Goal: Contribute content: Contribute content

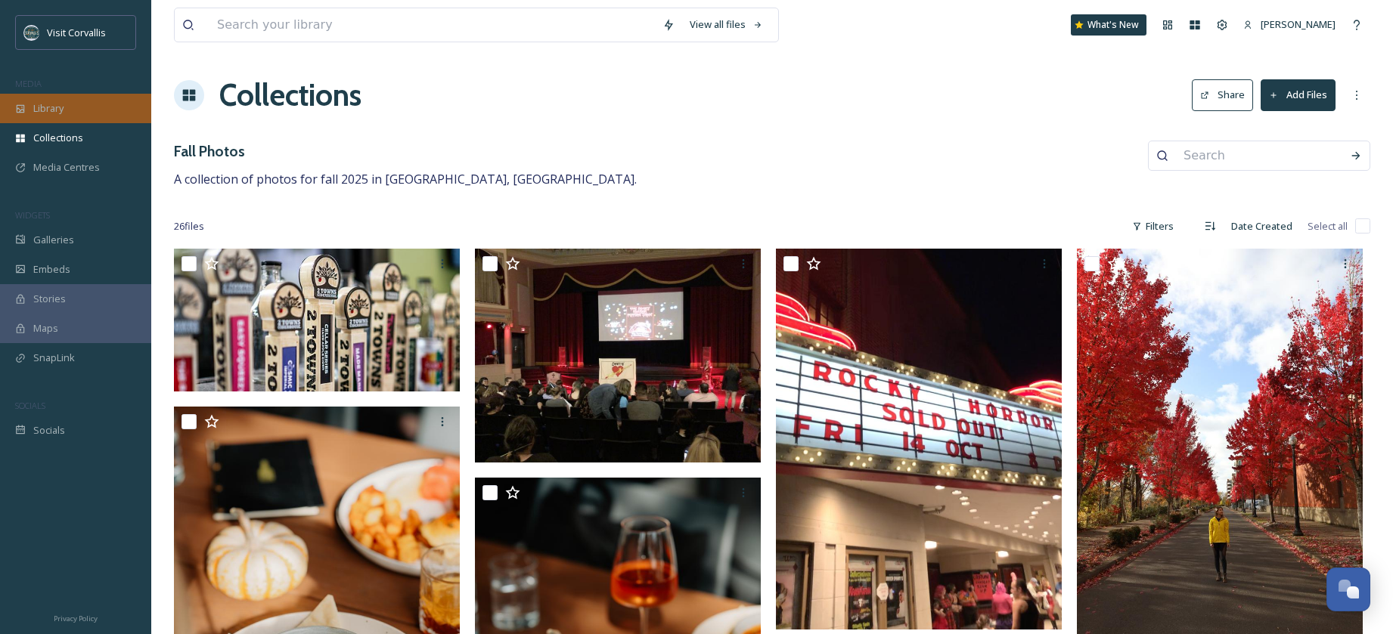
click at [21, 102] on div "Library" at bounding box center [75, 108] width 151 height 29
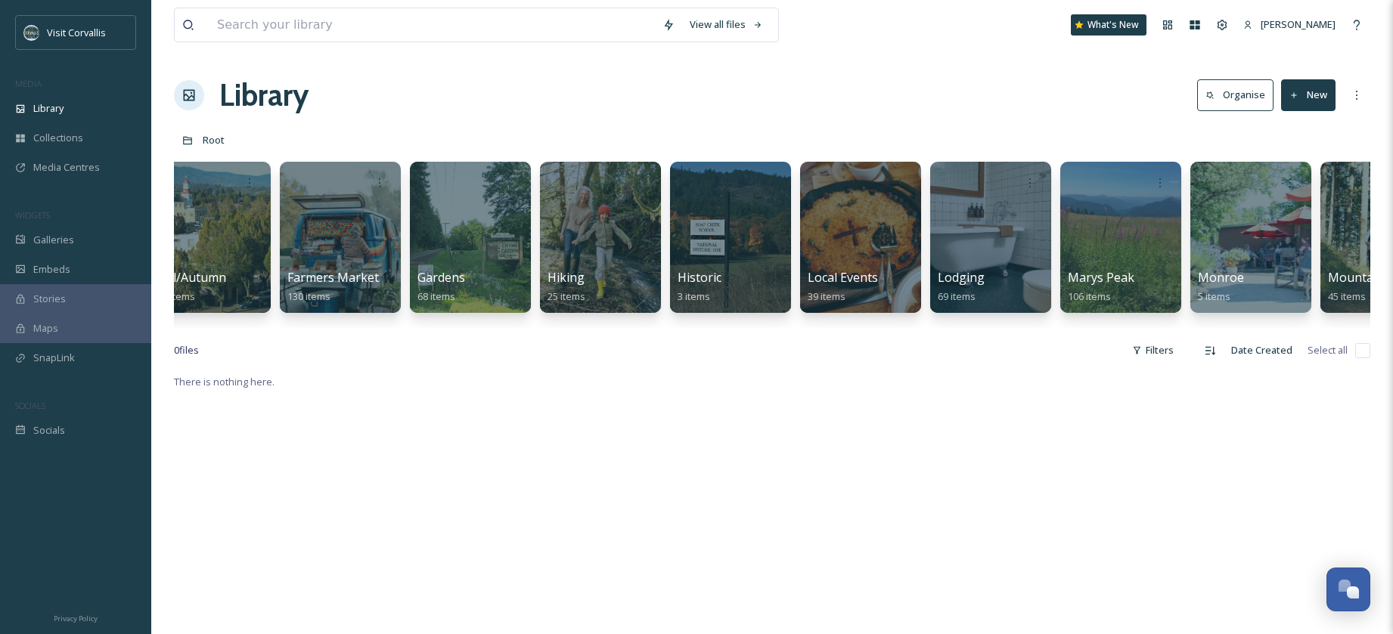
scroll to position [0, 2357]
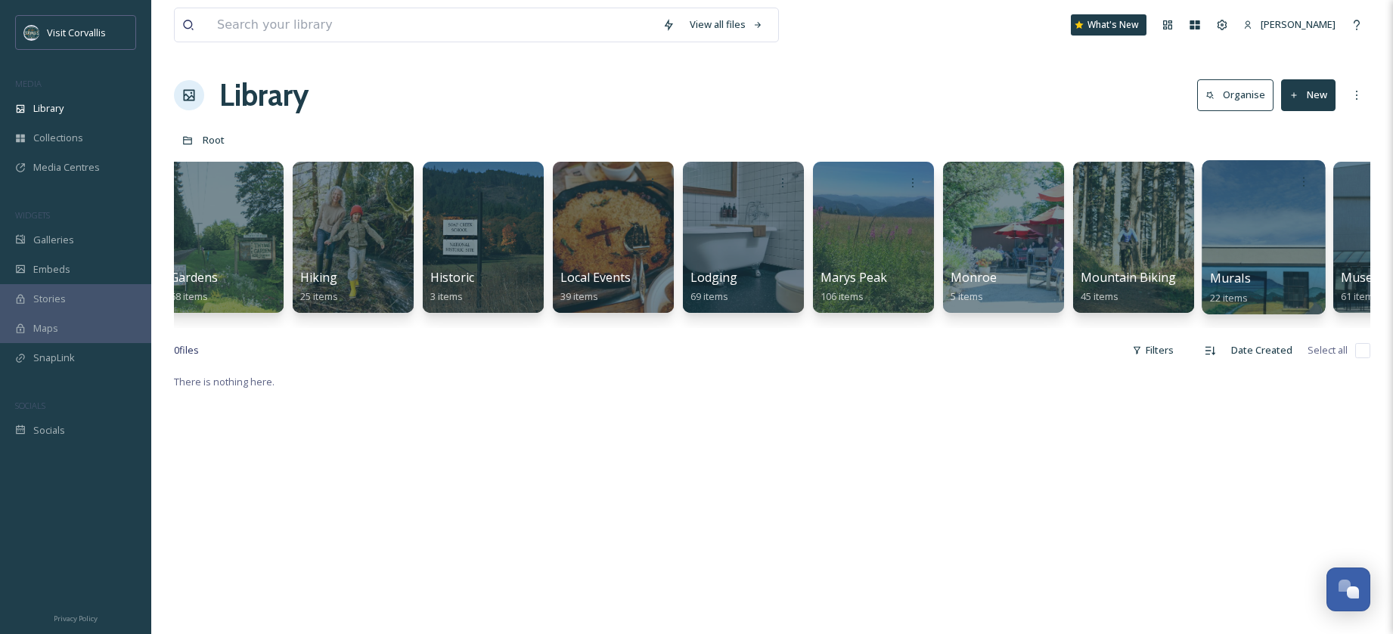
click at [1252, 265] on div at bounding box center [1262, 237] width 123 height 154
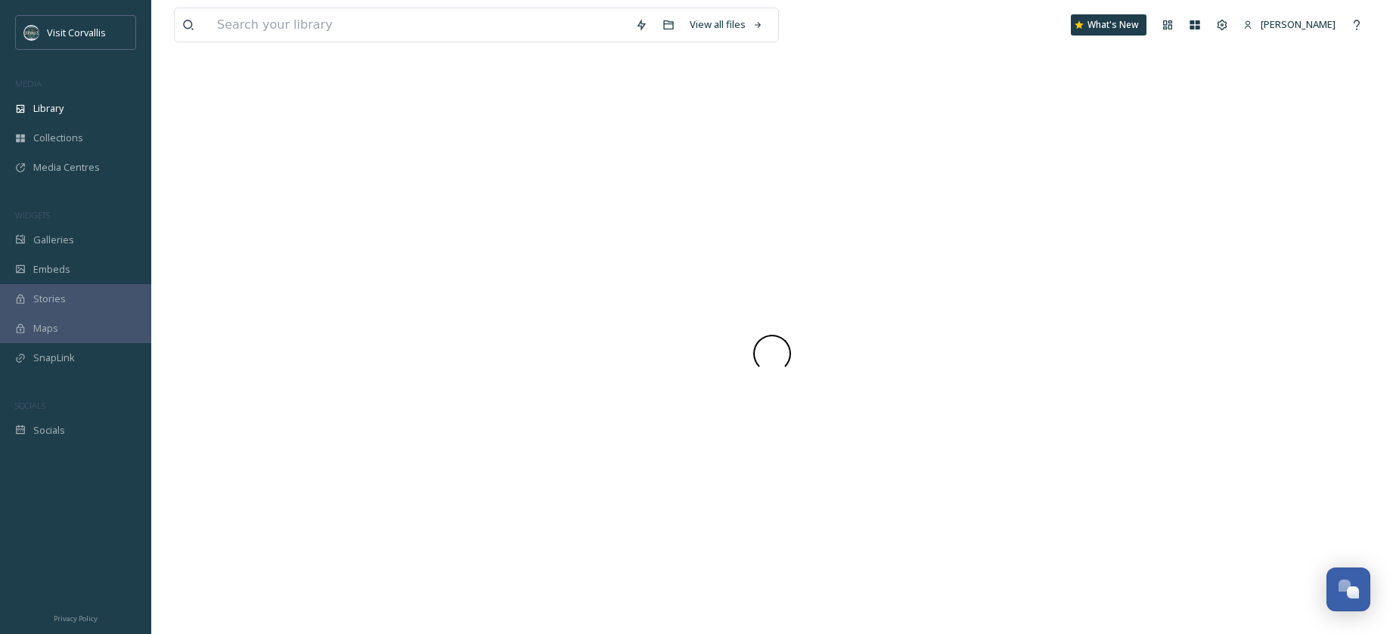
click at [1252, 265] on div at bounding box center [772, 354] width 1196 height 562
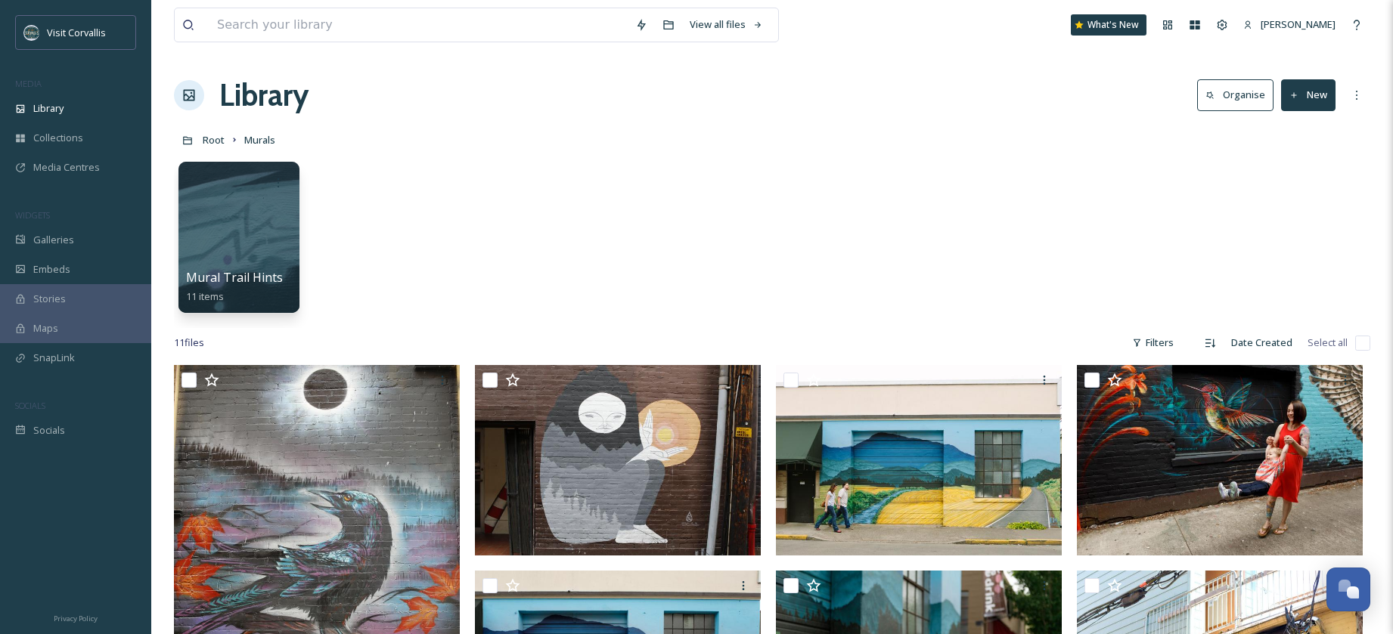
click at [1305, 99] on button "New" at bounding box center [1308, 94] width 54 height 31
click at [1294, 133] on span "File Upload" at bounding box center [1301, 130] width 50 height 14
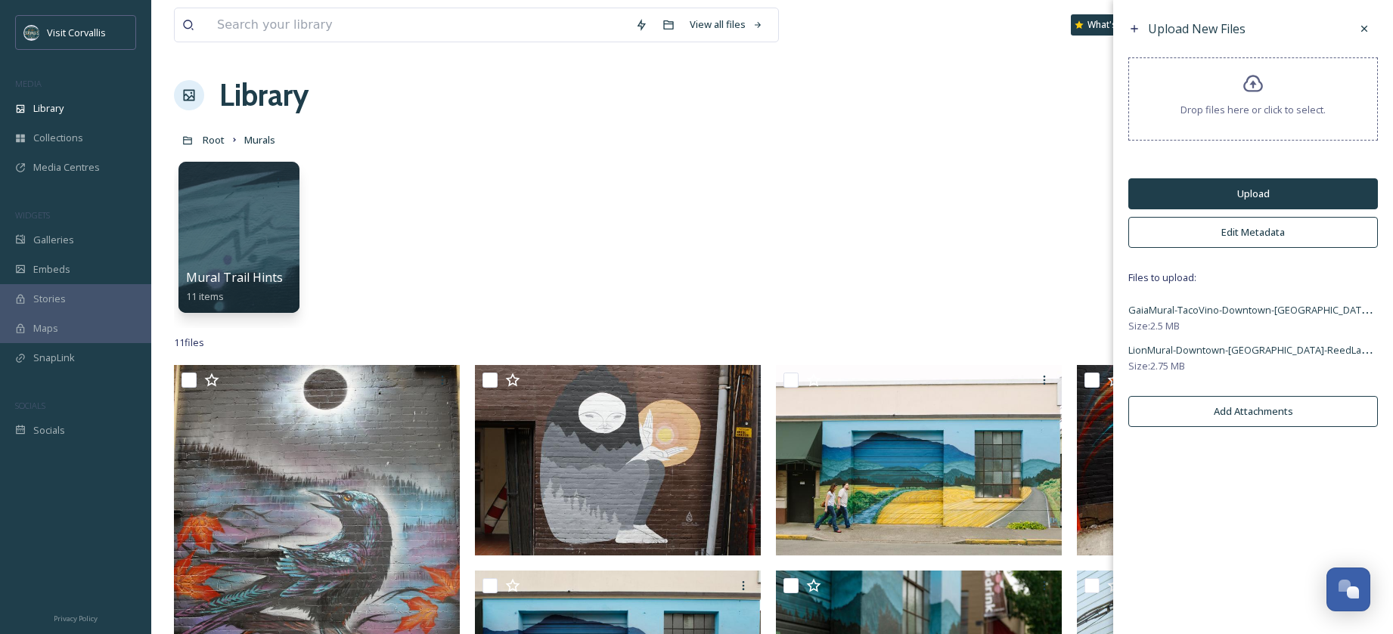
click at [1206, 232] on button "Edit Metadata" at bounding box center [1253, 232] width 250 height 31
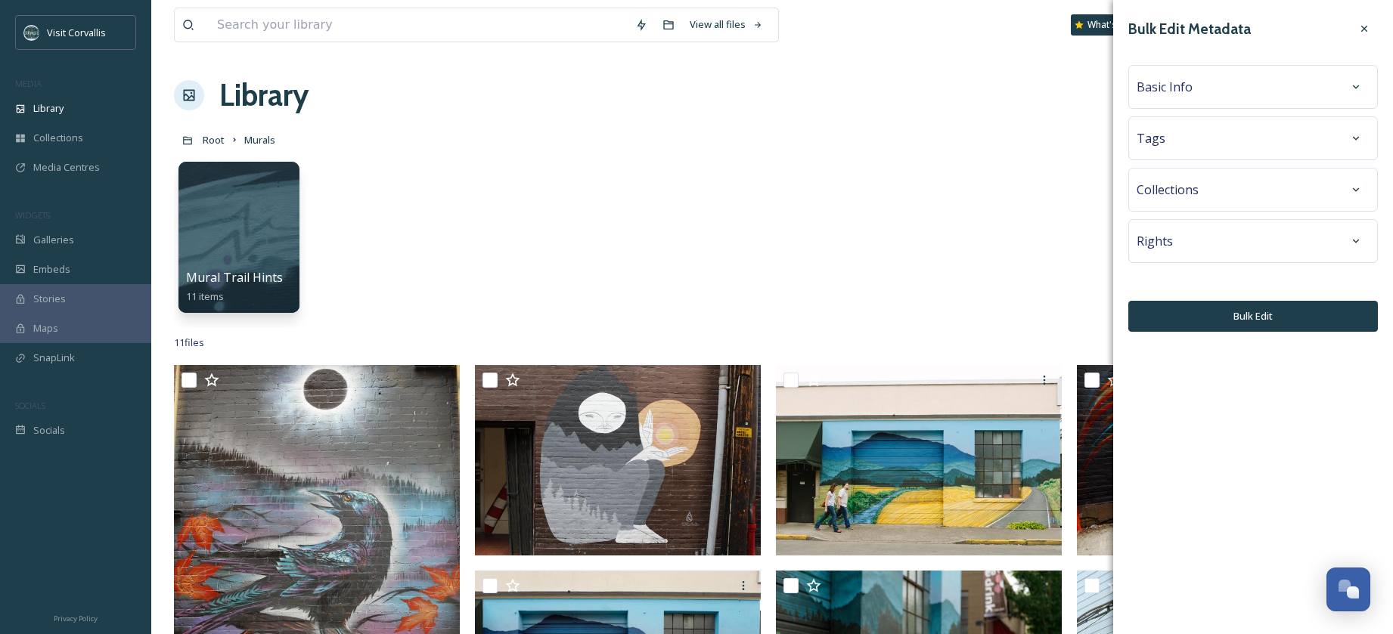
click at [1190, 139] on div "Tags" at bounding box center [1252, 138] width 233 height 27
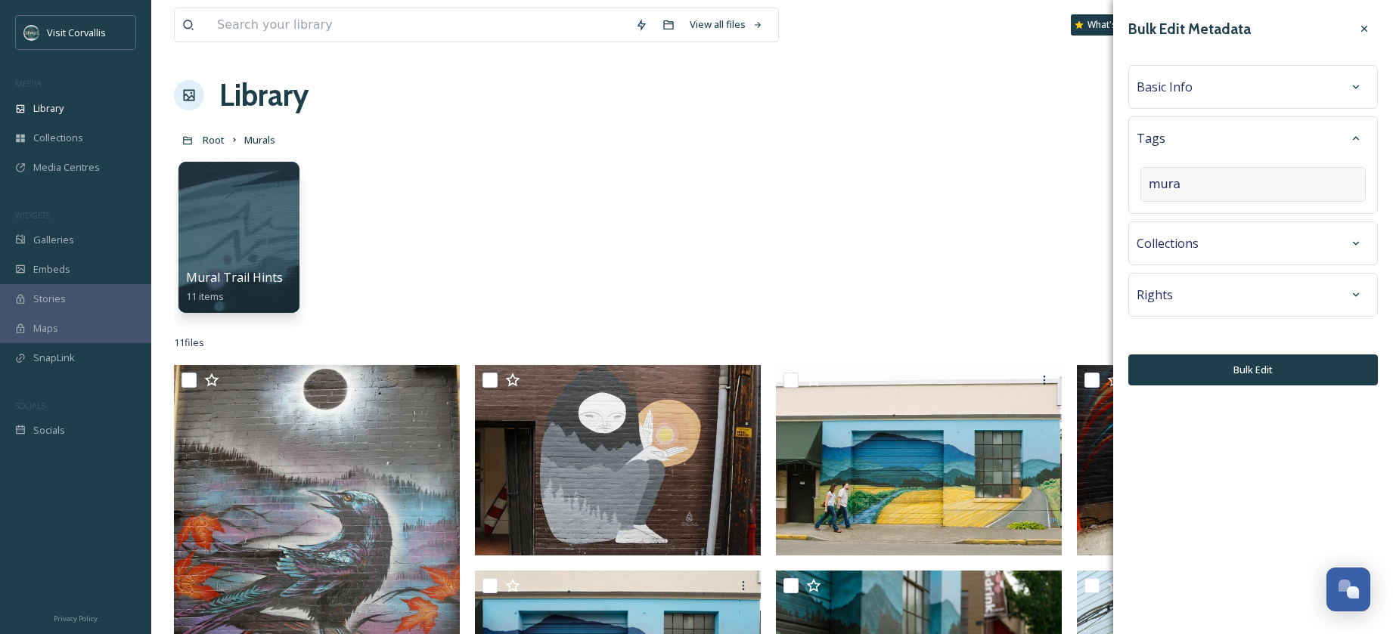
type input "mural"
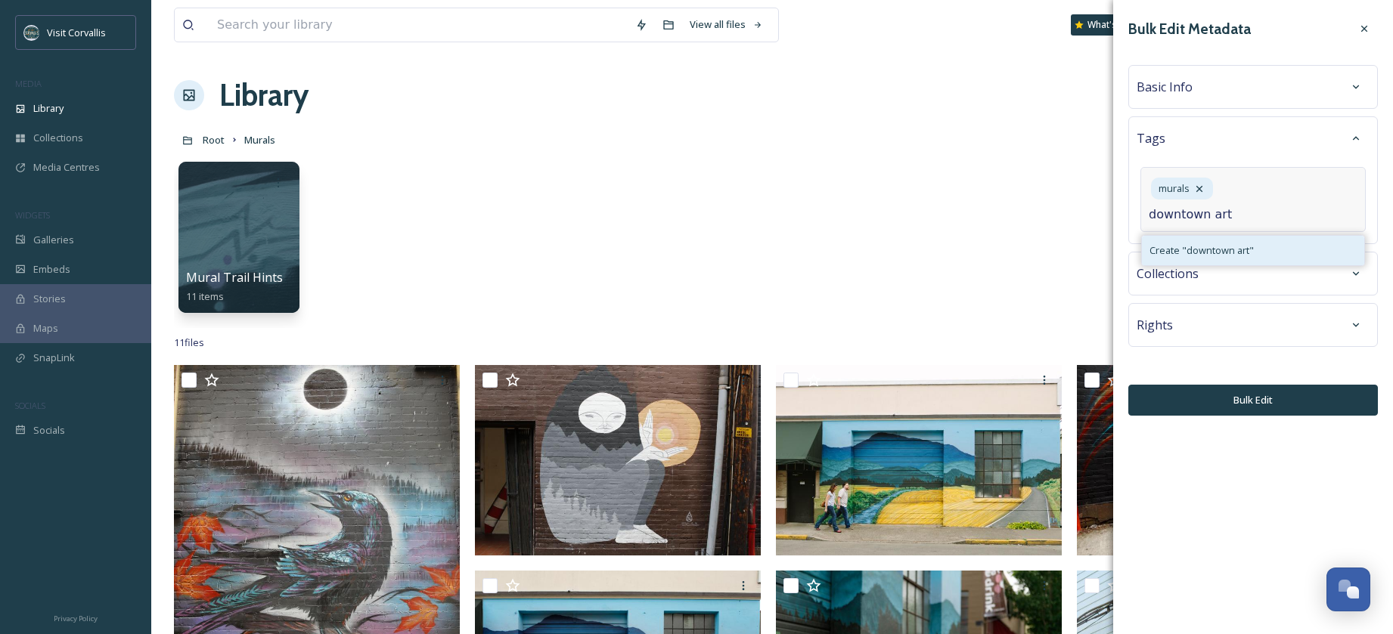
type input "downtown art"
click at [1198, 241] on div "Create " downtown art "" at bounding box center [1253, 250] width 222 height 29
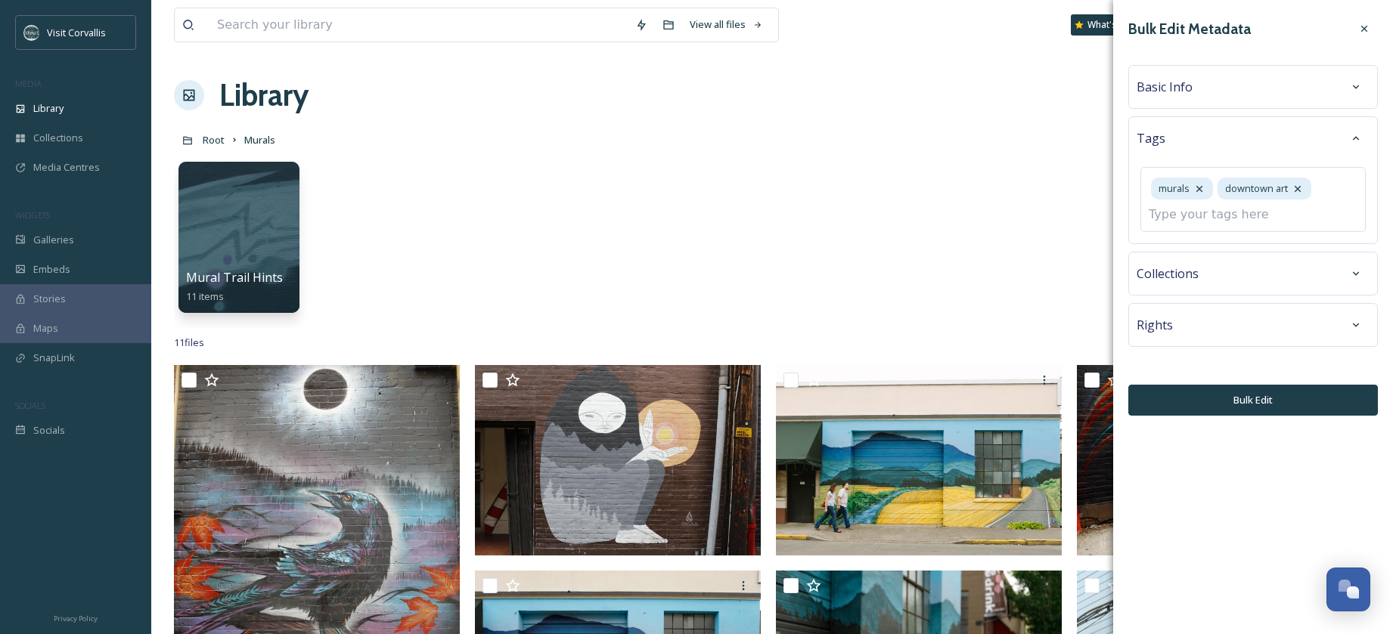
click at [1207, 334] on div "Bulk Edit Metadata Basic Info Tags murals downtown art Collections Rights Bulk …" at bounding box center [1253, 215] width 280 height 431
click at [1183, 327] on div "Bulk Edit Metadata Basic Info Tags murals downtown art Collections Rights Bulk …" at bounding box center [1253, 215] width 280 height 431
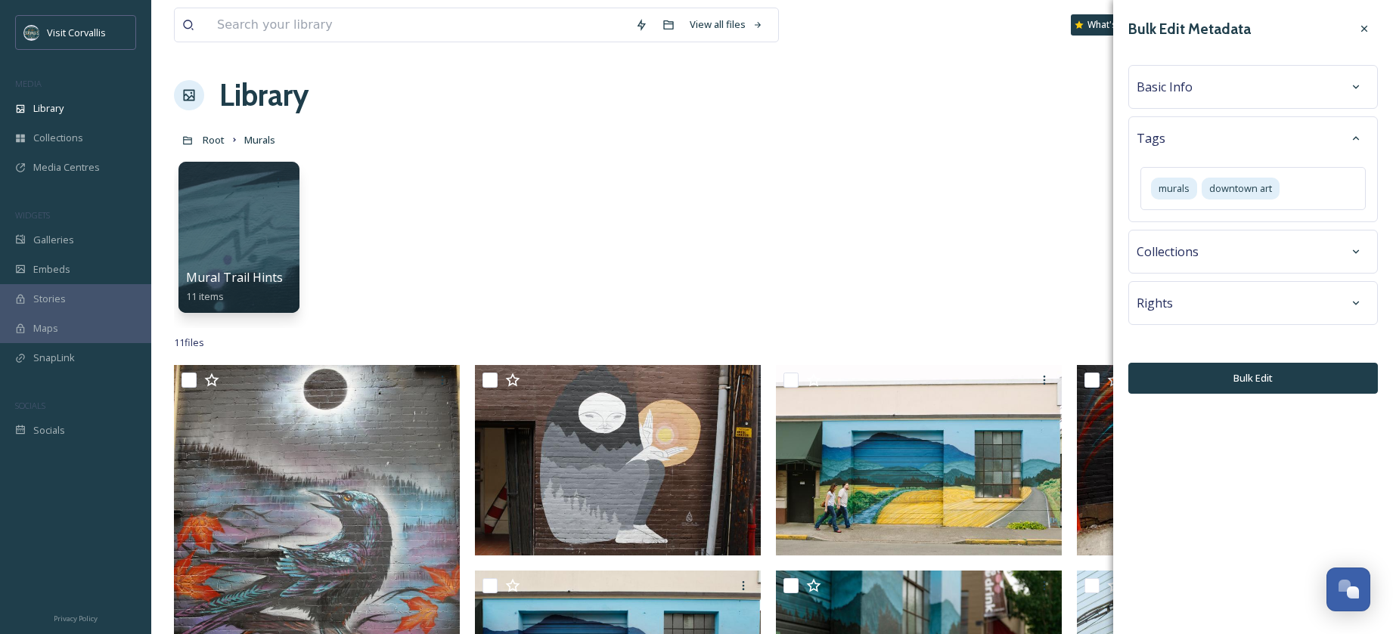
click at [1173, 300] on div "Rights" at bounding box center [1252, 303] width 233 height 27
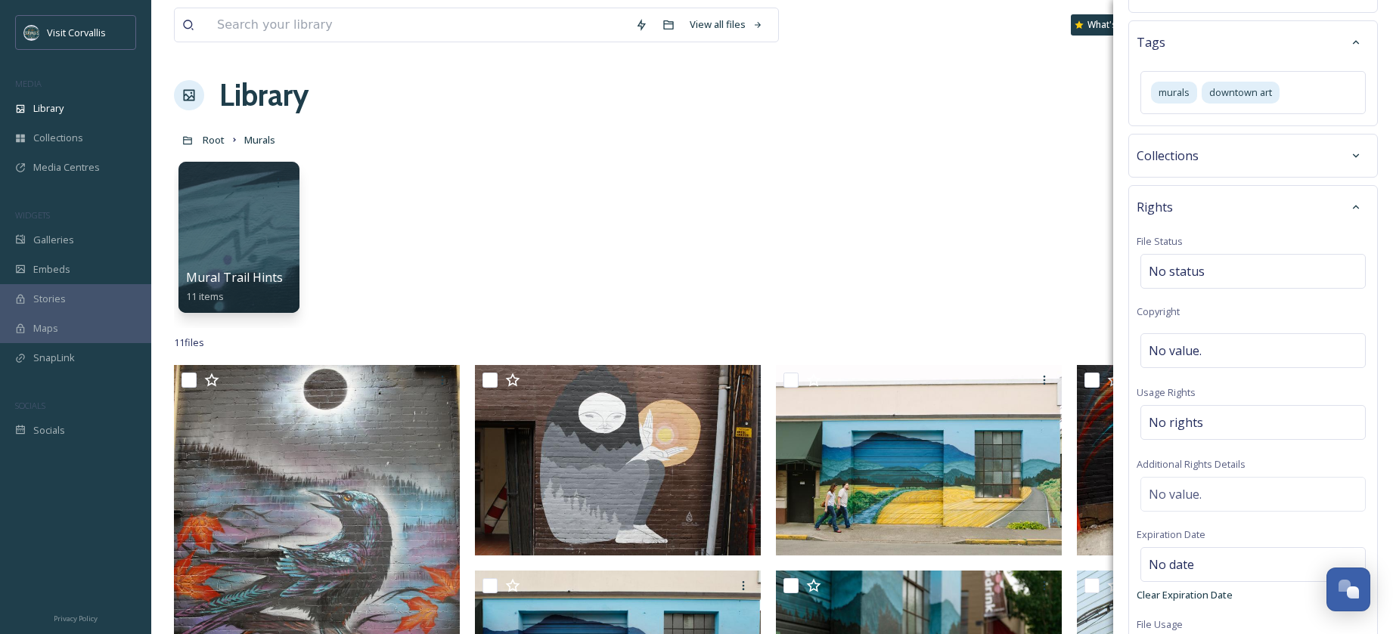
scroll to position [99, 0]
click at [1182, 340] on span "No value." at bounding box center [1174, 348] width 53 height 18
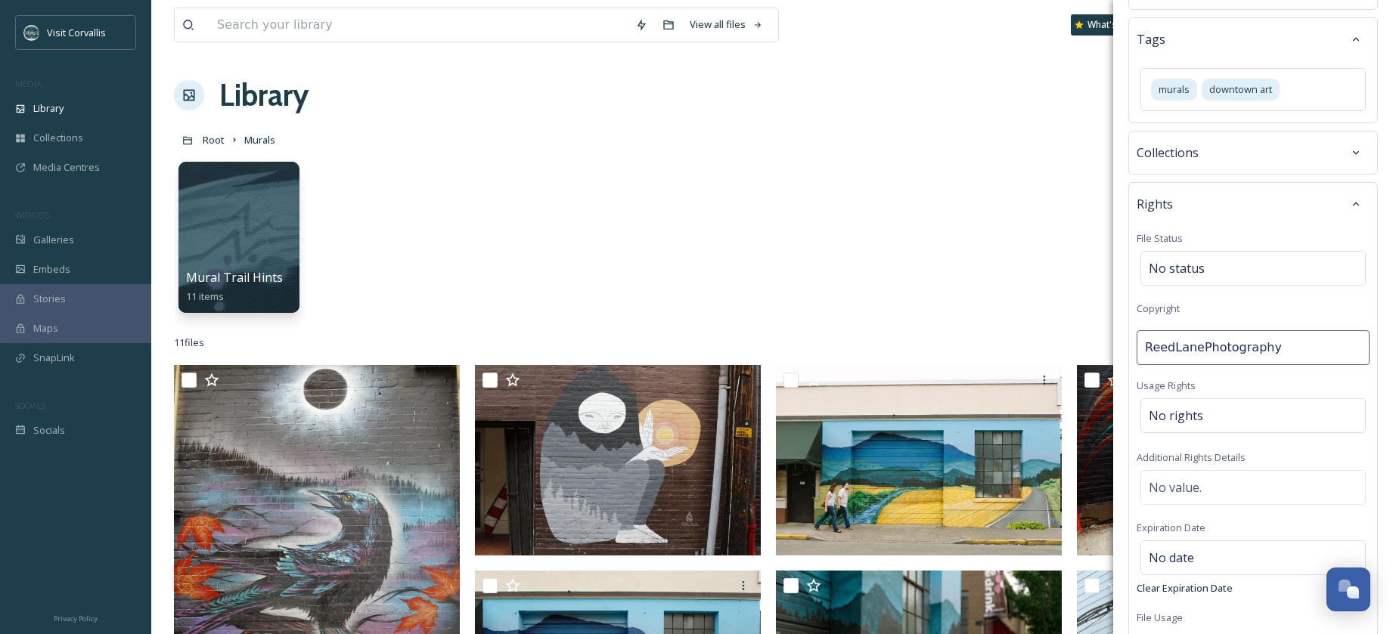
click at [1173, 346] on input "ReedLanePhotography" at bounding box center [1252, 347] width 233 height 35
click at [1203, 344] on input "[PERSON_NAME] LanePhotography" at bounding box center [1252, 347] width 233 height 35
type input "[PERSON_NAME] Photography"
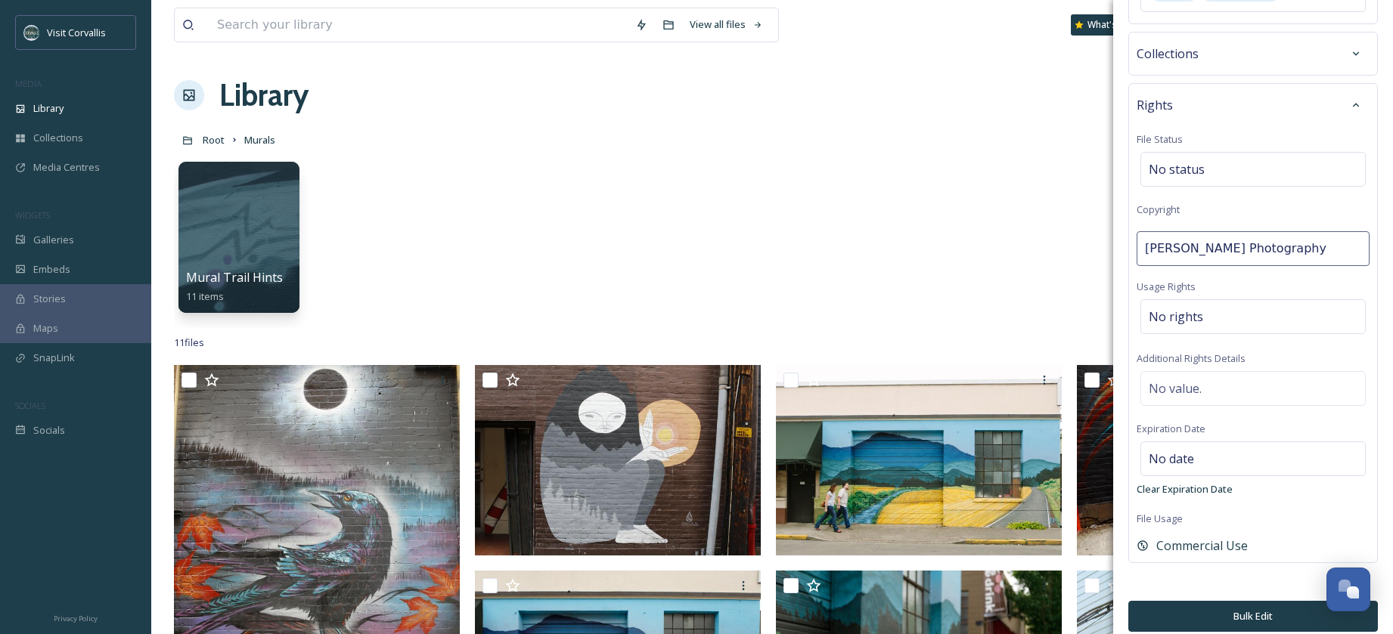
scroll to position [203, 0]
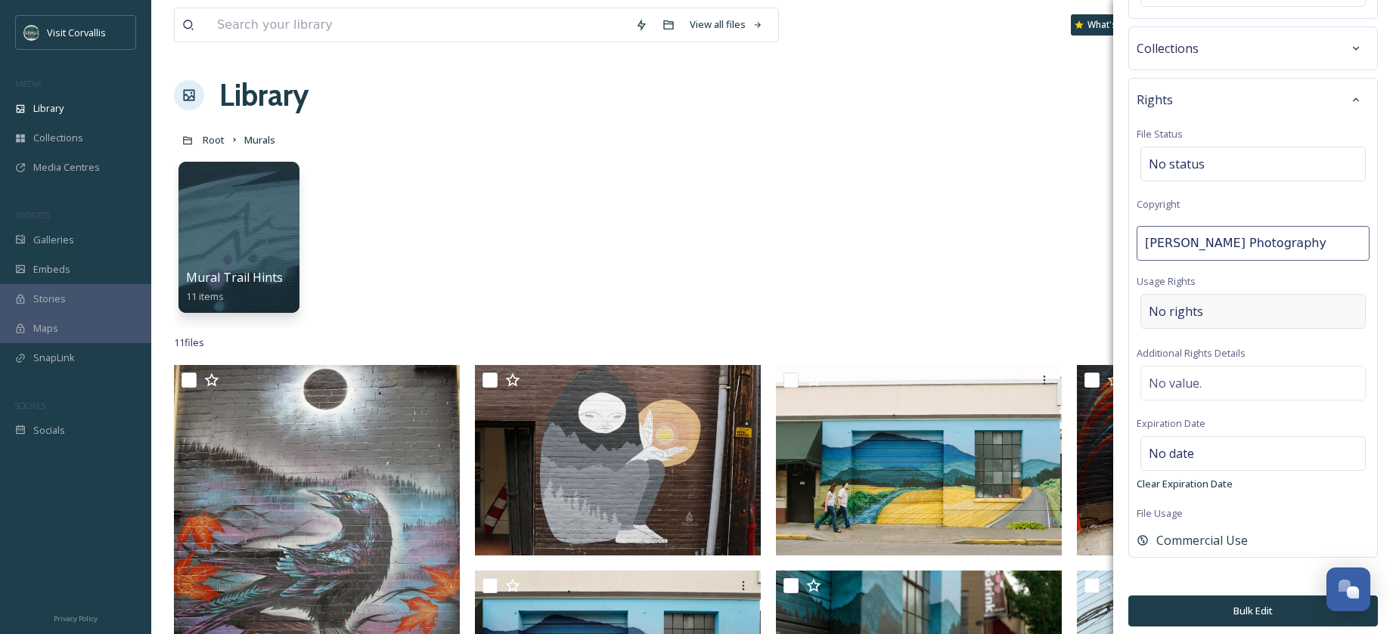
click at [1170, 312] on span "No rights" at bounding box center [1175, 311] width 54 height 18
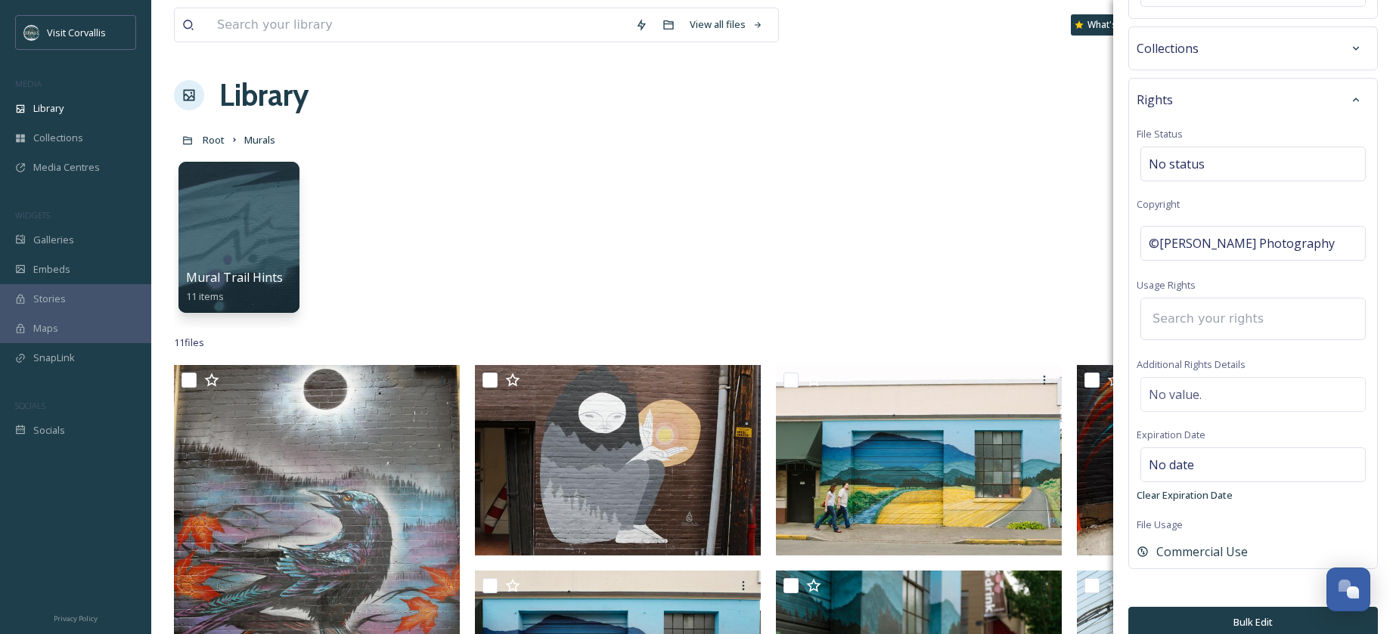
click at [1170, 313] on input at bounding box center [1228, 318] width 166 height 33
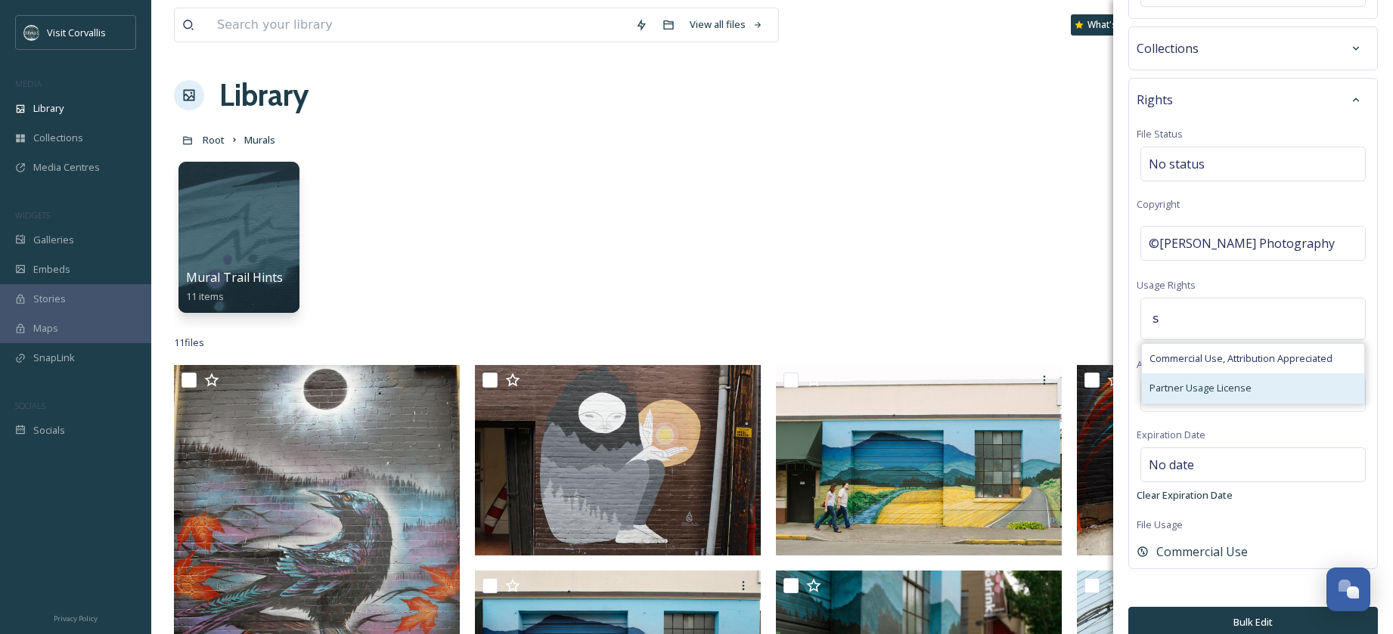
type input "s"
click at [1170, 392] on span "Partner Usage License" at bounding box center [1200, 388] width 102 height 14
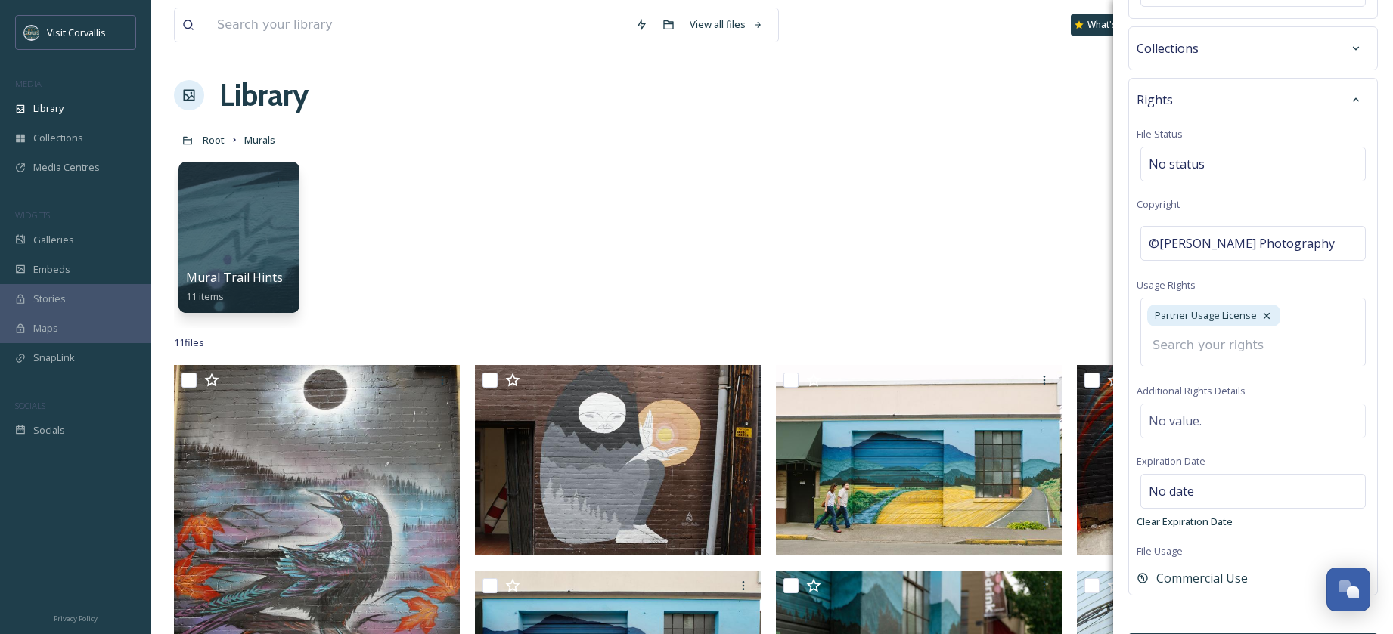
scroll to position [250, 0]
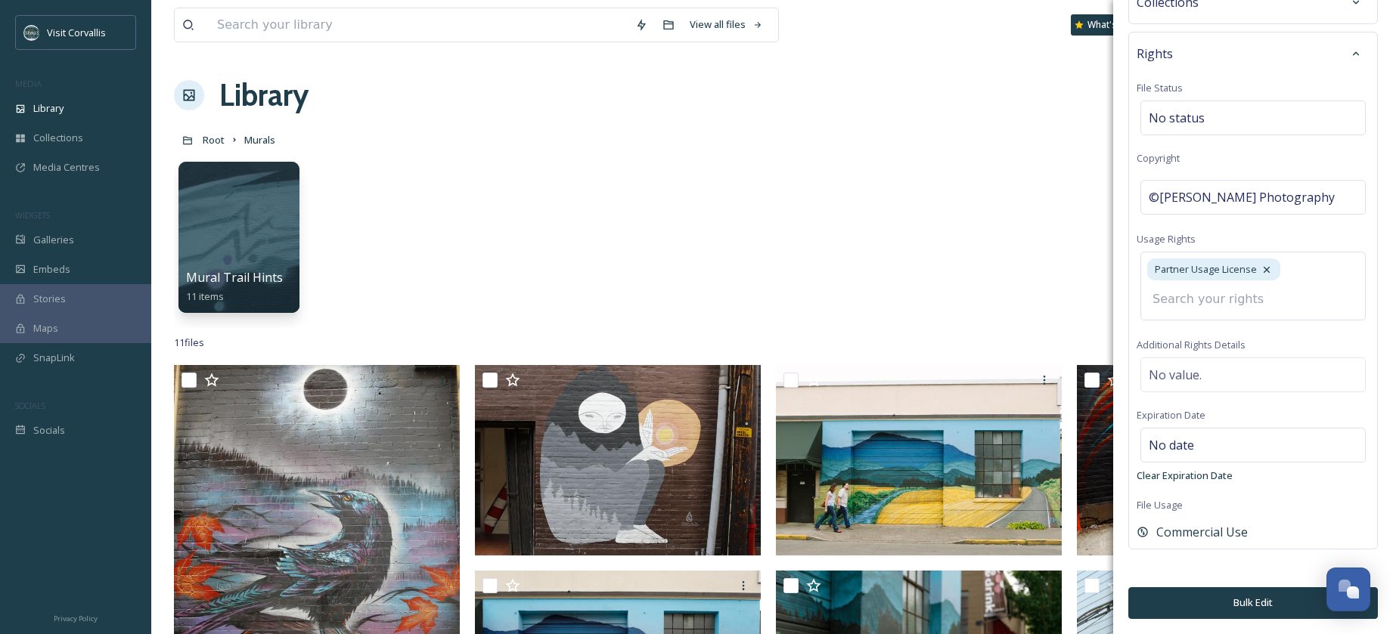
click at [1220, 609] on button "Bulk Edit" at bounding box center [1253, 602] width 250 height 31
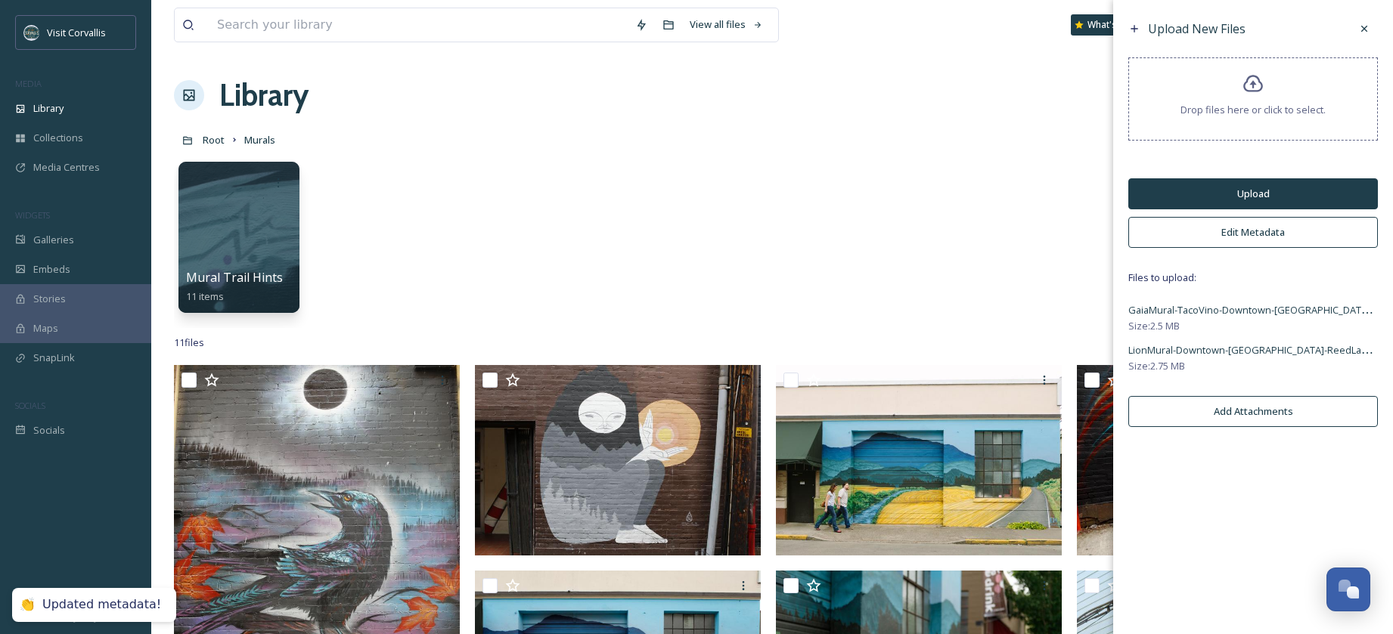
click at [1215, 194] on button "Upload" at bounding box center [1253, 193] width 250 height 31
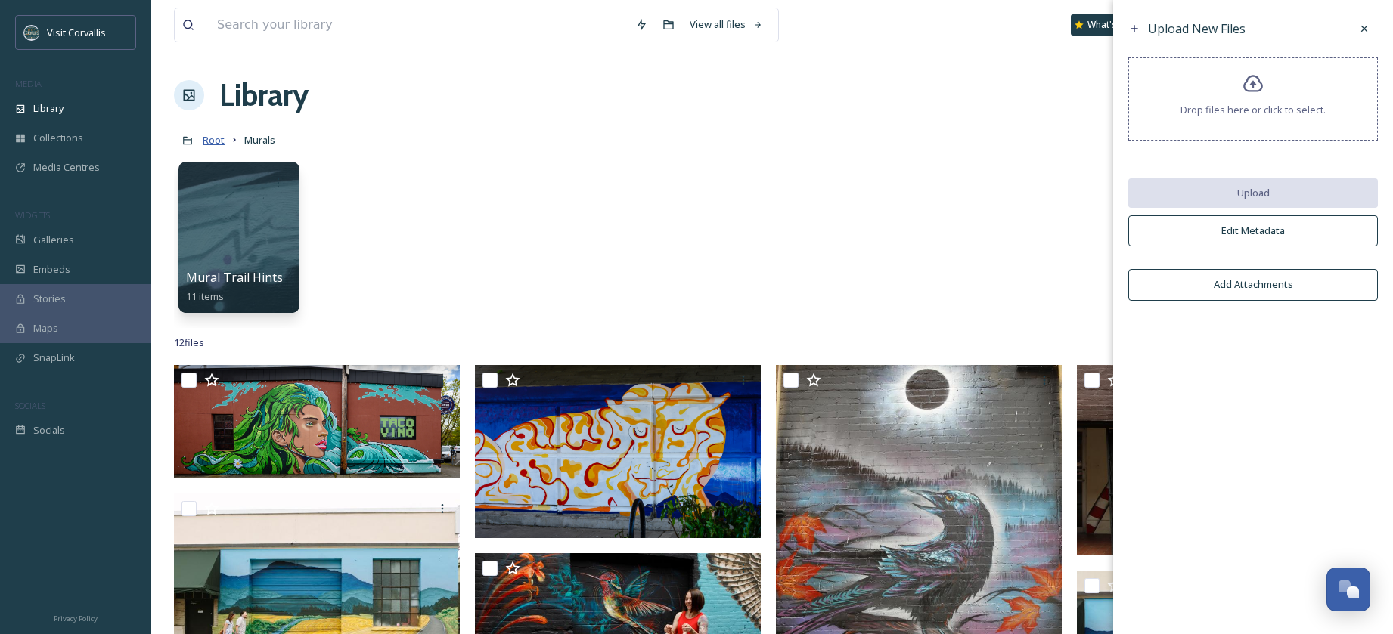
click at [219, 139] on span "Root" at bounding box center [214, 140] width 22 height 14
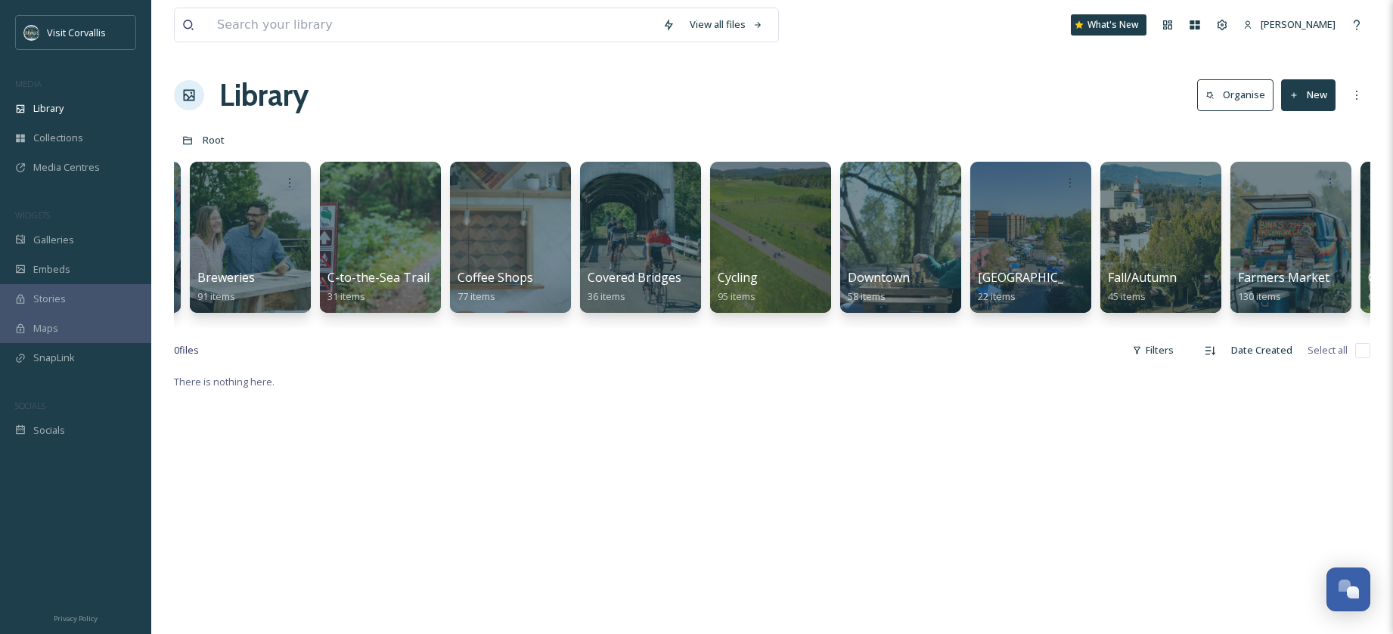
scroll to position [0, 1161]
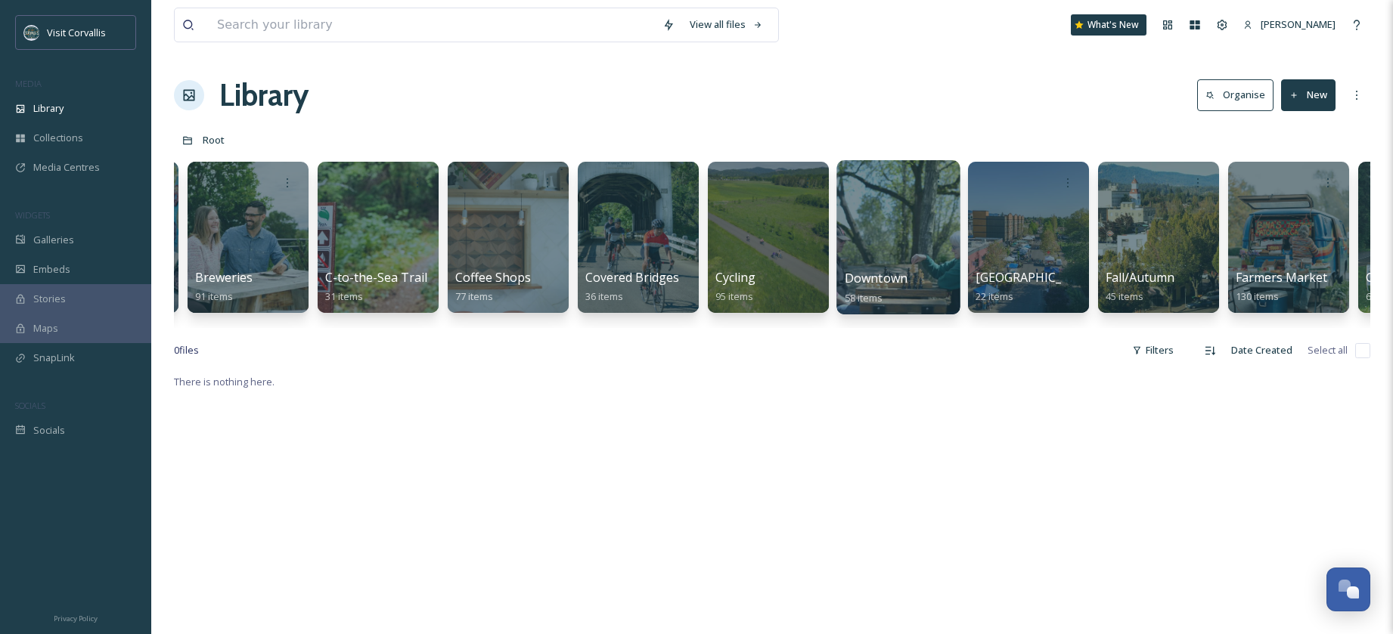
click at [900, 215] on div at bounding box center [897, 237] width 123 height 154
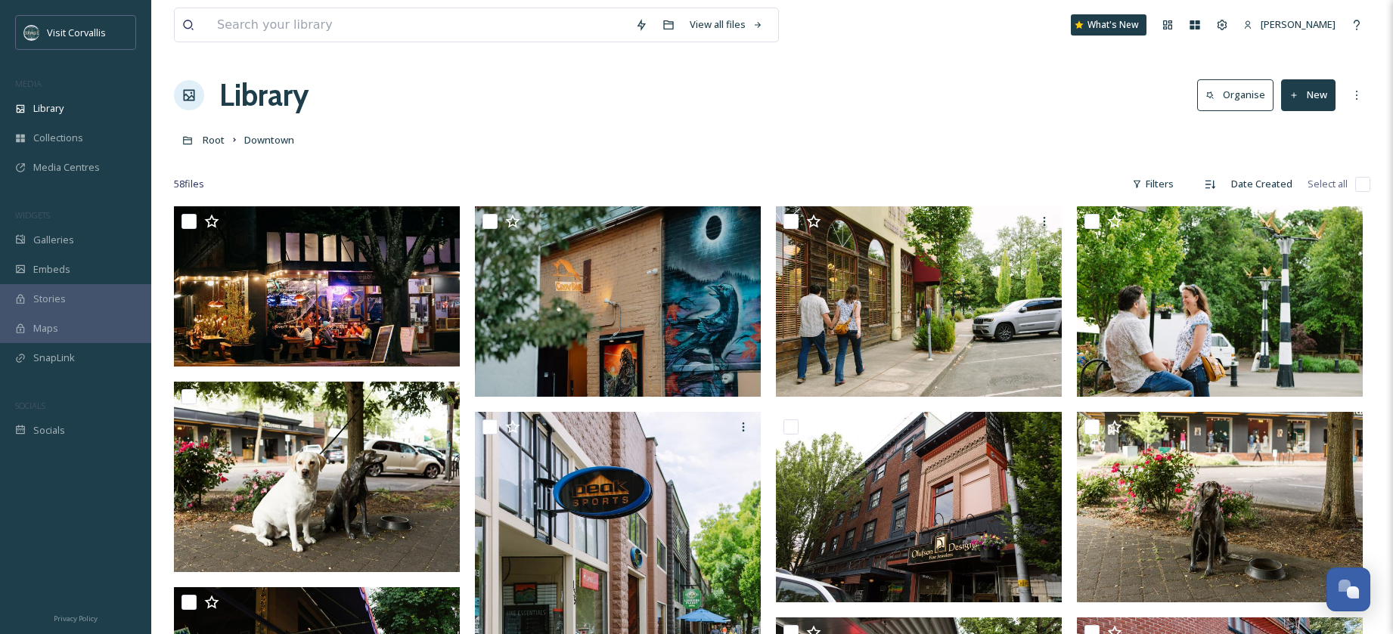
click at [1311, 91] on button "New" at bounding box center [1308, 94] width 54 height 31
click at [1284, 130] on span "File Upload" at bounding box center [1301, 130] width 50 height 14
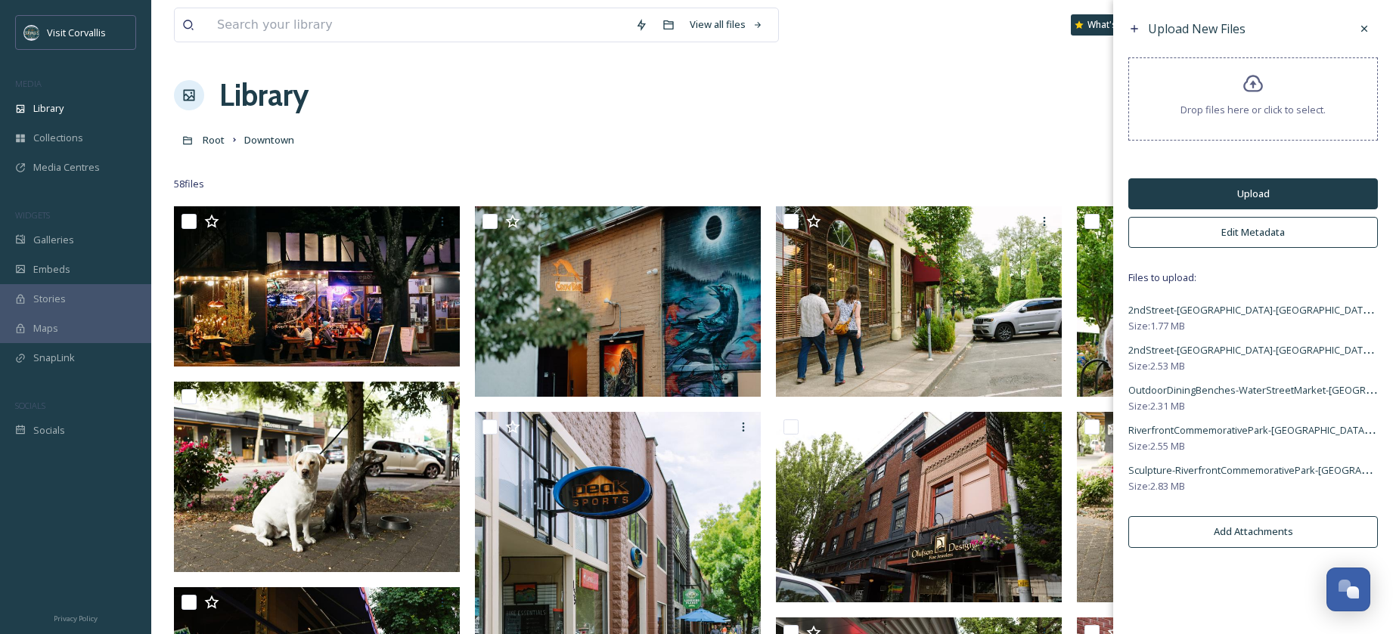
click at [1208, 234] on button "Edit Metadata" at bounding box center [1253, 232] width 250 height 31
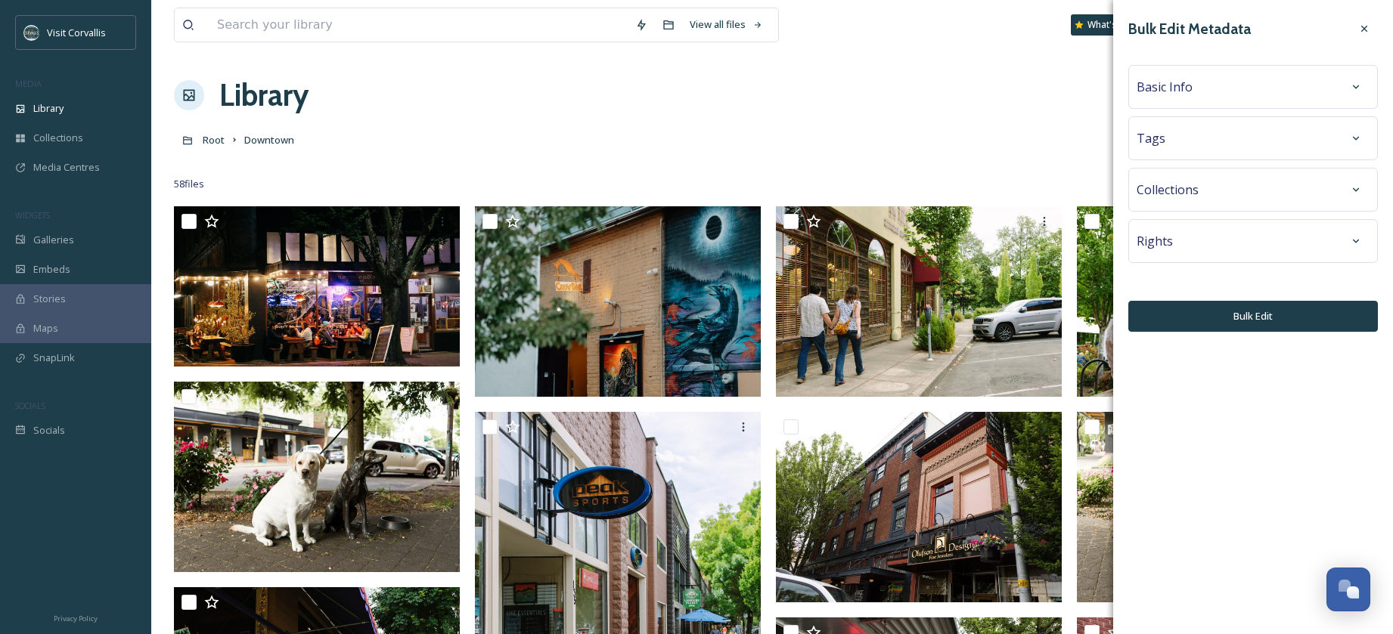
click at [1173, 128] on div "Tags" at bounding box center [1252, 138] width 233 height 27
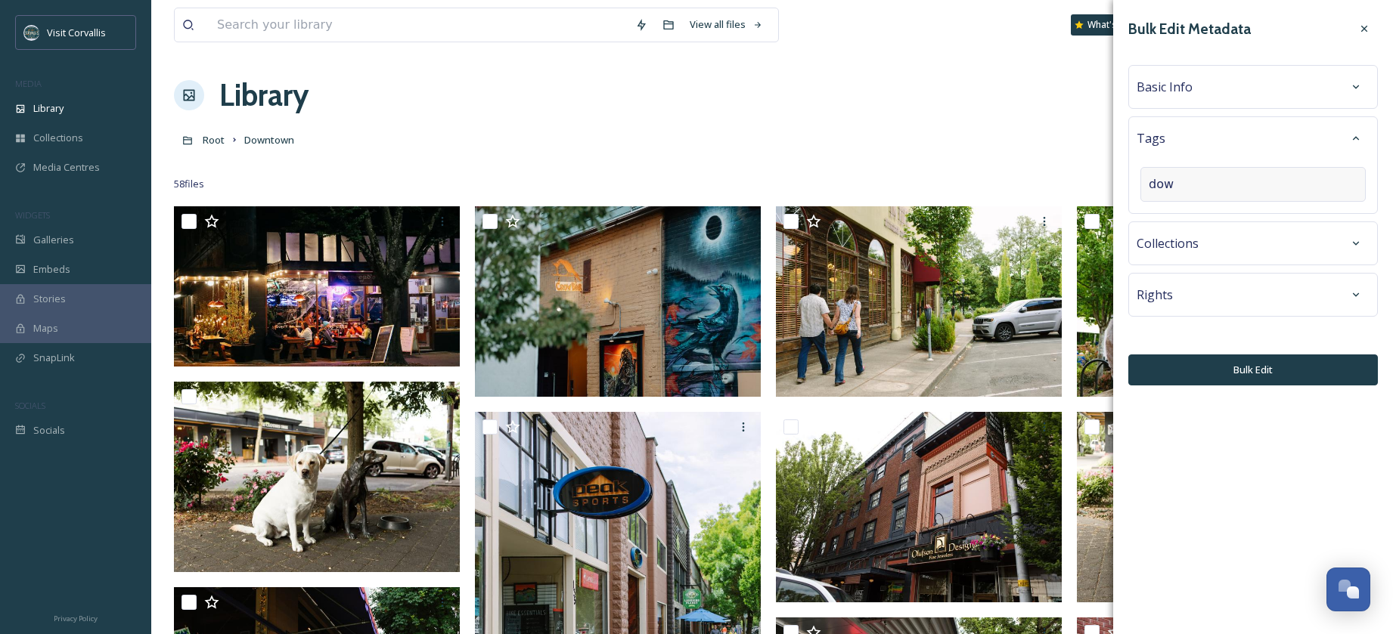
type input "down"
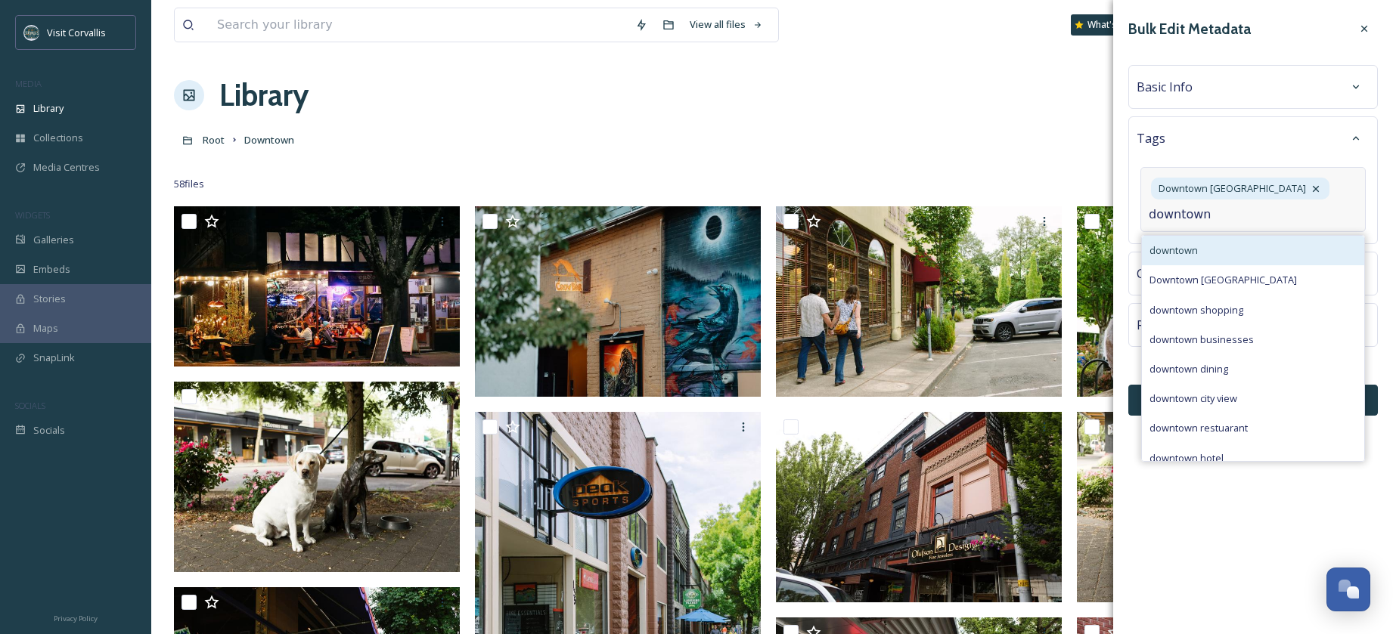
type input "downtown"
click at [1187, 246] on span "downtown" at bounding box center [1173, 250] width 48 height 14
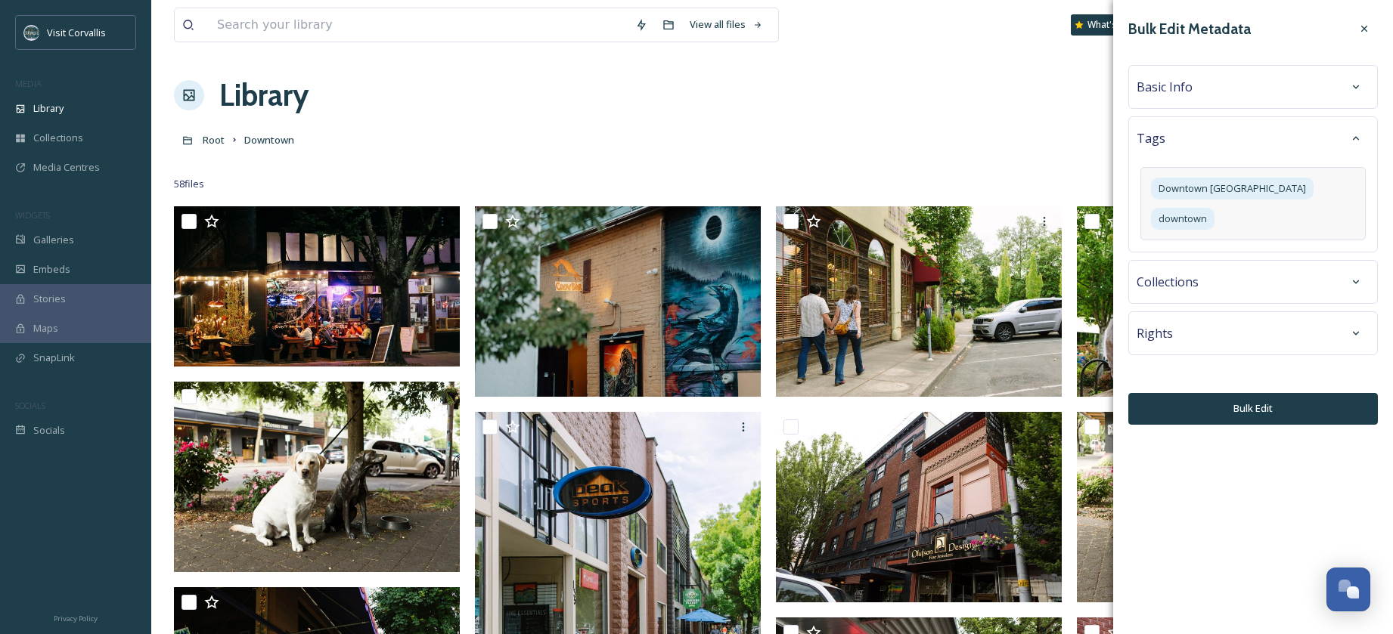
click at [1183, 92] on span "Basic Info" at bounding box center [1164, 87] width 56 height 18
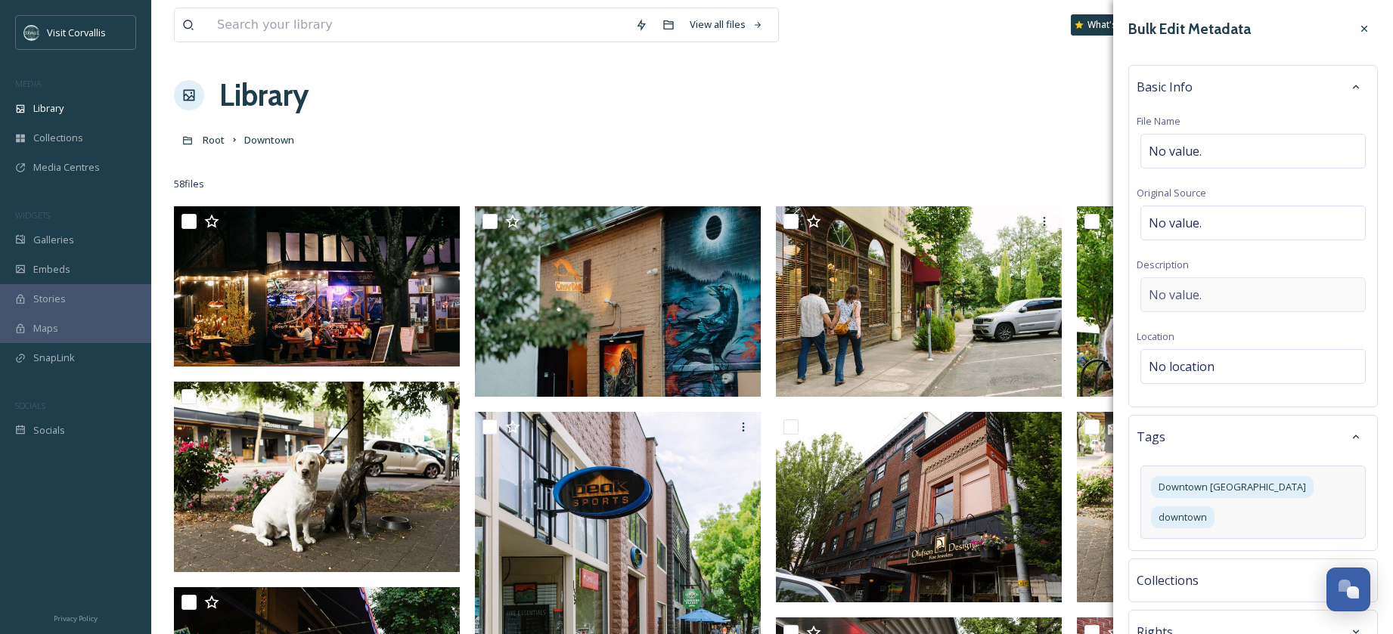
click at [1169, 293] on span "No value." at bounding box center [1174, 295] width 53 height 18
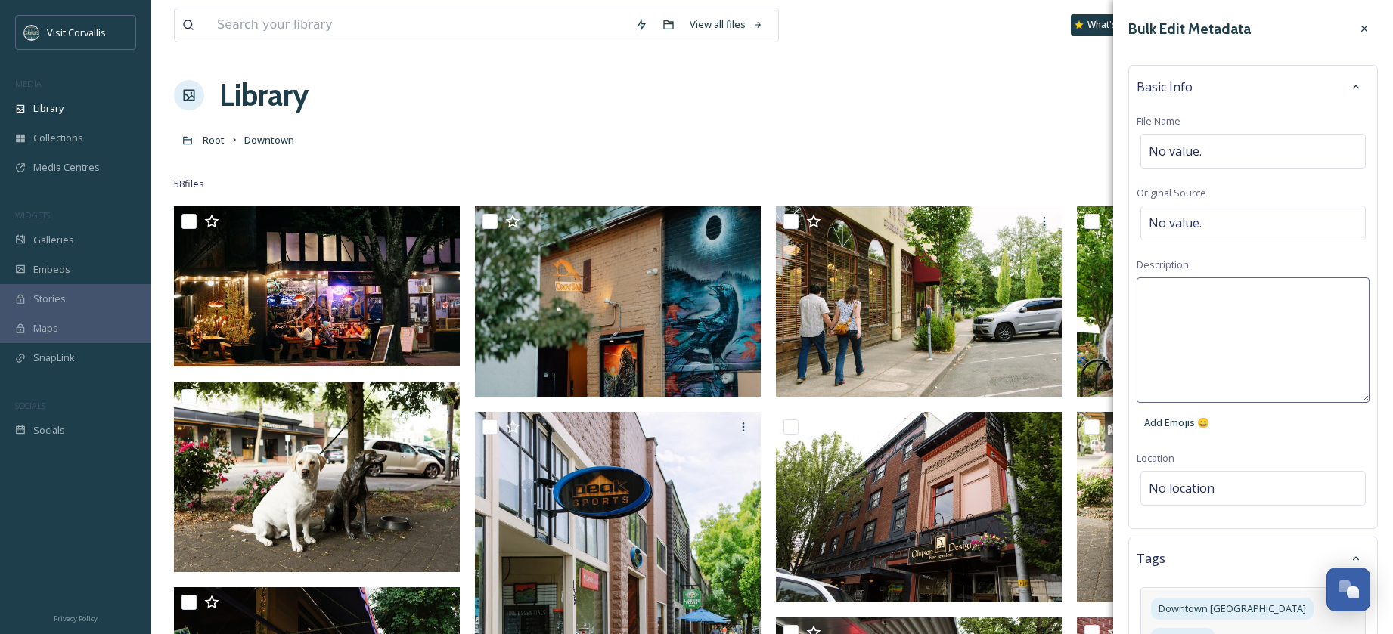
click at [1163, 292] on textarea at bounding box center [1252, 340] width 233 height 126
type textarea "Scenes in downtown [GEOGRAPHIC_DATA], [GEOGRAPHIC_DATA]."
click at [1176, 488] on div "Bulk Edit Metadata Basic Info File Name No value. Original Source No value. Des…" at bounding box center [1253, 430] width 280 height 860
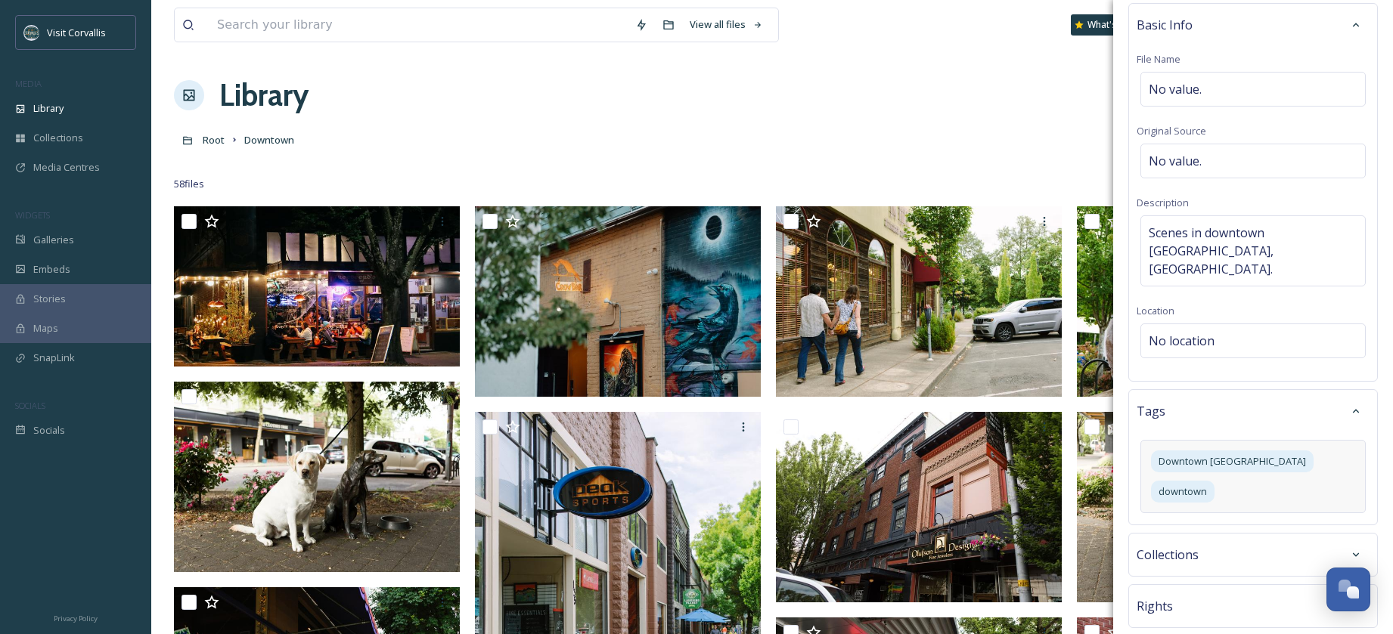
scroll to position [73, 0]
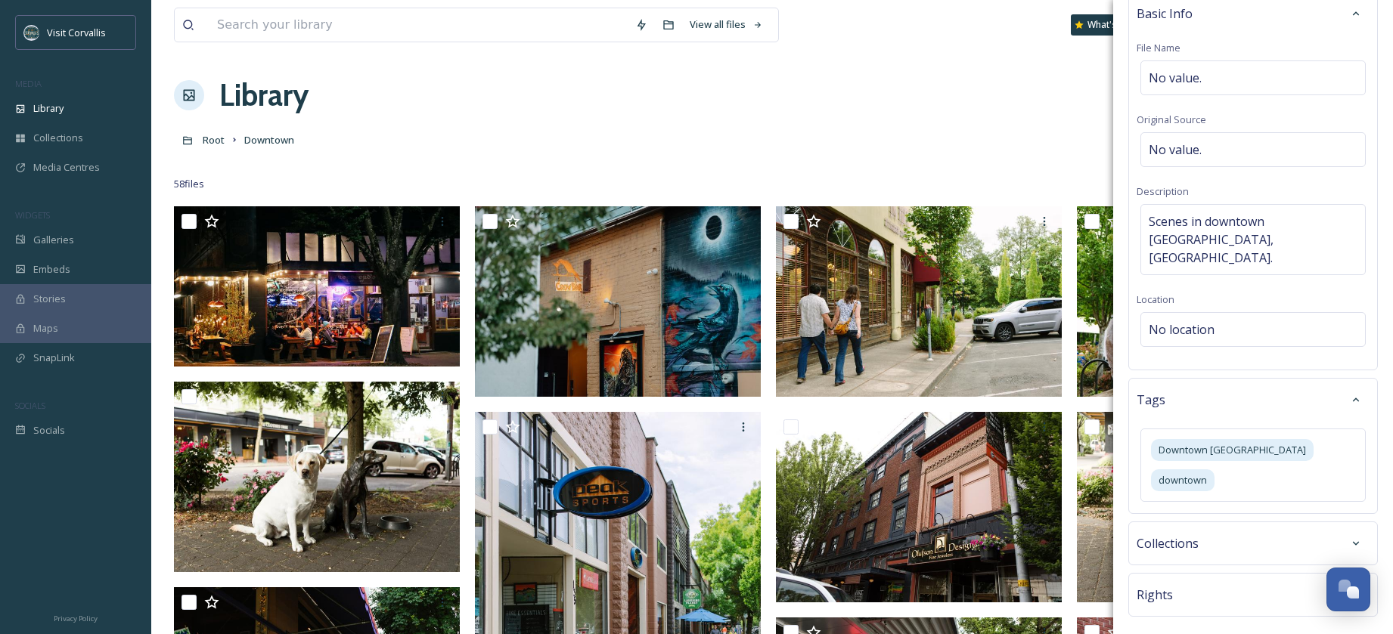
drag, startPoint x: 1178, startPoint y: 478, endPoint x: 1176, endPoint y: 505, distance: 27.3
click at [1178, 535] on span "Collections" at bounding box center [1167, 544] width 62 height 18
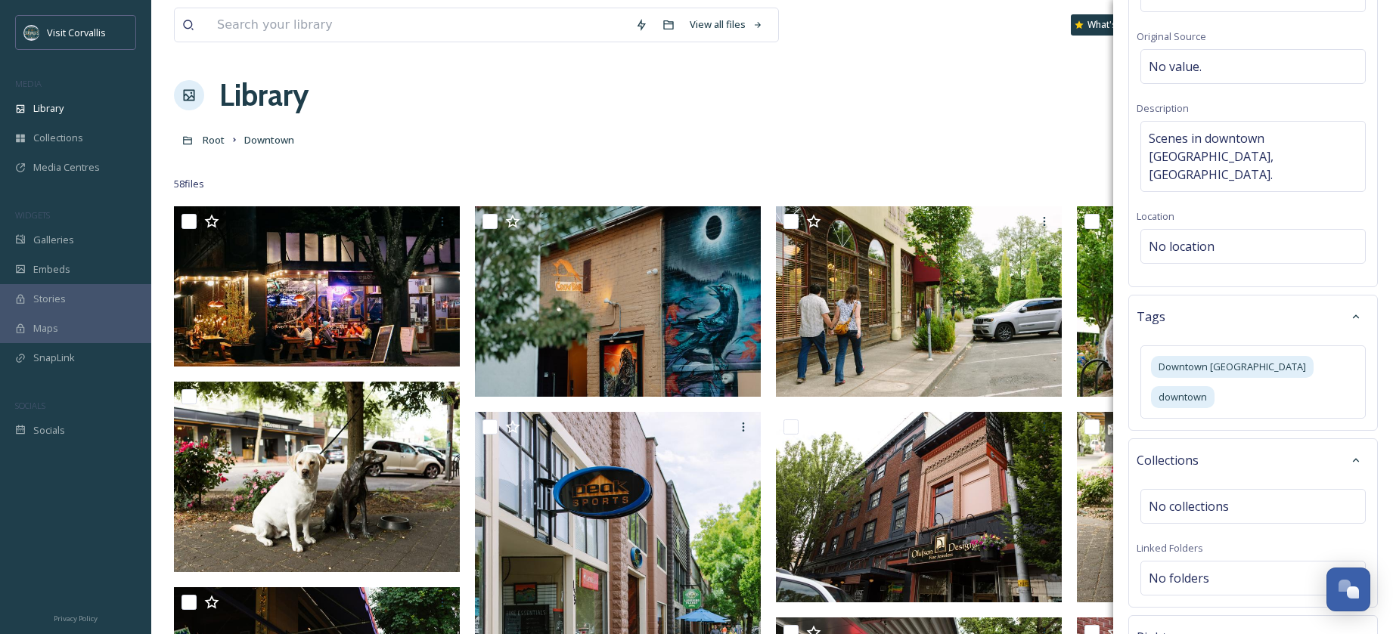
scroll to position [199, 0]
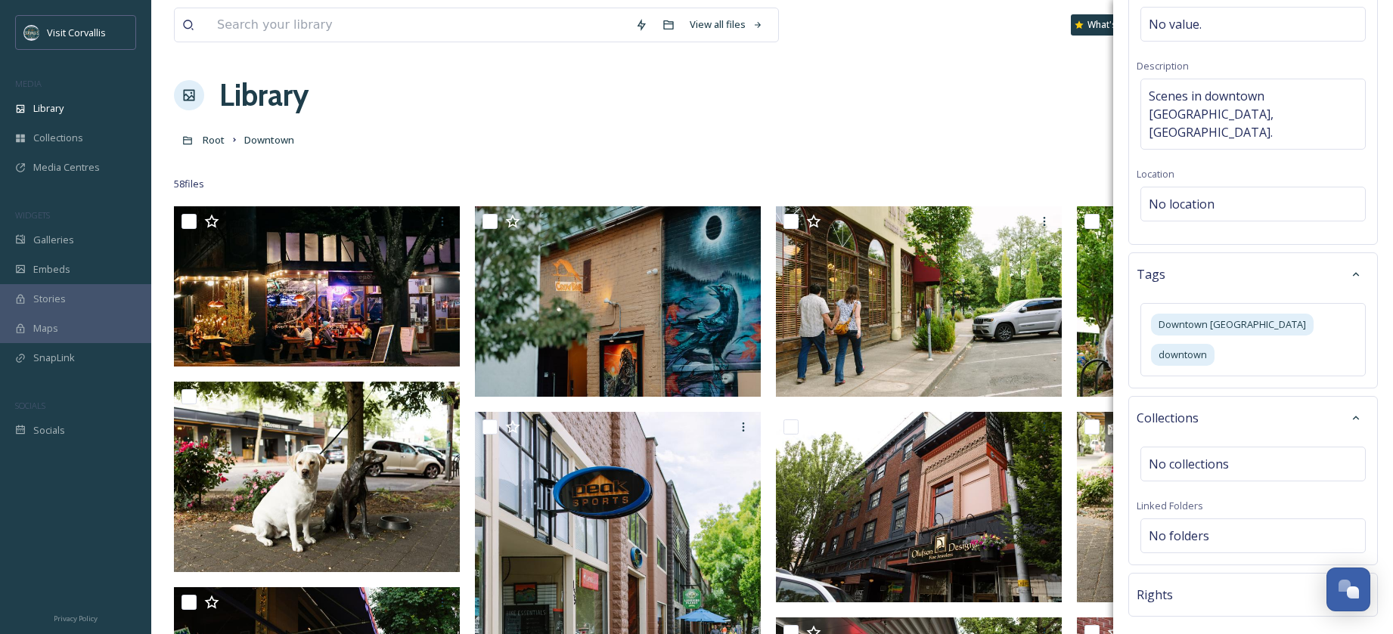
click at [1176, 581] on div "Rights" at bounding box center [1252, 594] width 233 height 27
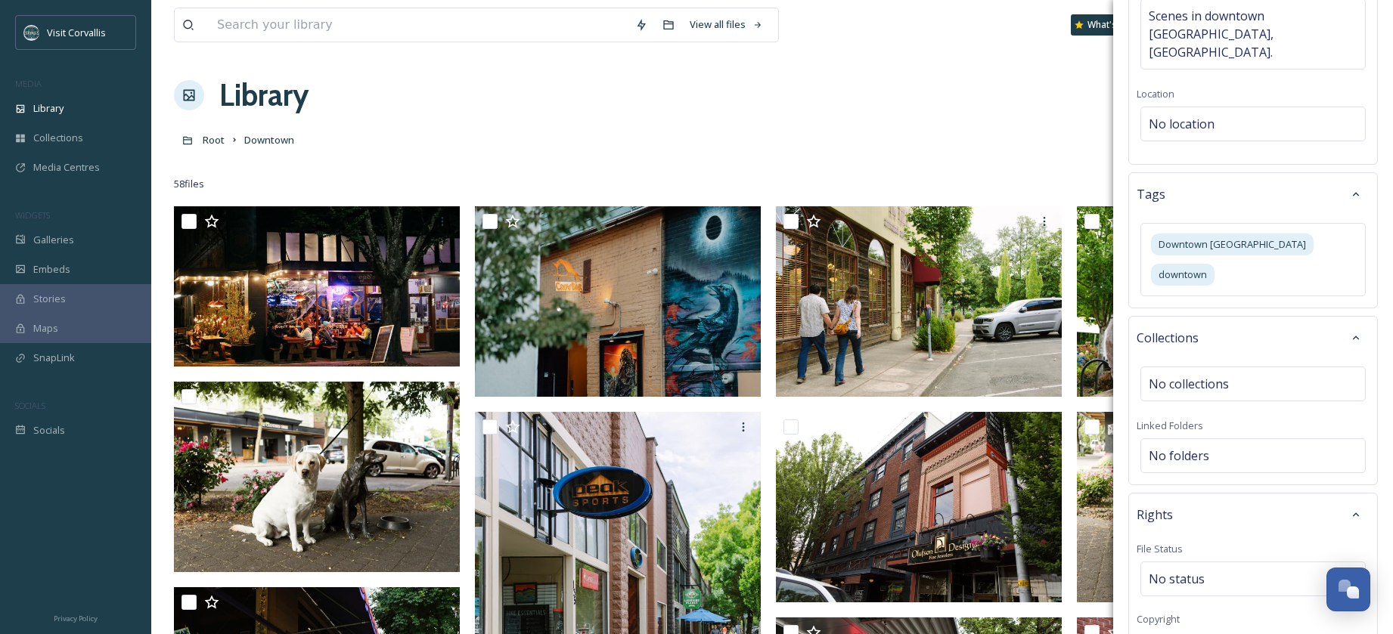
scroll to position [388, 0]
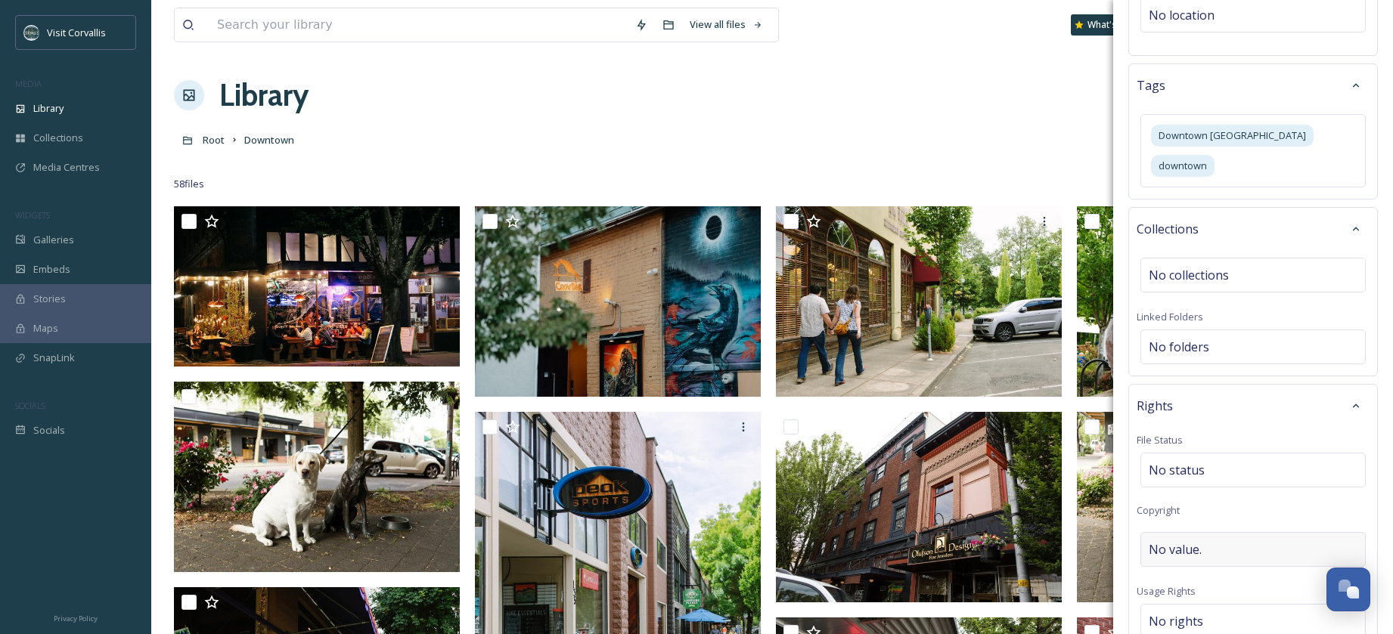
click at [1169, 541] on span "No value." at bounding box center [1174, 550] width 53 height 18
click at [1176, 532] on input "ReedLanePhotography" at bounding box center [1252, 549] width 233 height 35
click at [1204, 532] on input "[PERSON_NAME] LanePhotography" at bounding box center [1252, 549] width 233 height 35
type input "[PERSON_NAME] Photography"
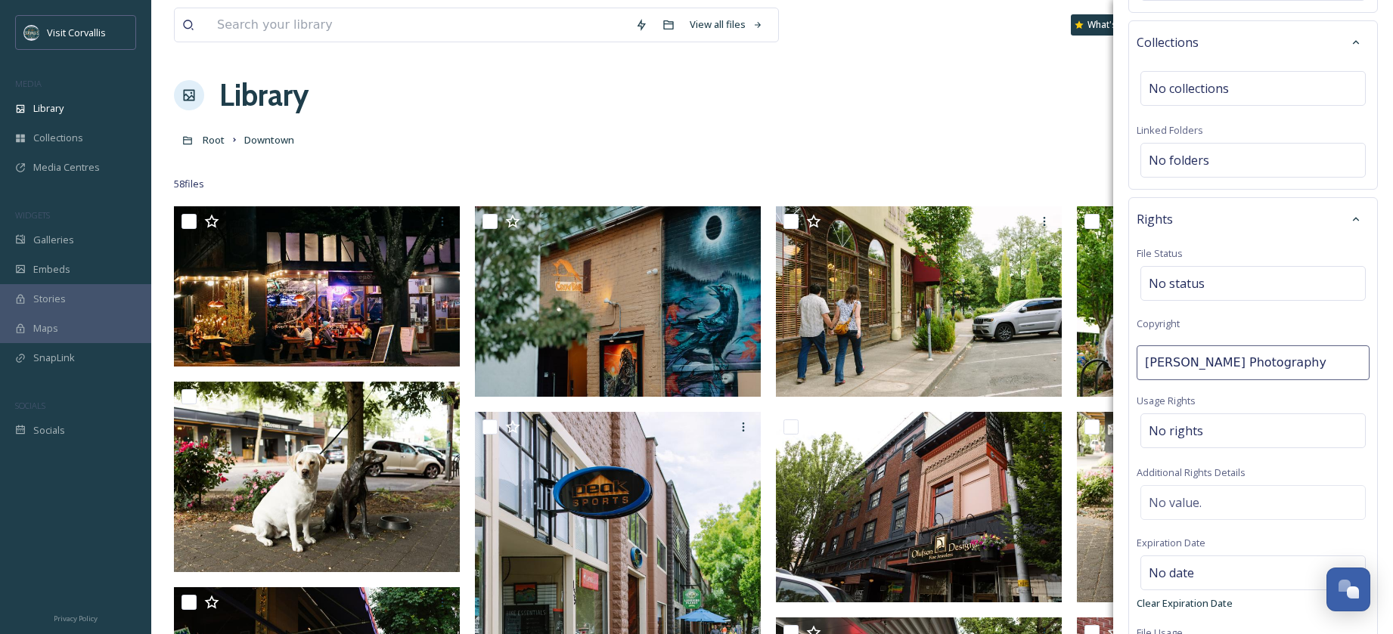
scroll to position [590, 0]
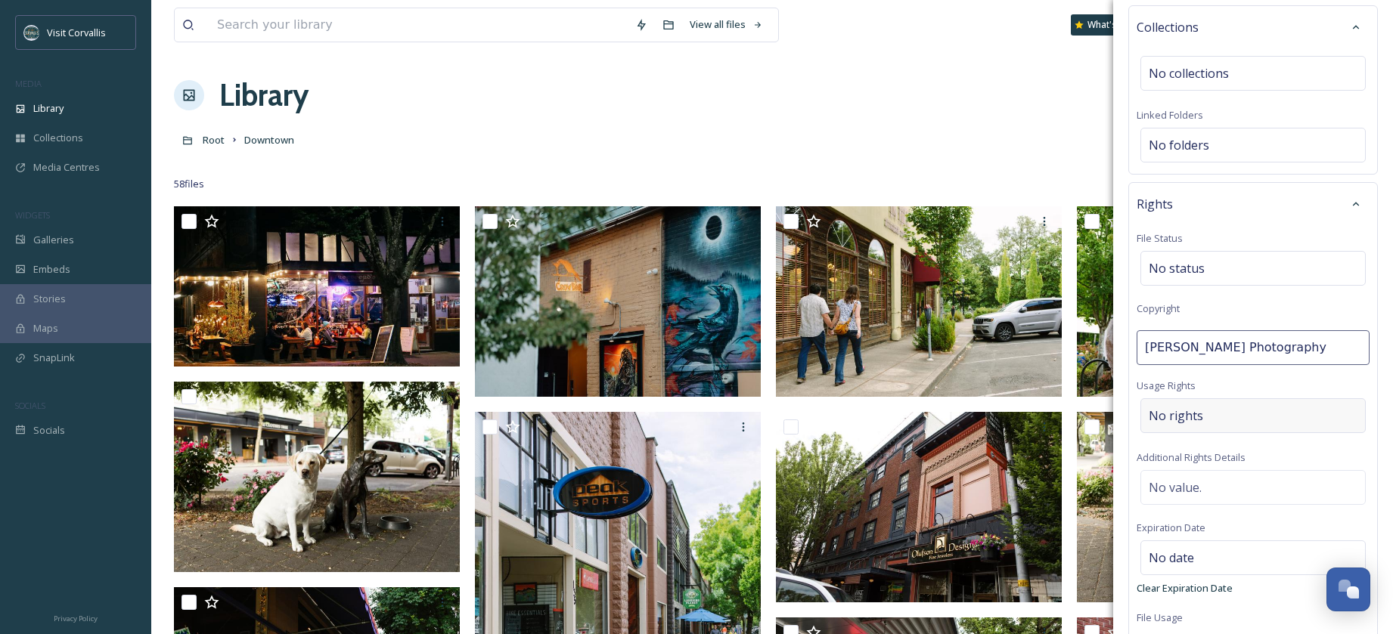
click at [1173, 398] on div "No rights" at bounding box center [1252, 415] width 225 height 35
click at [1165, 407] on input at bounding box center [1228, 423] width 166 height 33
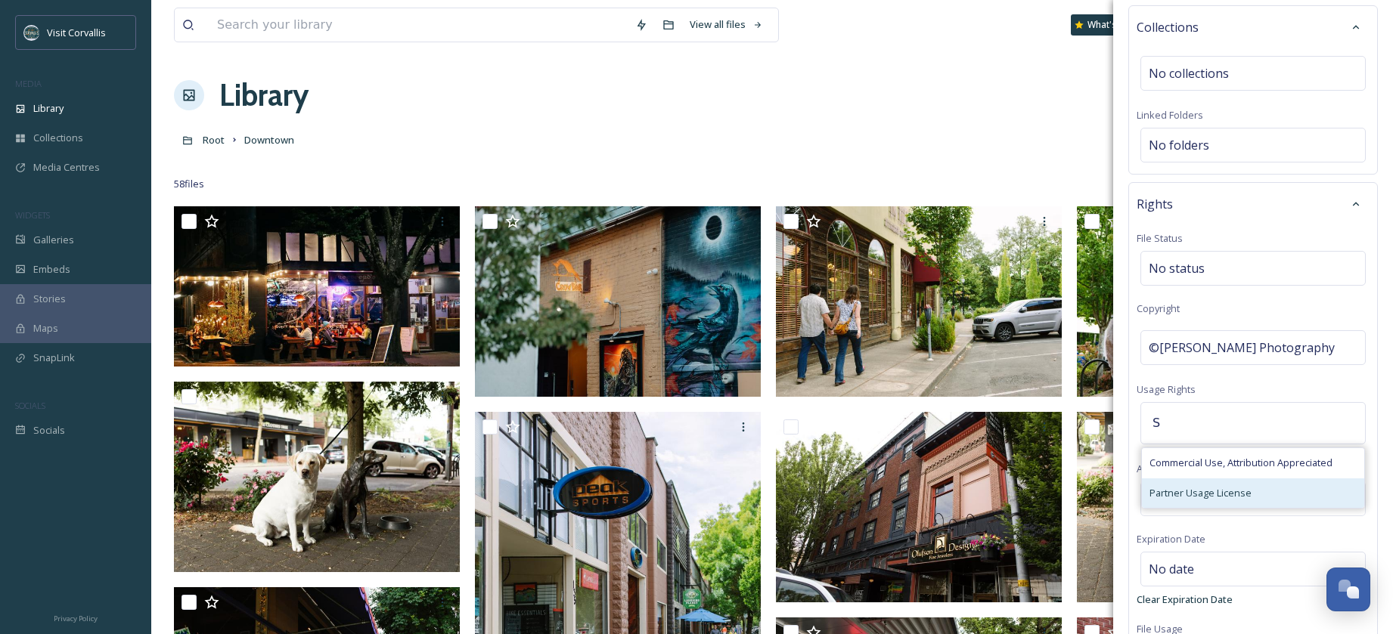
type input "S"
click at [1167, 486] on span "Partner Usage License" at bounding box center [1200, 493] width 102 height 14
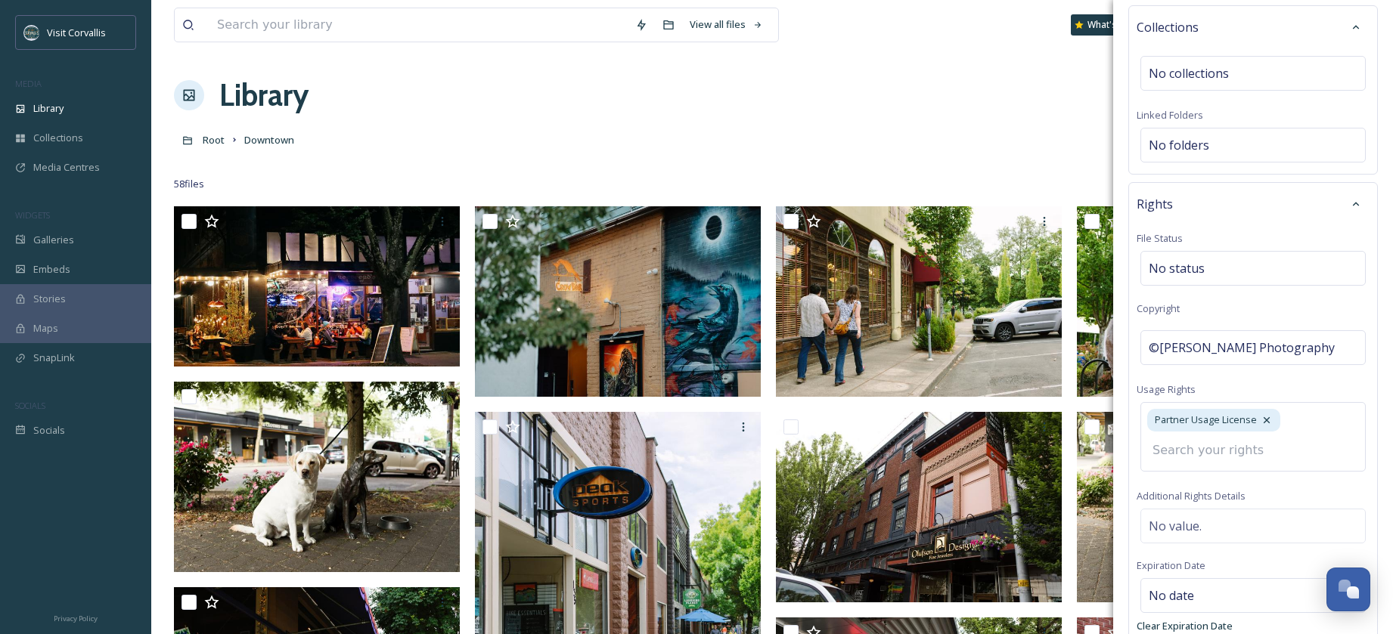
scroll to position [674, 0]
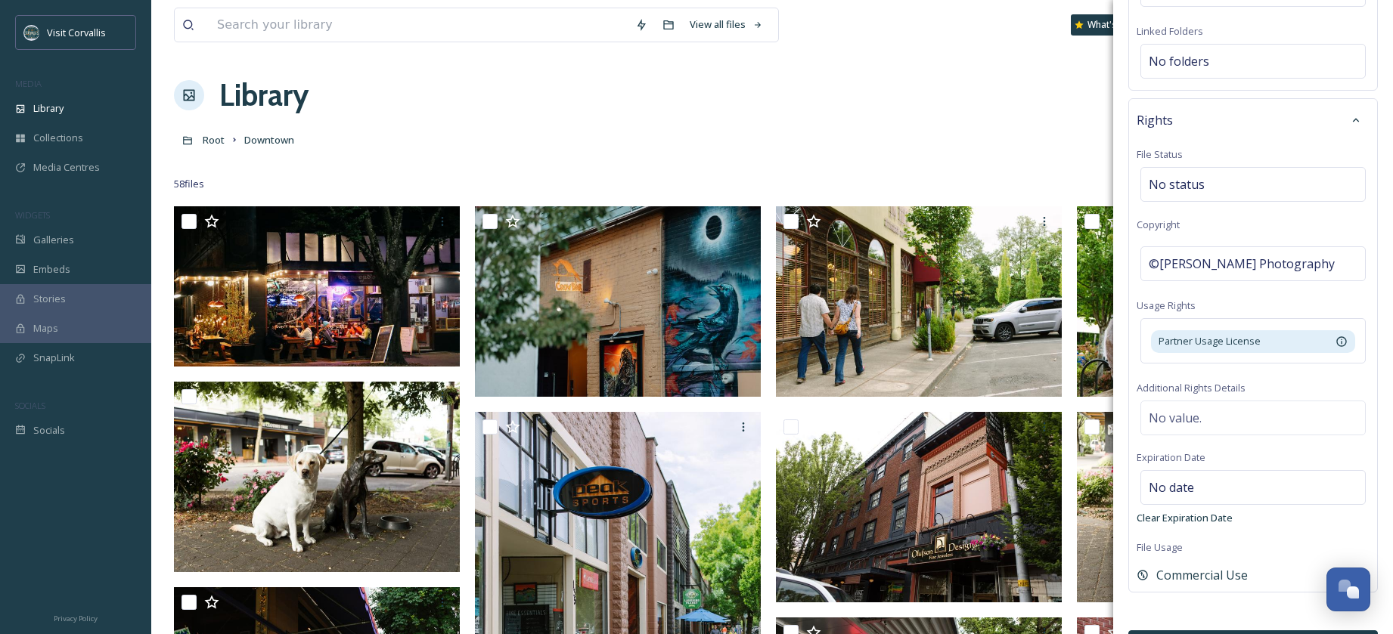
click at [1199, 631] on button "Bulk Edit" at bounding box center [1253, 646] width 250 height 31
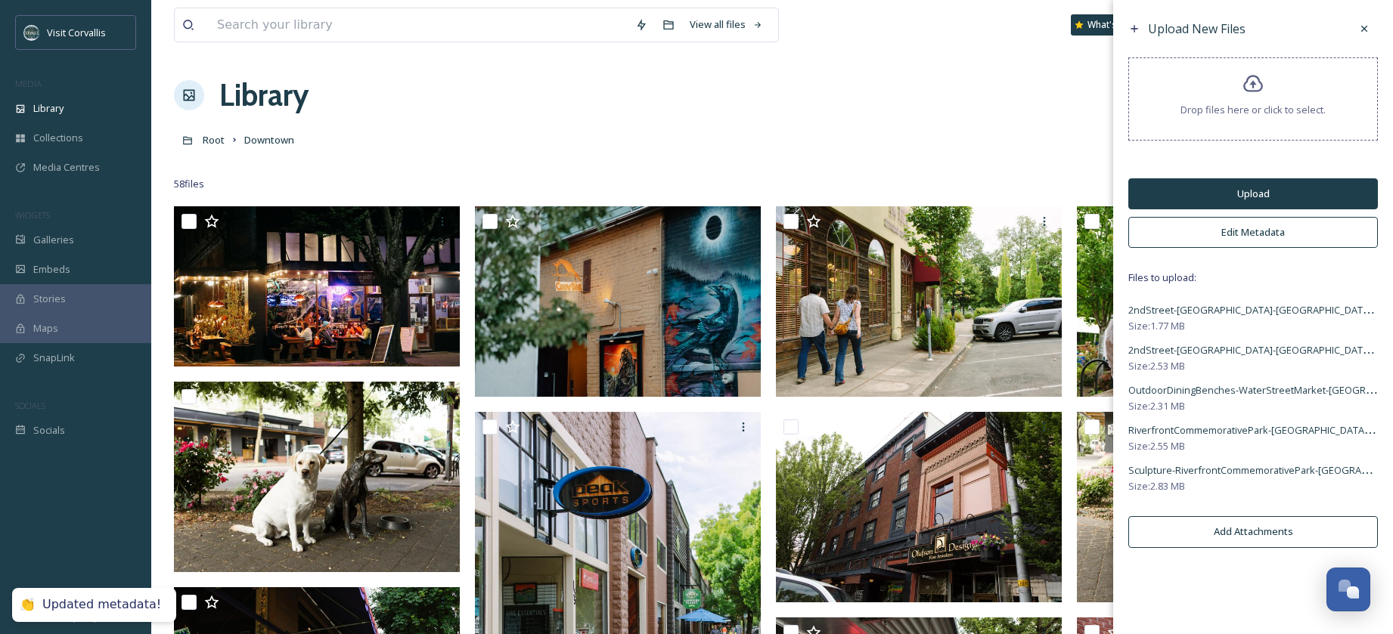
click at [1182, 200] on button "Upload" at bounding box center [1253, 193] width 250 height 31
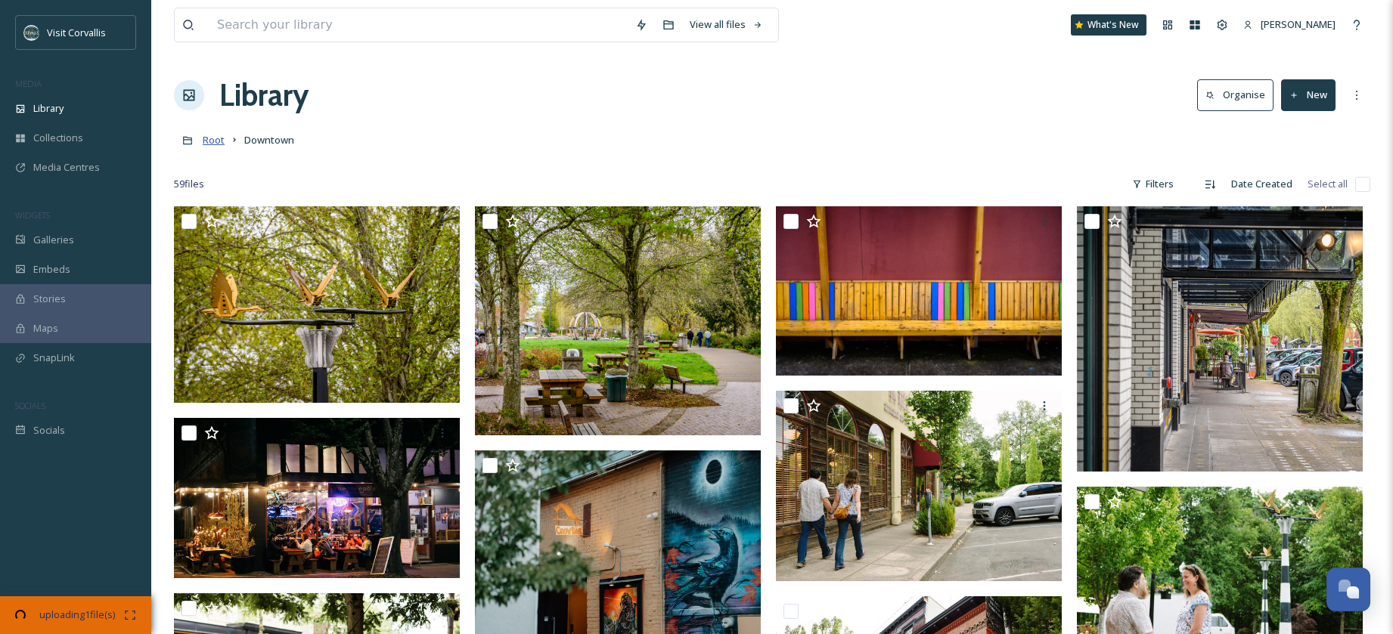
click at [210, 140] on span "Root" at bounding box center [214, 140] width 22 height 14
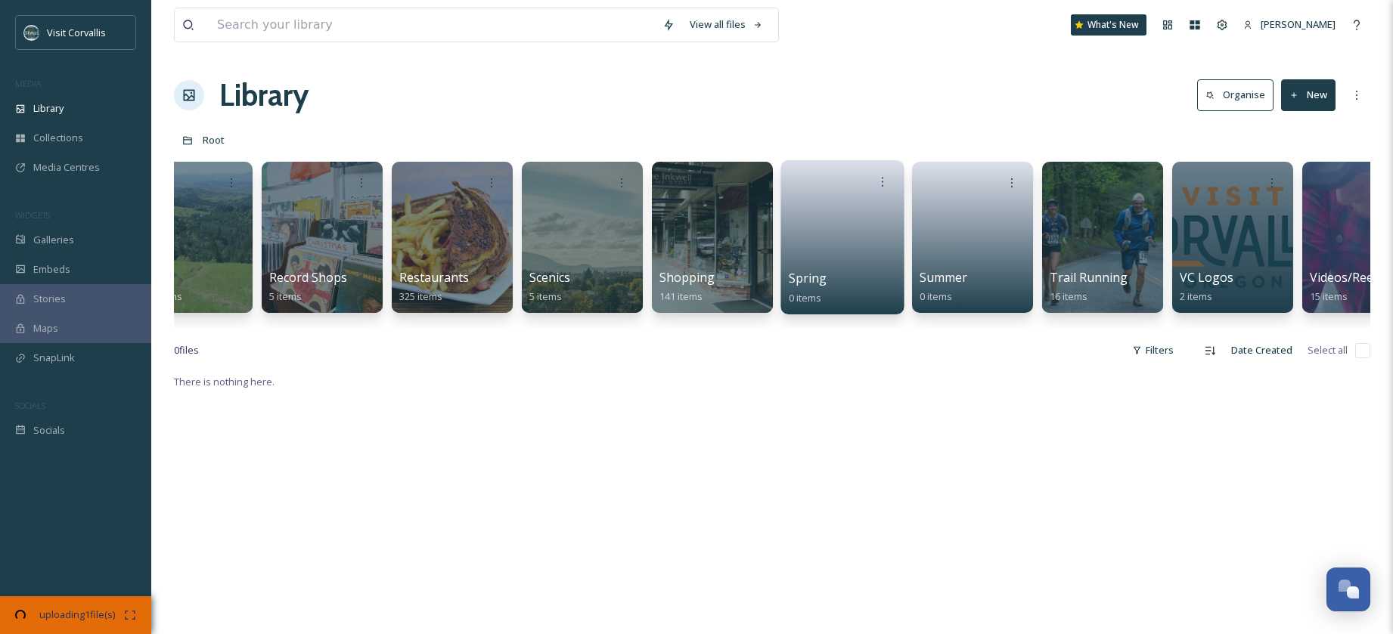
scroll to position [0, 3898]
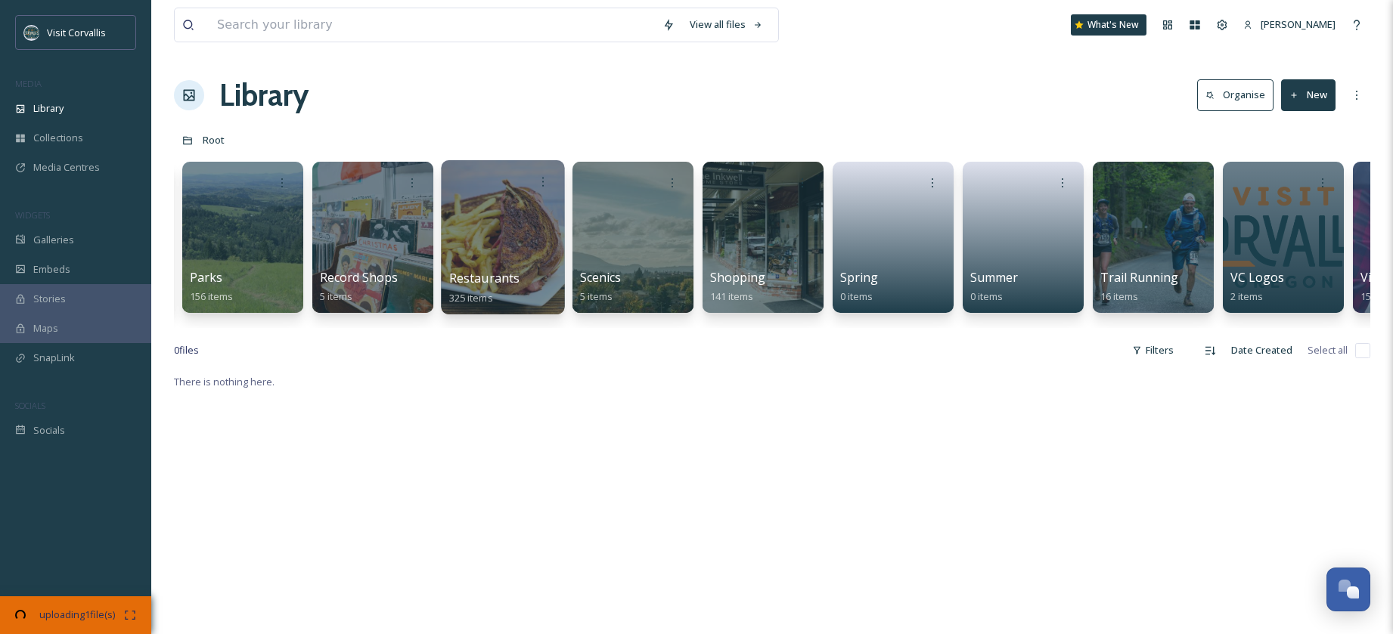
click at [468, 219] on div at bounding box center [502, 237] width 123 height 154
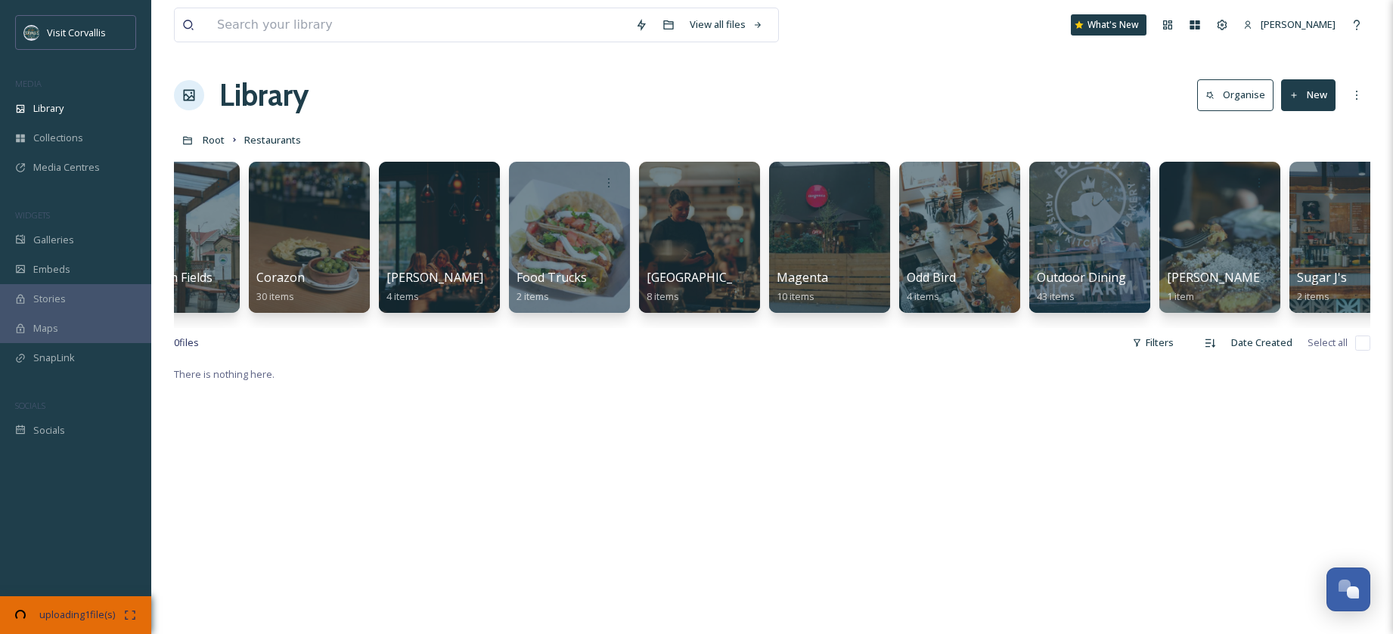
scroll to position [0, 733]
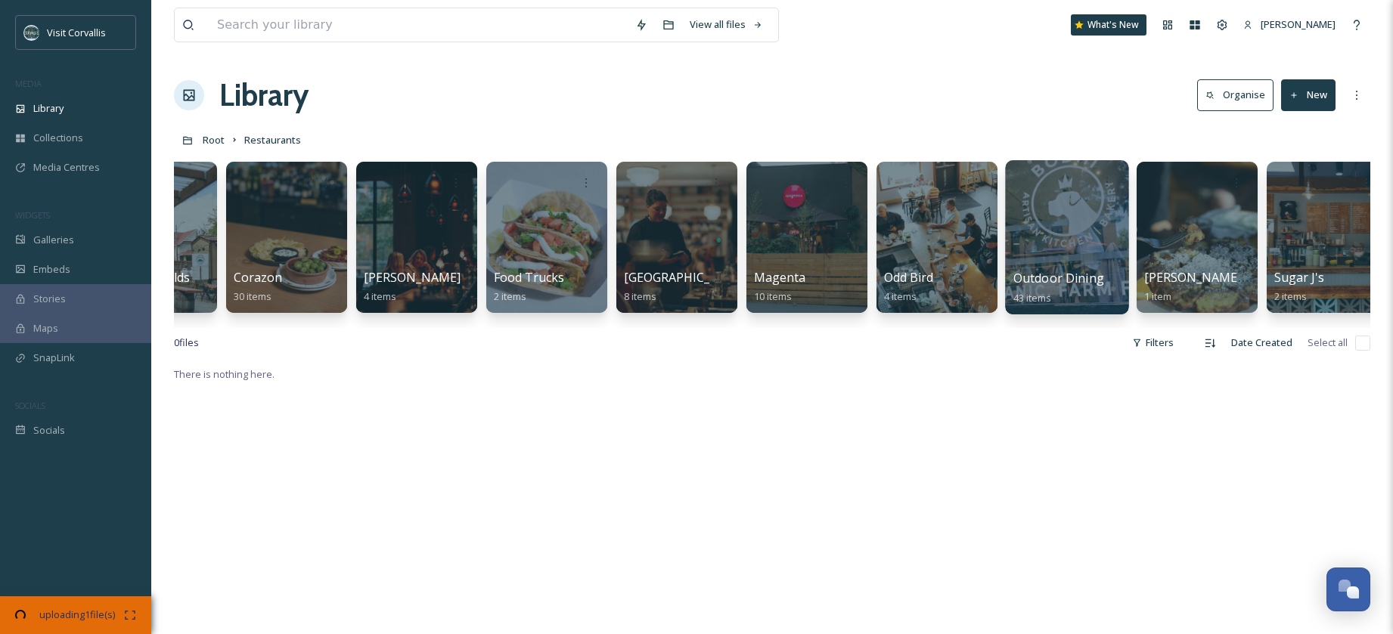
click at [1036, 213] on div at bounding box center [1066, 237] width 123 height 154
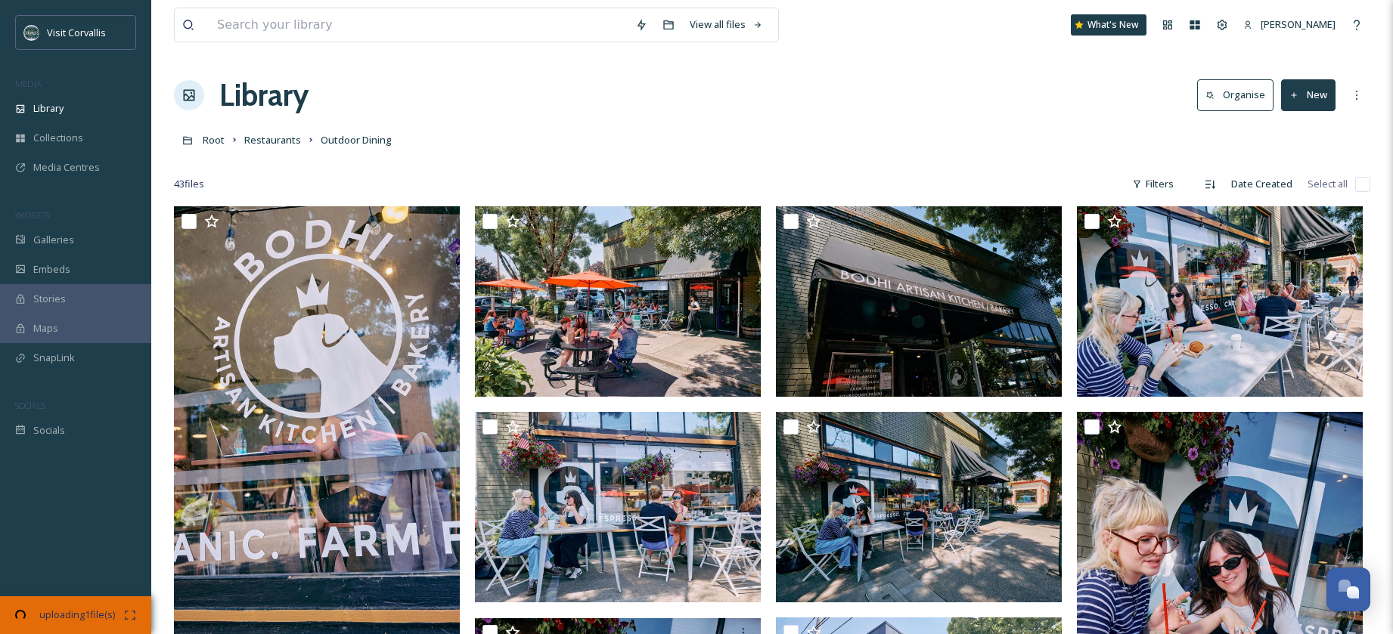
click at [1319, 100] on button "New" at bounding box center [1308, 94] width 54 height 31
click at [1300, 131] on span "File Upload" at bounding box center [1301, 130] width 50 height 14
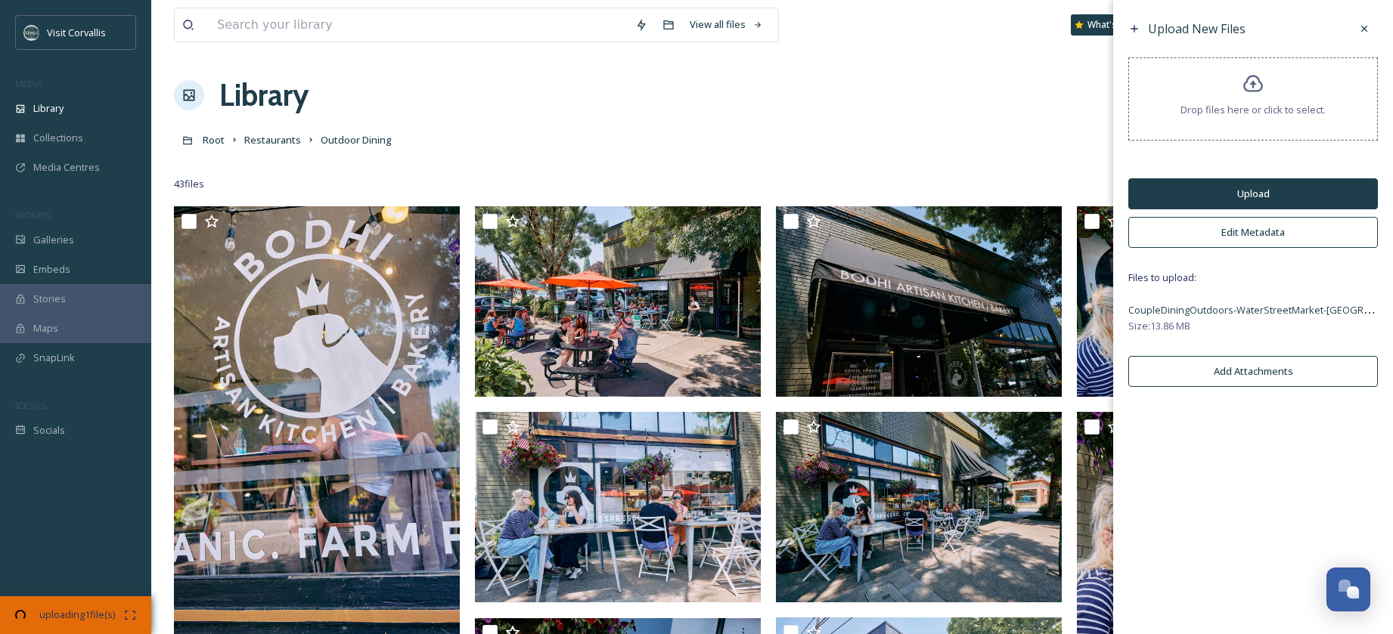
click at [1238, 194] on button "Upload" at bounding box center [1253, 193] width 250 height 31
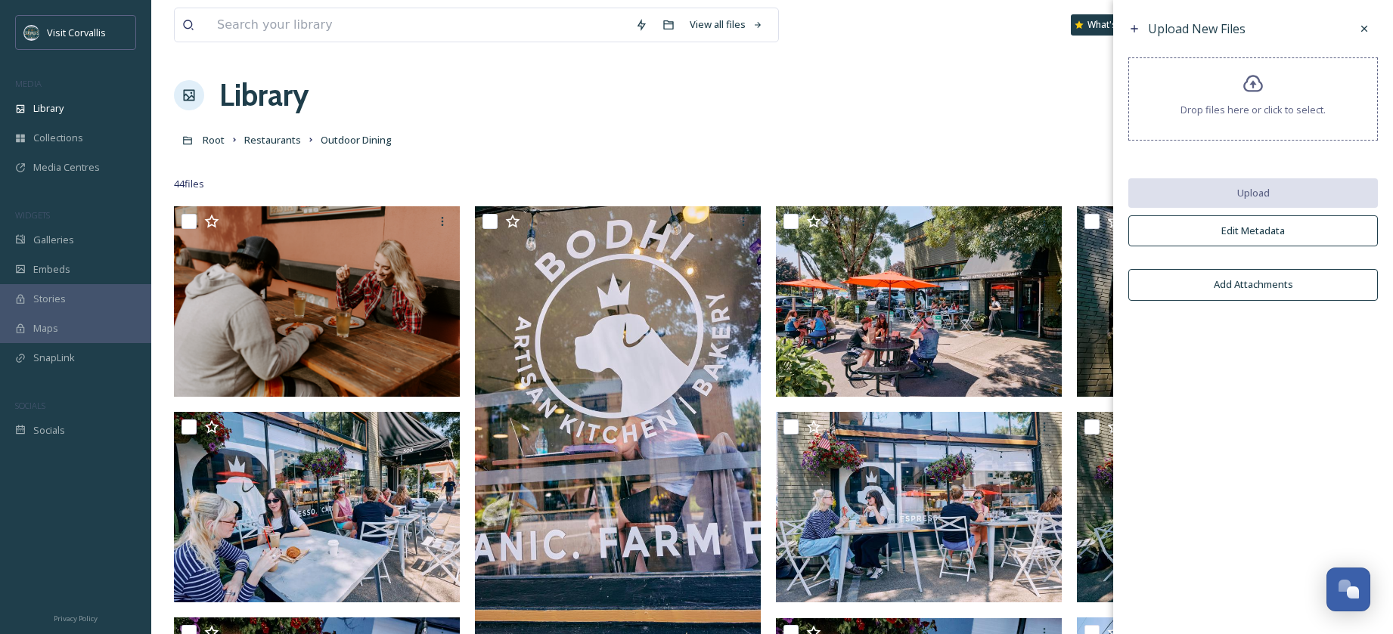
click at [890, 129] on div "Root Restaurants Outdoor Dining" at bounding box center [772, 140] width 1196 height 29
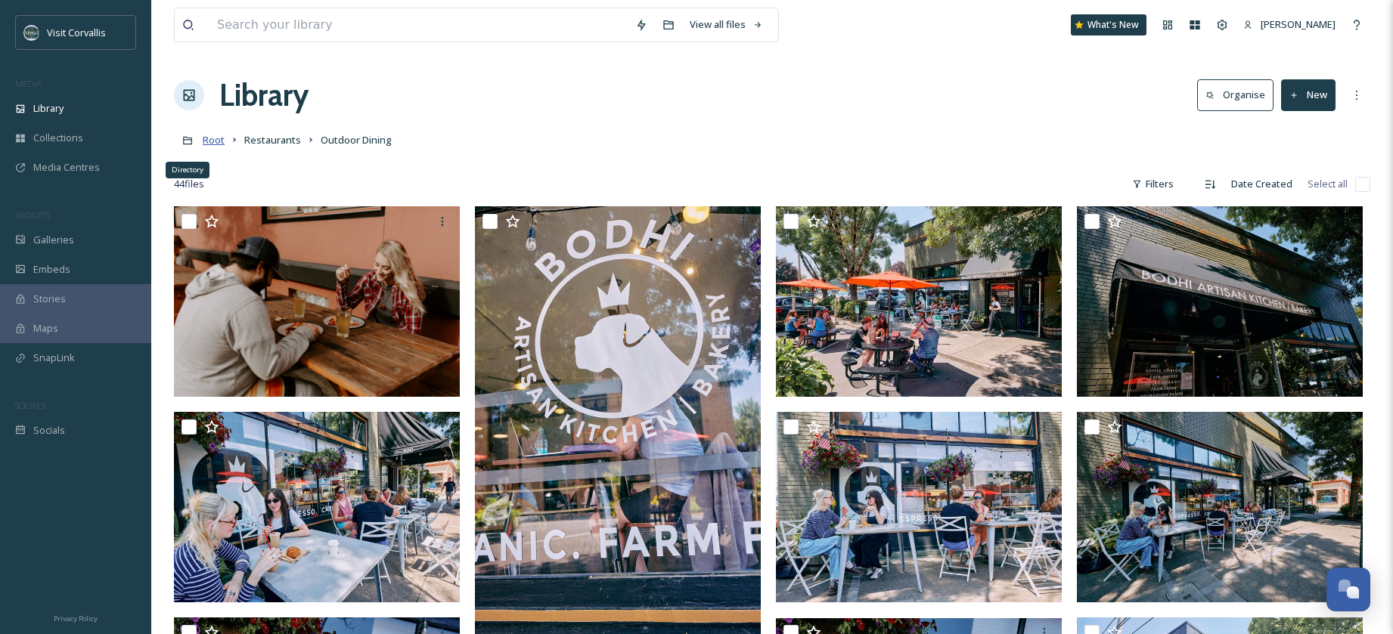
click at [207, 144] on span "Root" at bounding box center [214, 140] width 22 height 14
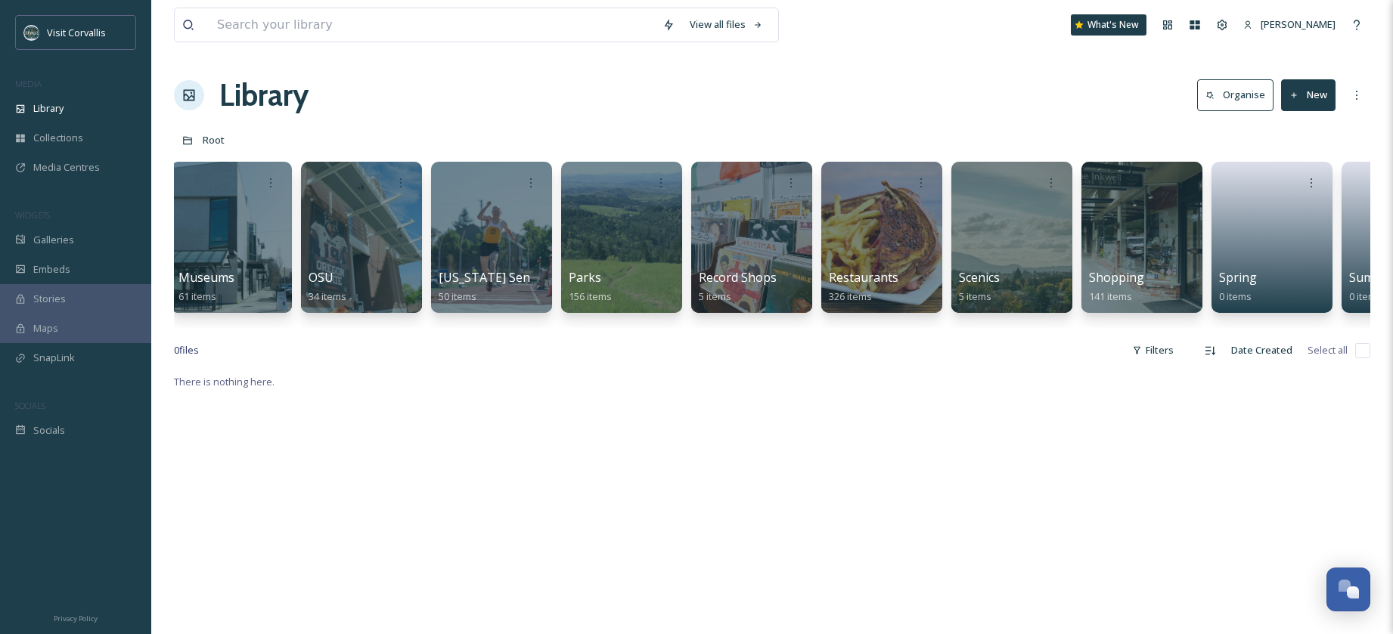
scroll to position [0, 3540]
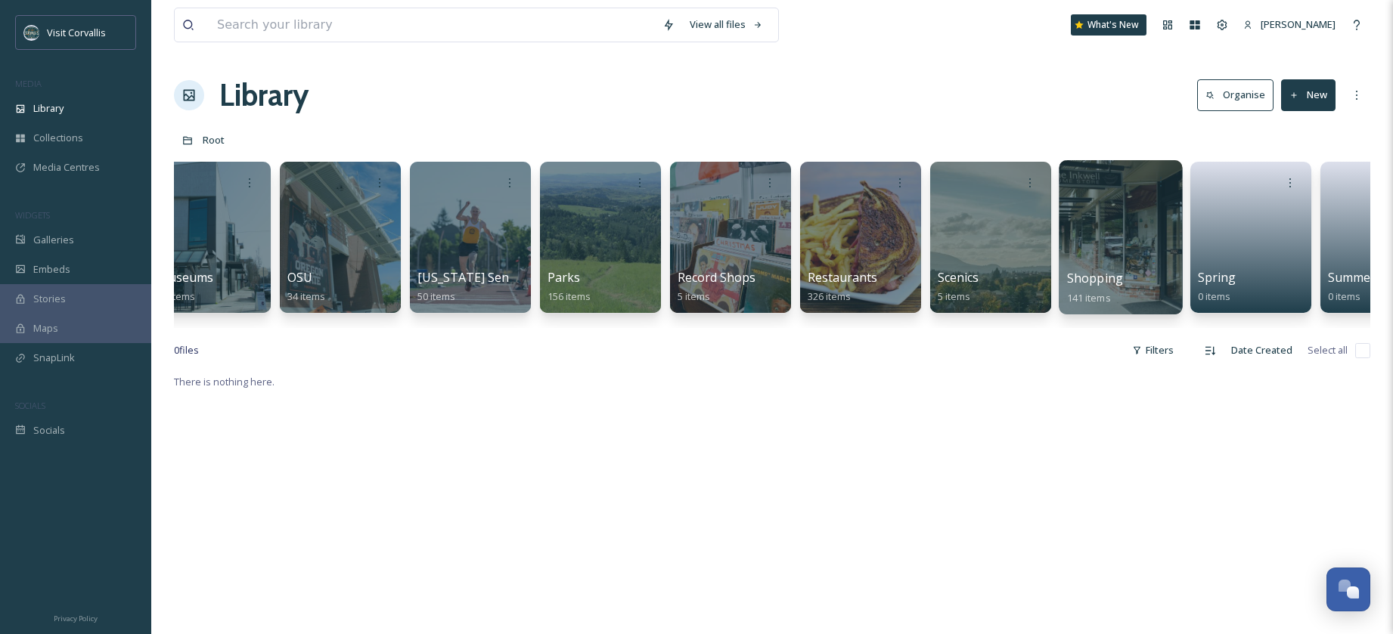
click at [1096, 227] on div at bounding box center [1119, 237] width 123 height 154
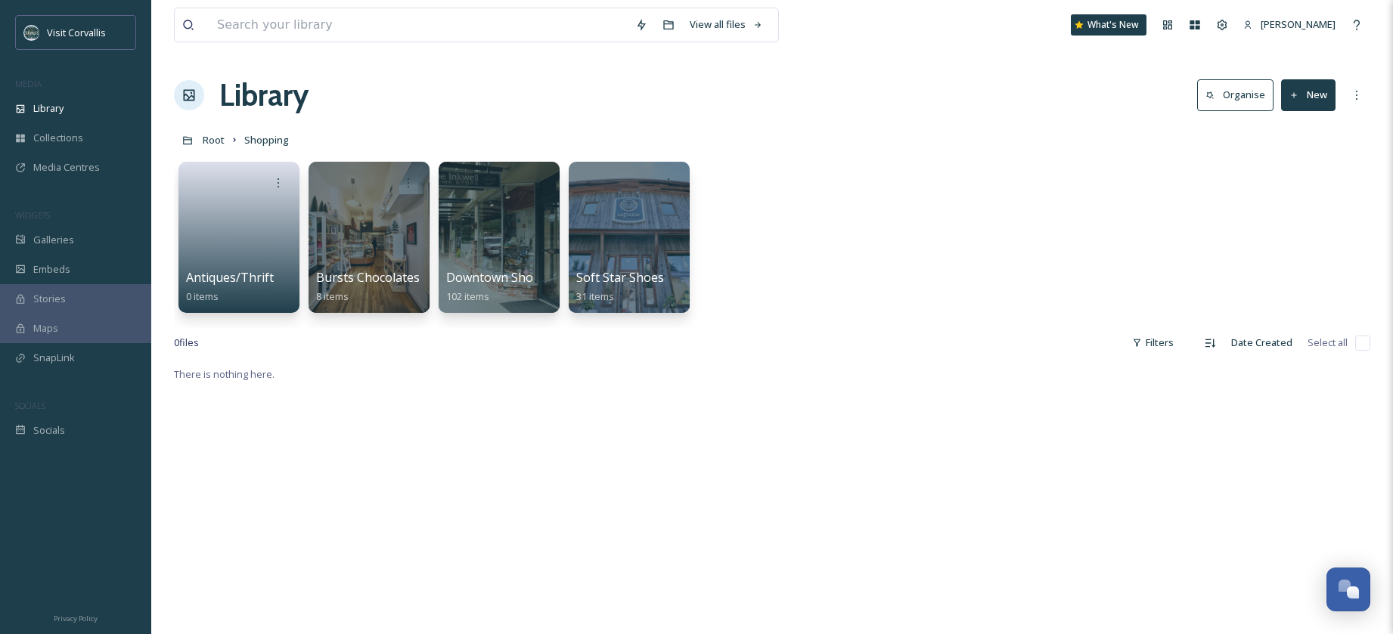
click at [1306, 95] on button "New" at bounding box center [1308, 94] width 54 height 31
click at [1286, 189] on span "Folder" at bounding box center [1290, 189] width 29 height 14
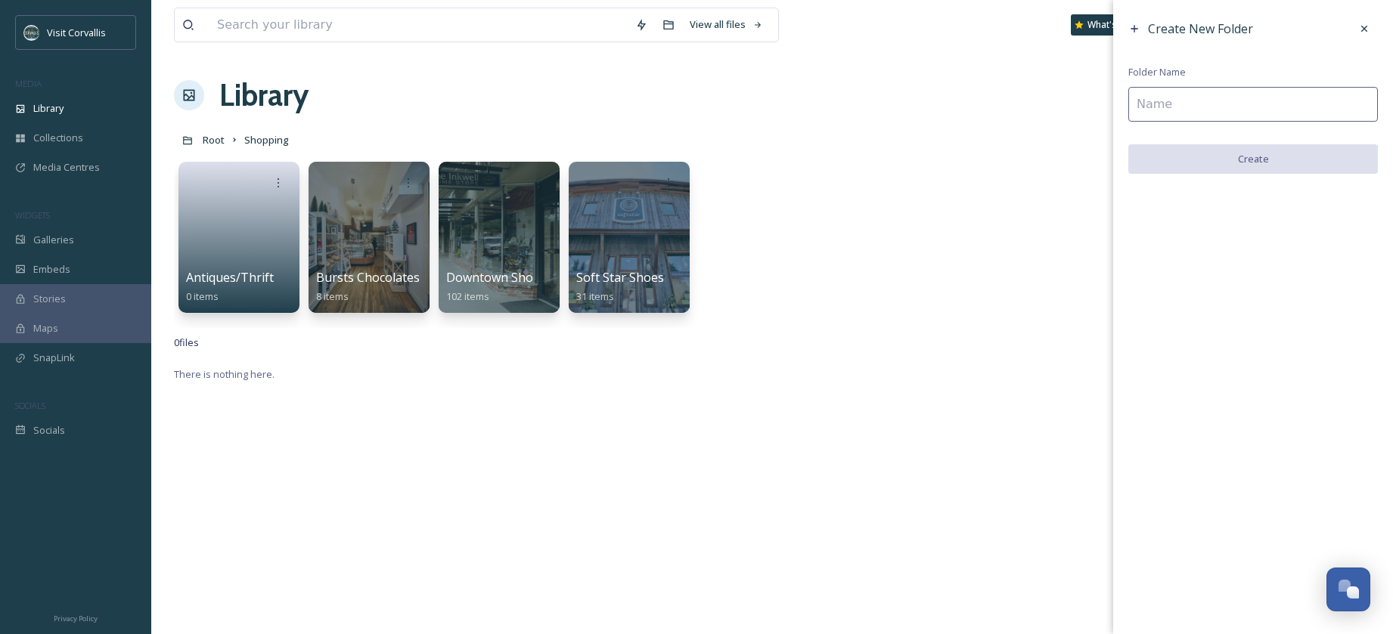
click at [1209, 110] on input at bounding box center [1253, 104] width 250 height 35
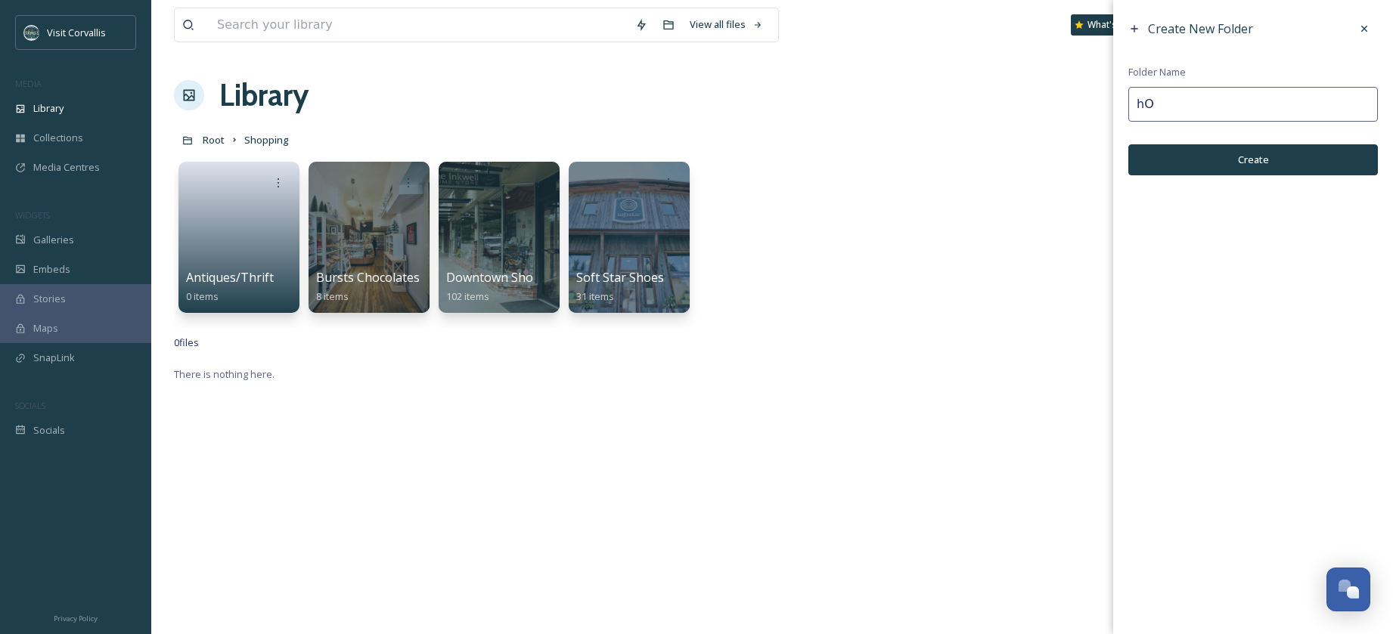
type input "h"
type input "Holiday Shopping"
click at [1306, 152] on button "Create" at bounding box center [1253, 159] width 250 height 31
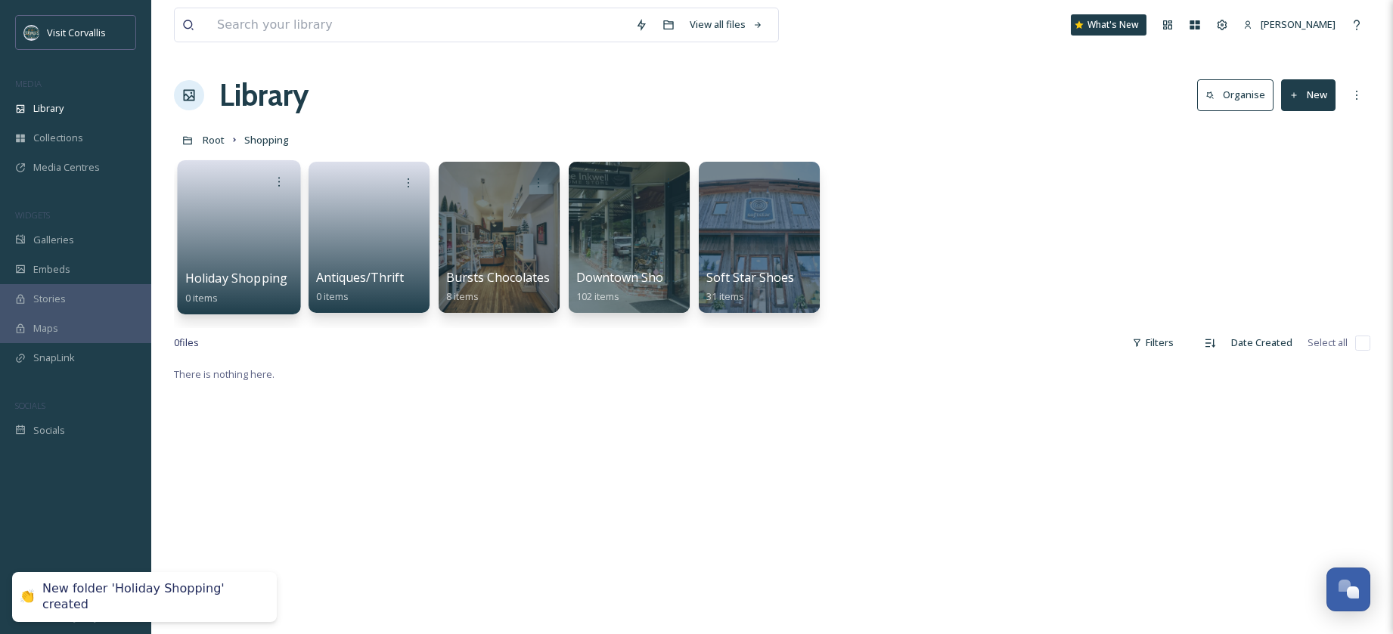
click at [243, 214] on link at bounding box center [239, 232] width 108 height 73
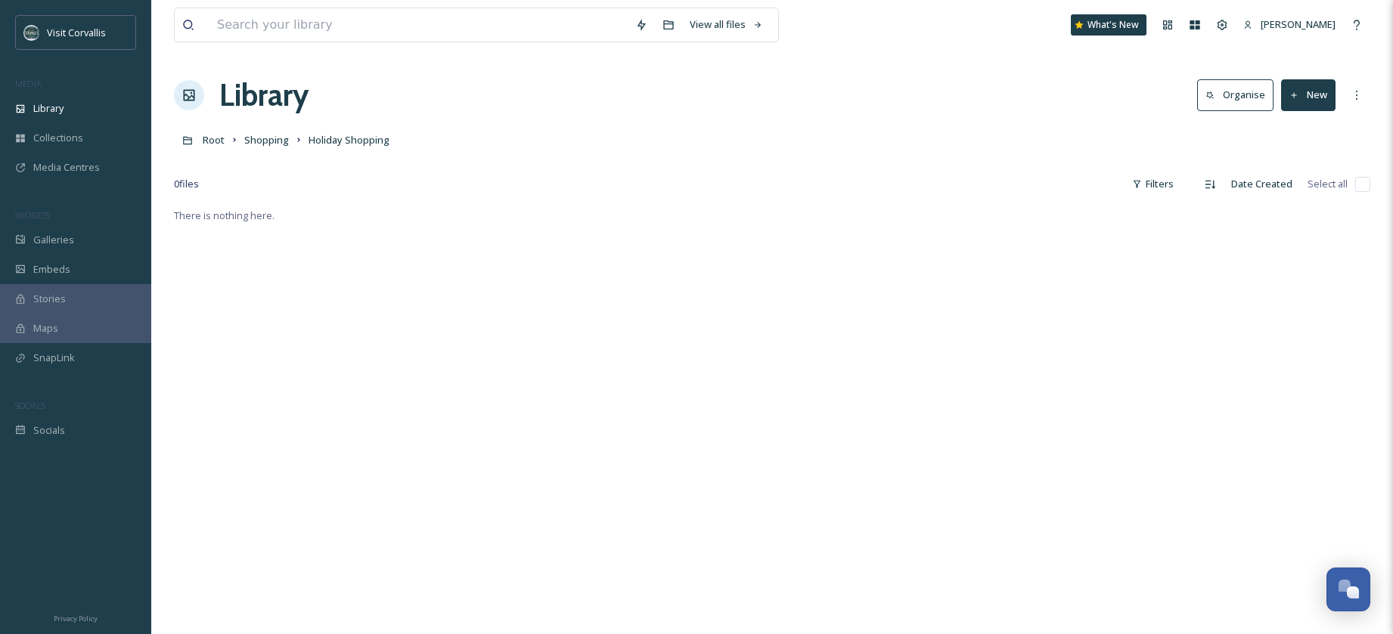
click at [1300, 98] on button "New" at bounding box center [1308, 94] width 54 height 31
click at [1294, 126] on span "File Upload" at bounding box center [1301, 130] width 50 height 14
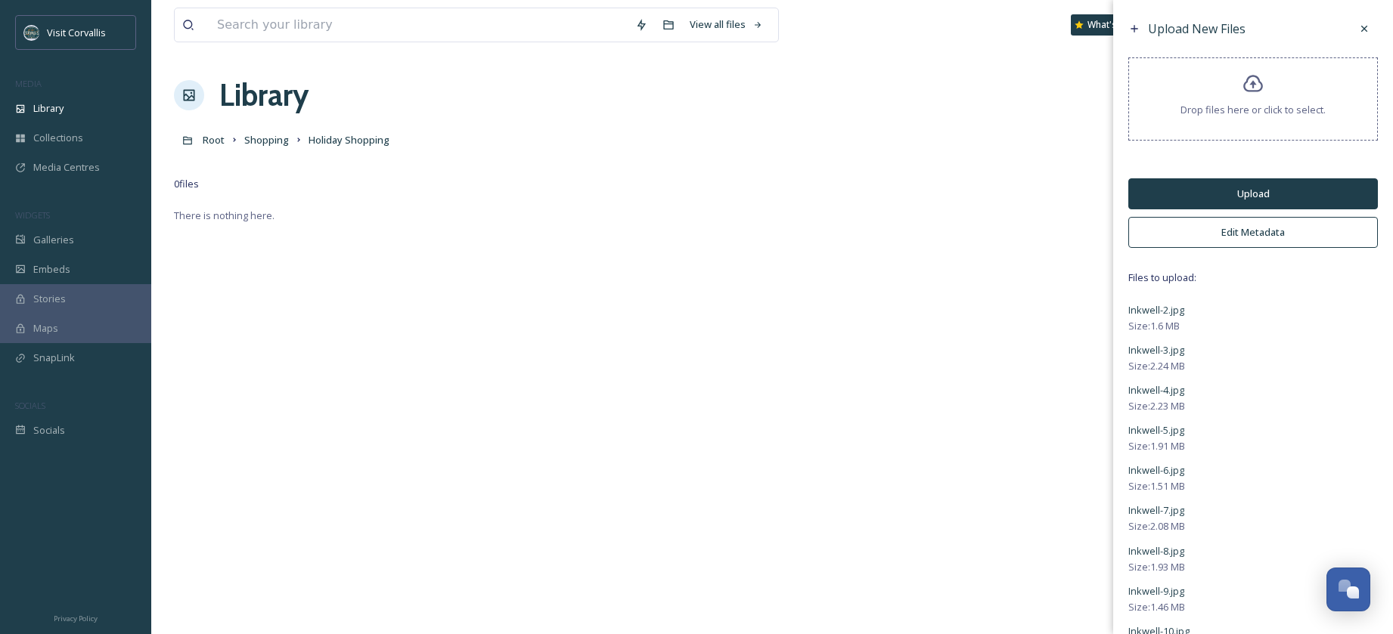
click at [1217, 232] on button "Edit Metadata" at bounding box center [1253, 232] width 250 height 31
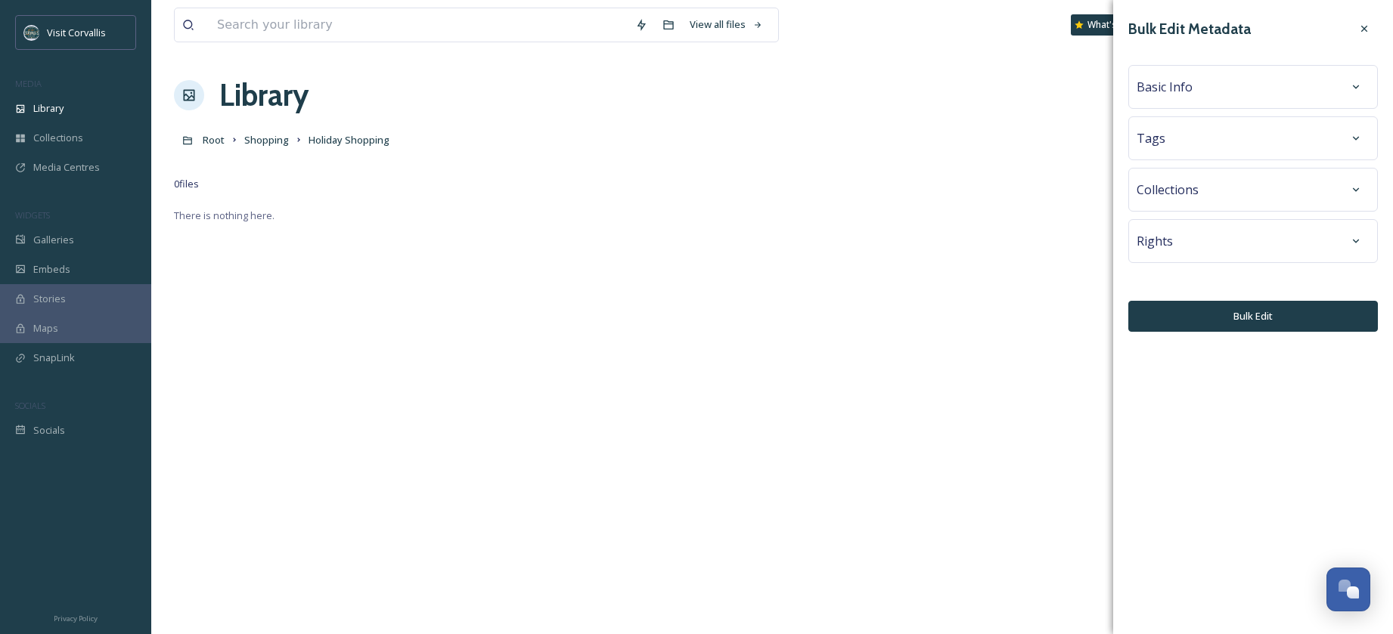
click at [1161, 145] on span "Tags" at bounding box center [1150, 138] width 29 height 18
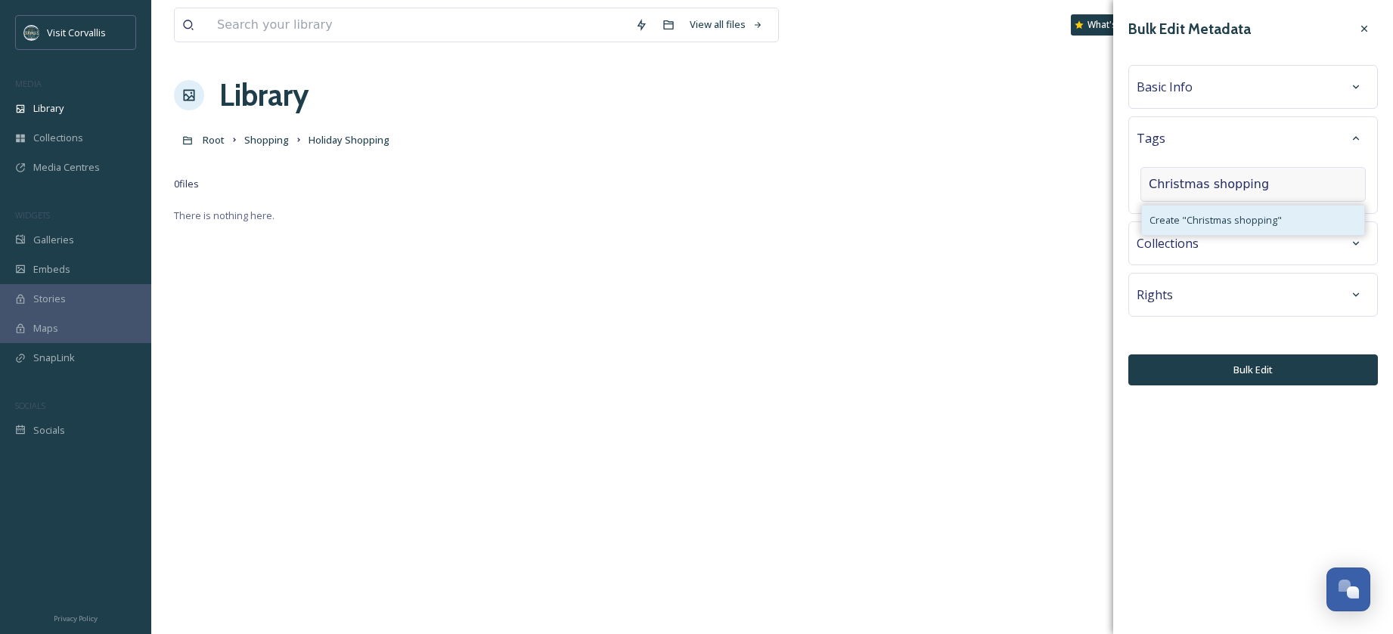
type input "Christmas shopping"
click at [1195, 223] on span "Create " Christmas shopping "" at bounding box center [1215, 220] width 132 height 14
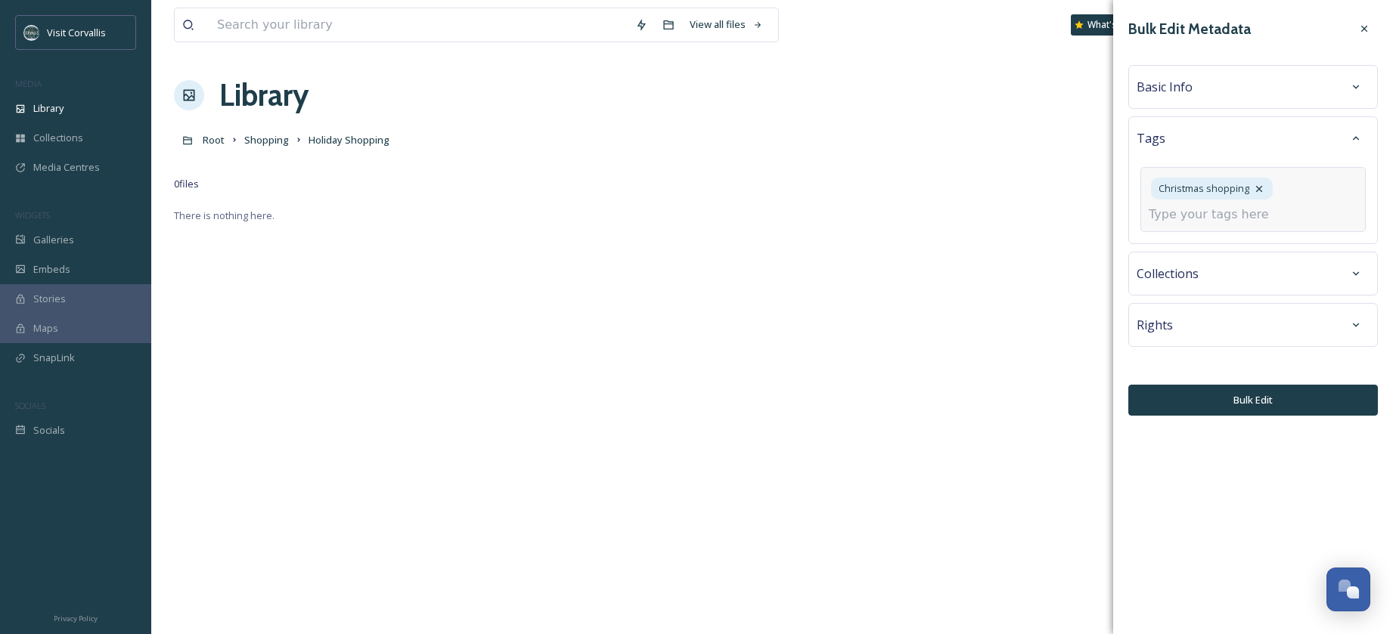
click at [1195, 211] on input at bounding box center [1223, 215] width 151 height 18
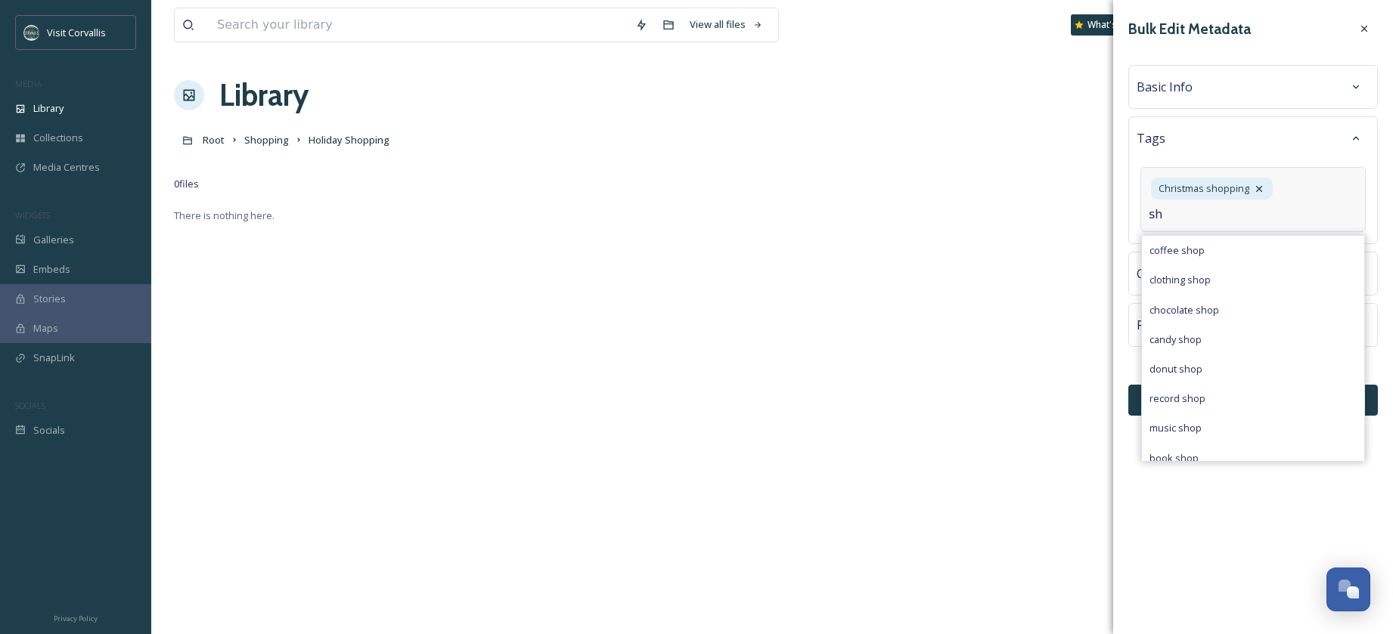
type input "s"
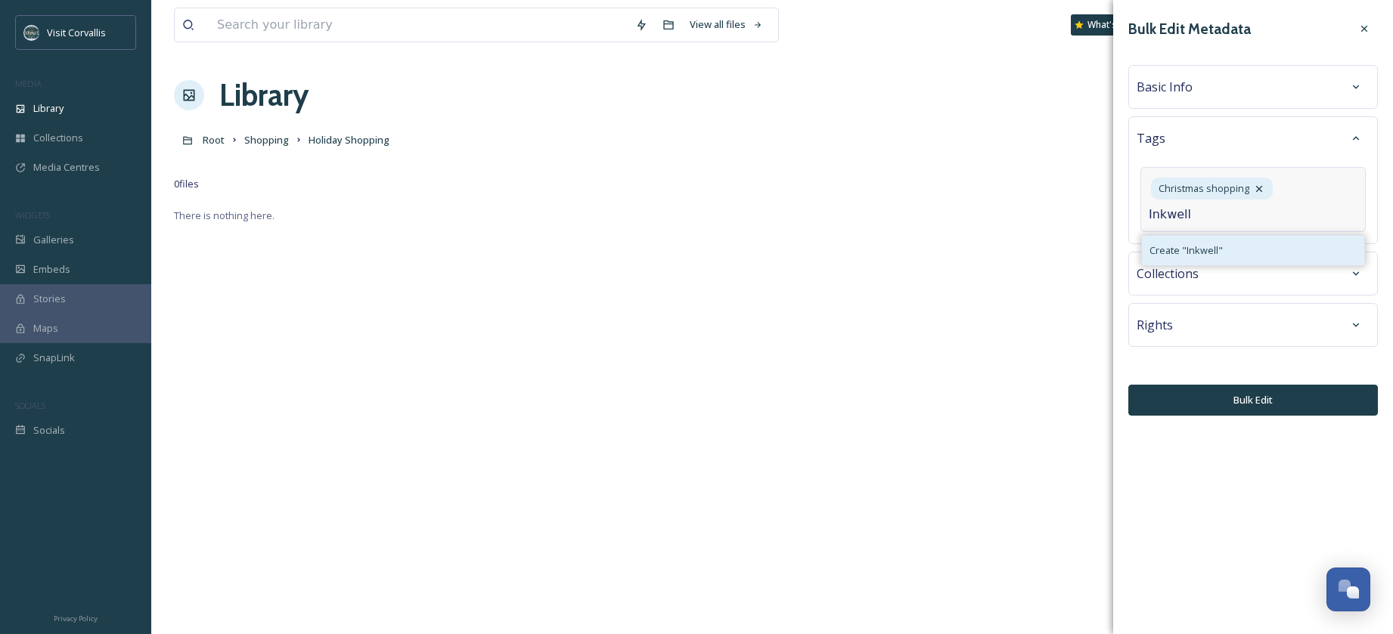
type input "Inkwell"
click at [1202, 250] on span "Create " Inkwell "" at bounding box center [1185, 250] width 73 height 14
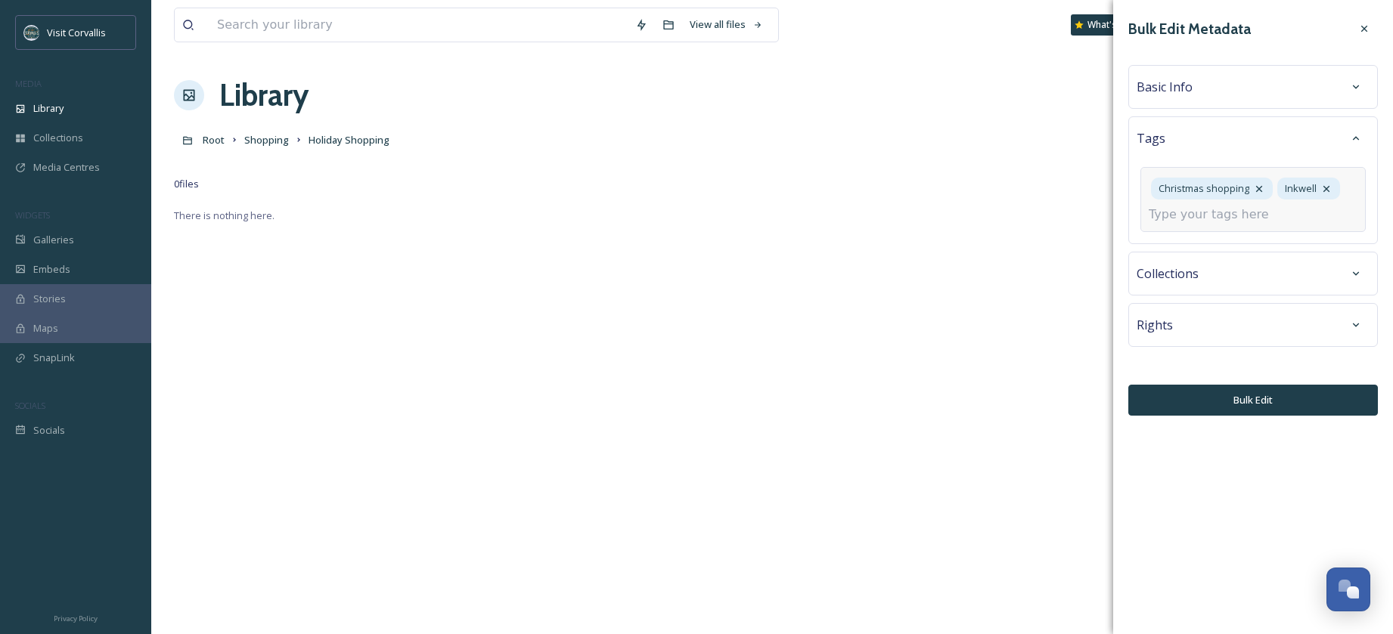
click at [1212, 268] on div "Collections" at bounding box center [1253, 274] width 250 height 44
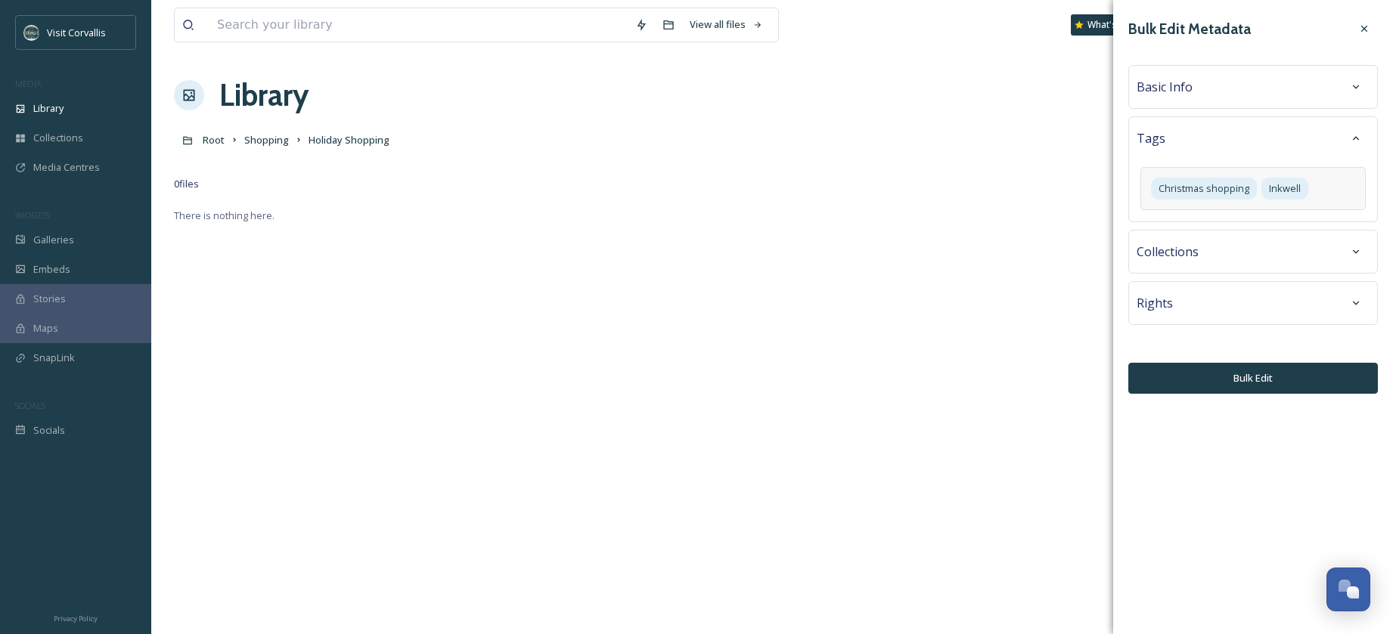
click at [1205, 99] on div "Basic Info" at bounding box center [1252, 86] width 233 height 27
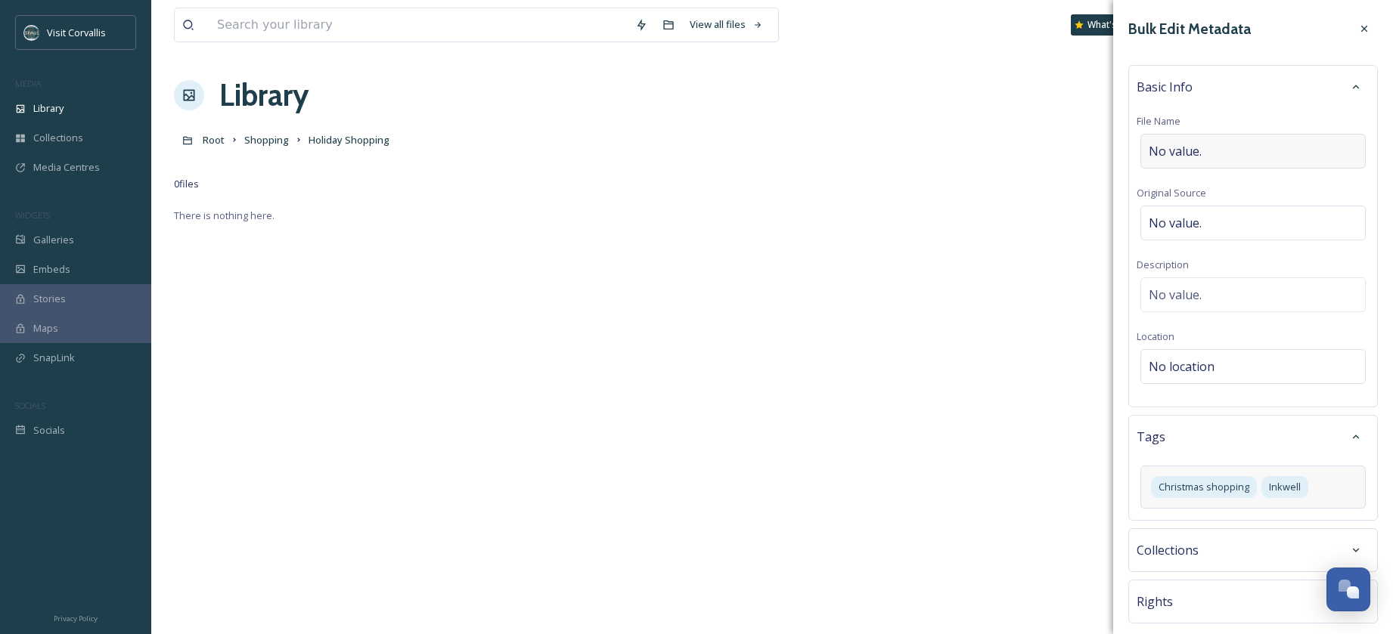
click at [1178, 150] on span "No value." at bounding box center [1174, 151] width 53 height 18
drag, startPoint x: 1186, startPoint y: 151, endPoint x: 1099, endPoint y: 153, distance: 87.7
click at [1136, 153] on input "Inkwell Shopping" at bounding box center [1252, 151] width 233 height 35
click at [1213, 152] on input "Shopping" at bounding box center [1252, 151] width 233 height 35
drag, startPoint x: 1148, startPoint y: 154, endPoint x: 1244, endPoint y: 168, distance: 97.7
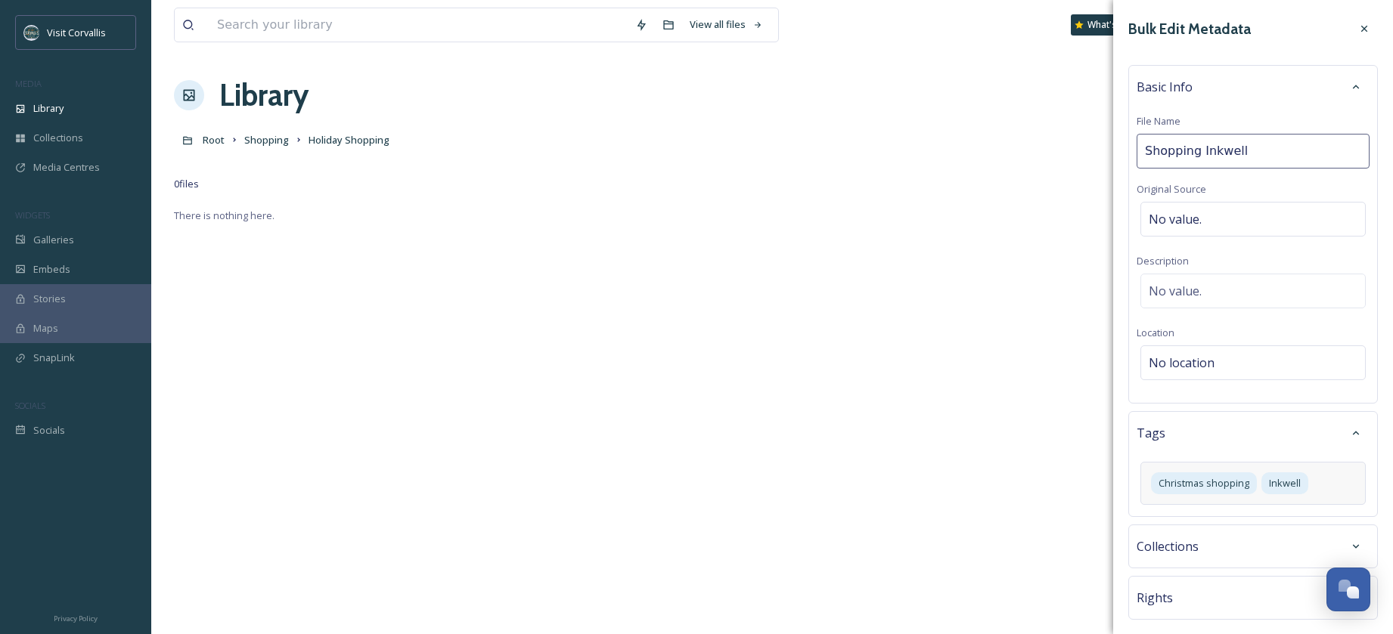
click at [1148, 154] on input "Shopping Inkwell" at bounding box center [1252, 151] width 233 height 35
type input "Holiday Shopping at [GEOGRAPHIC_DATA]"
click at [1204, 291] on div "No value." at bounding box center [1252, 291] width 225 height 35
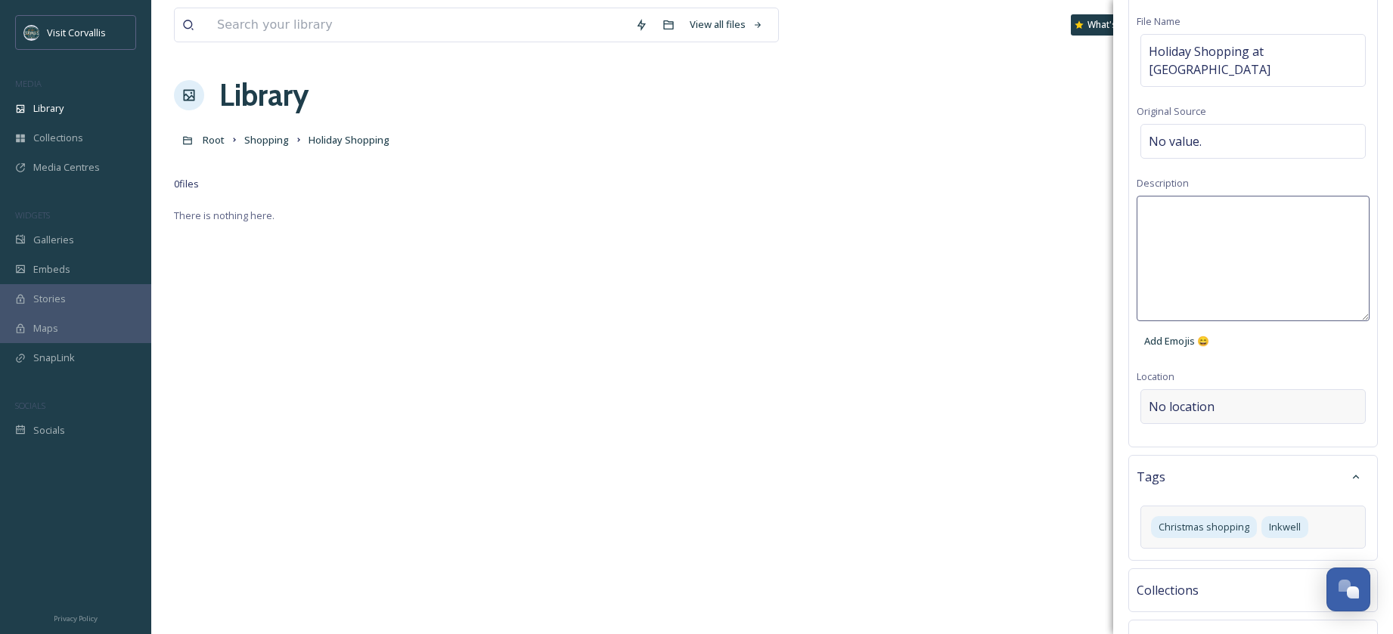
click at [1213, 384] on div "Bulk Edit Metadata Basic Info File Name Holiday Shopping at Inkwell Original So…" at bounding box center [1253, 324] width 280 height 848
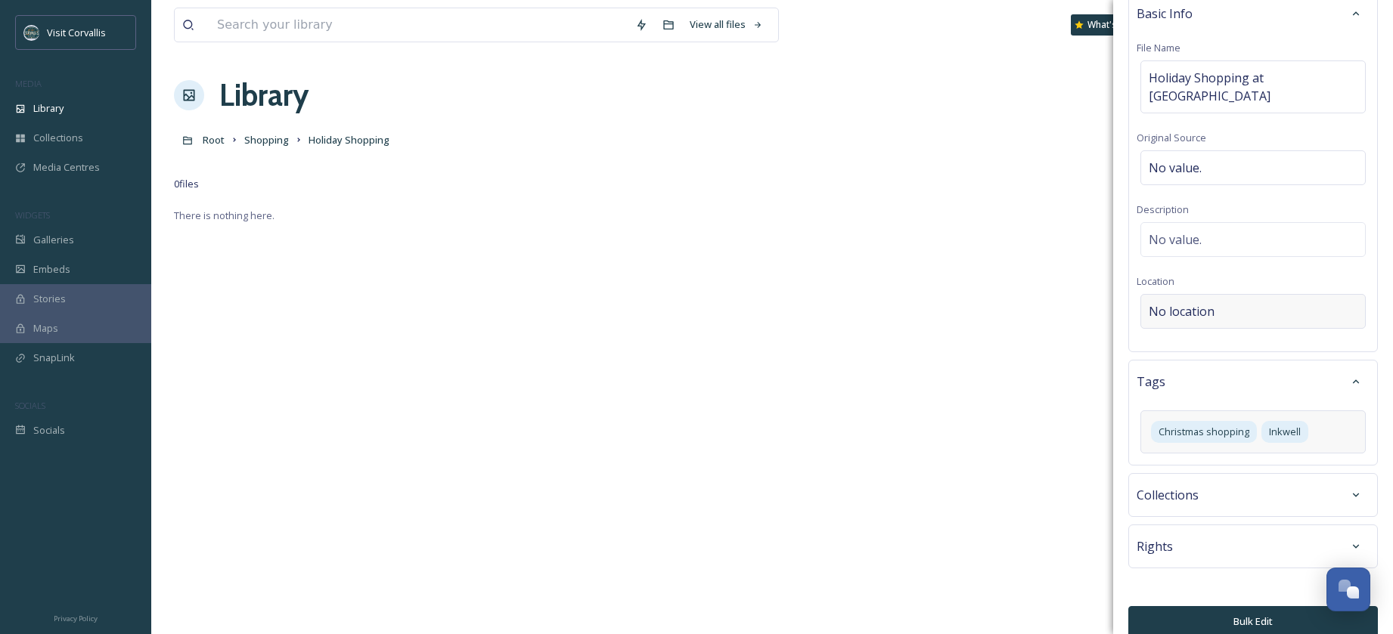
click at [1179, 302] on span "No location" at bounding box center [1181, 311] width 66 height 18
click at [1155, 295] on input at bounding box center [1253, 311] width 224 height 33
type input "inkwell home"
click at [1162, 342] on span "Inkwell Home Store" at bounding box center [1193, 349] width 88 height 14
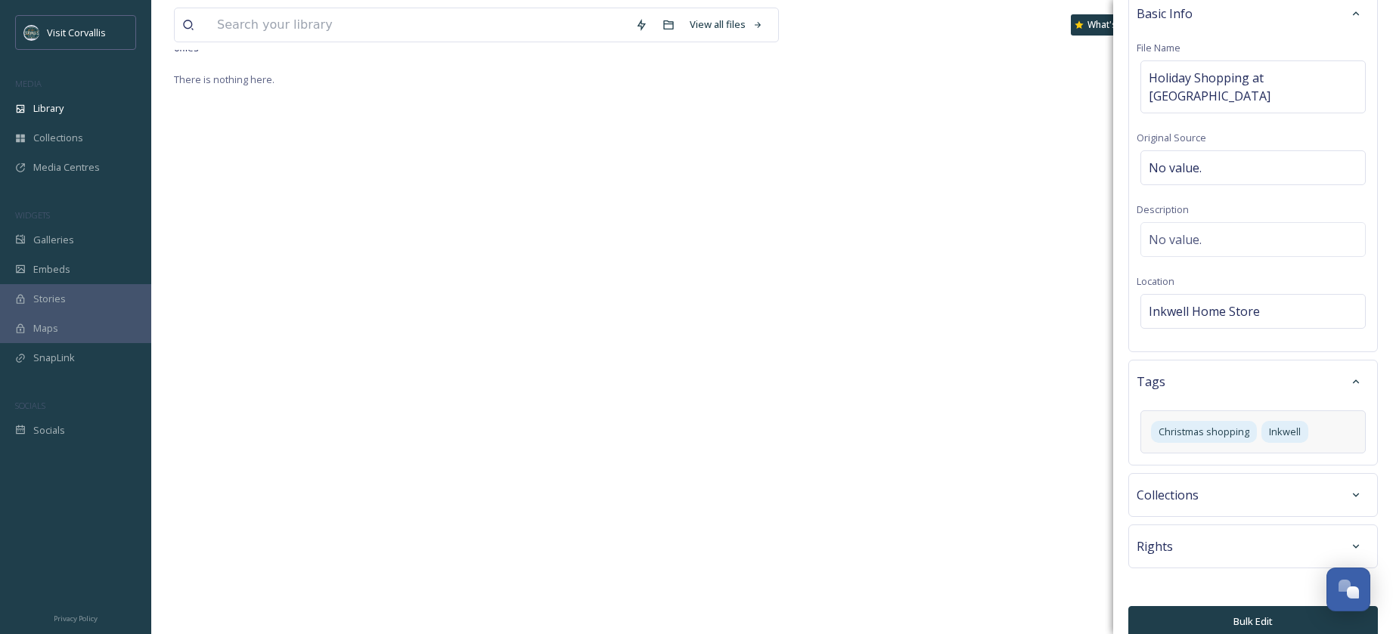
click at [1246, 606] on button "Bulk Edit" at bounding box center [1253, 621] width 250 height 31
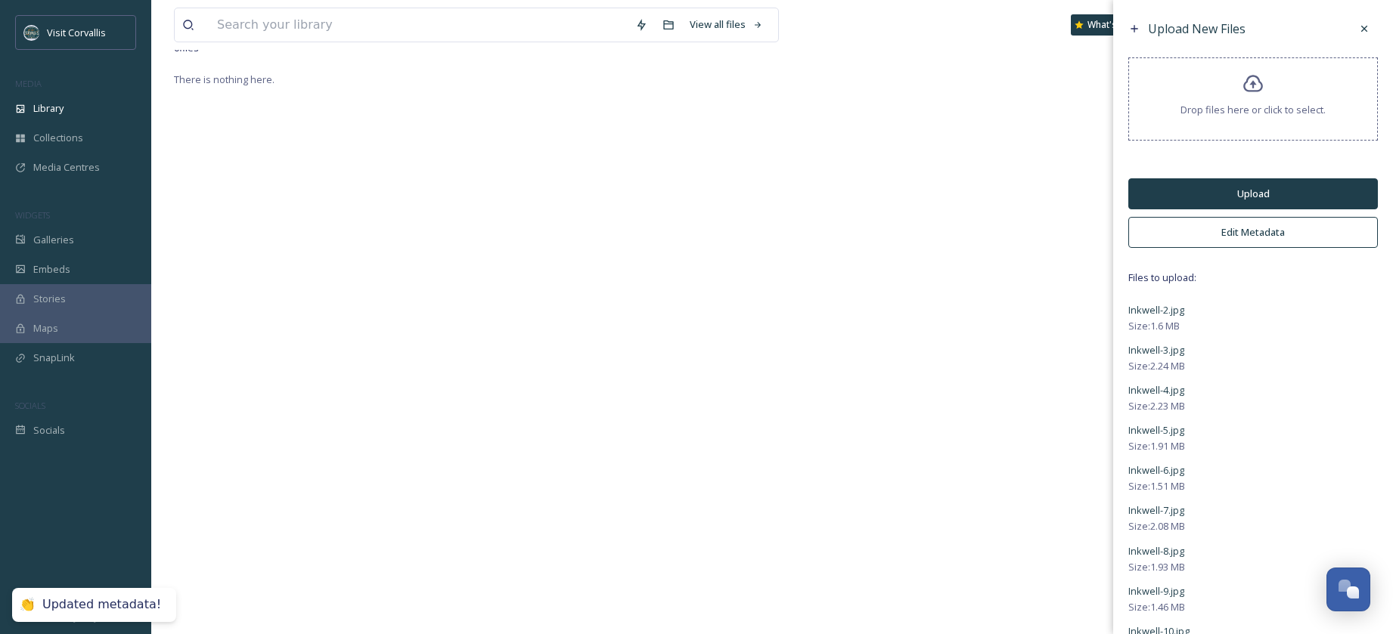
click at [1219, 194] on button "Upload" at bounding box center [1253, 193] width 250 height 31
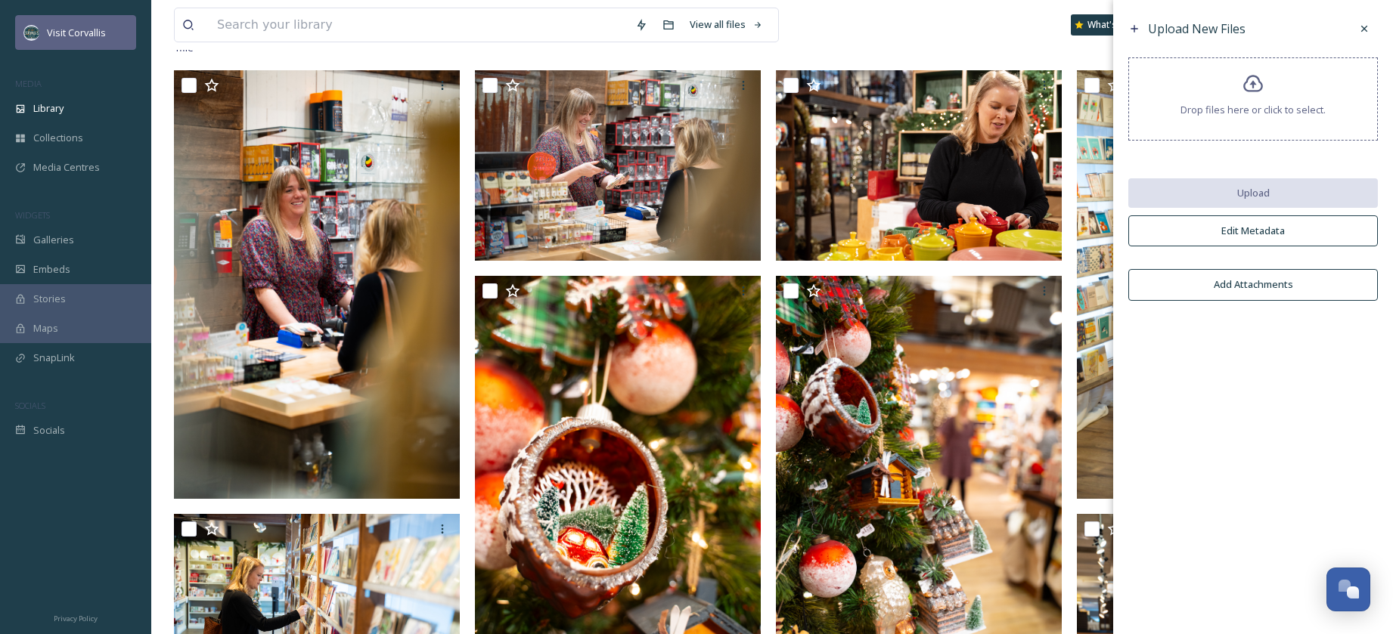
scroll to position [0, 0]
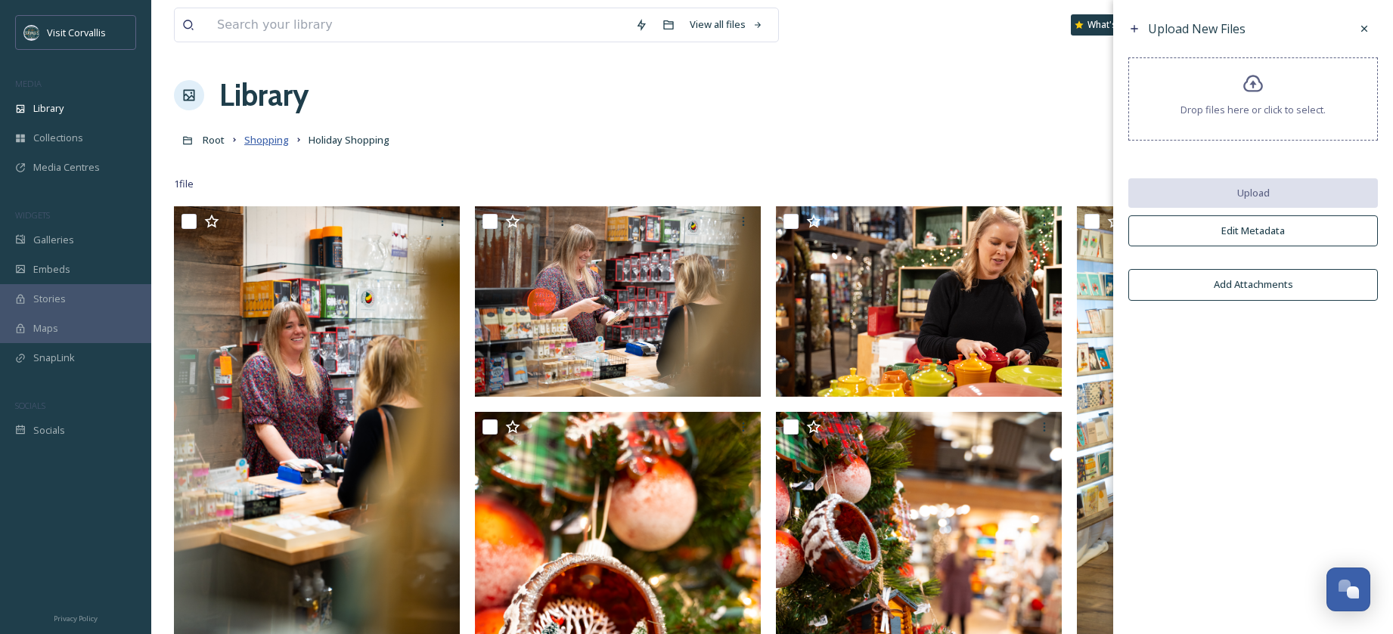
click at [274, 141] on span "Shopping" at bounding box center [266, 140] width 45 height 14
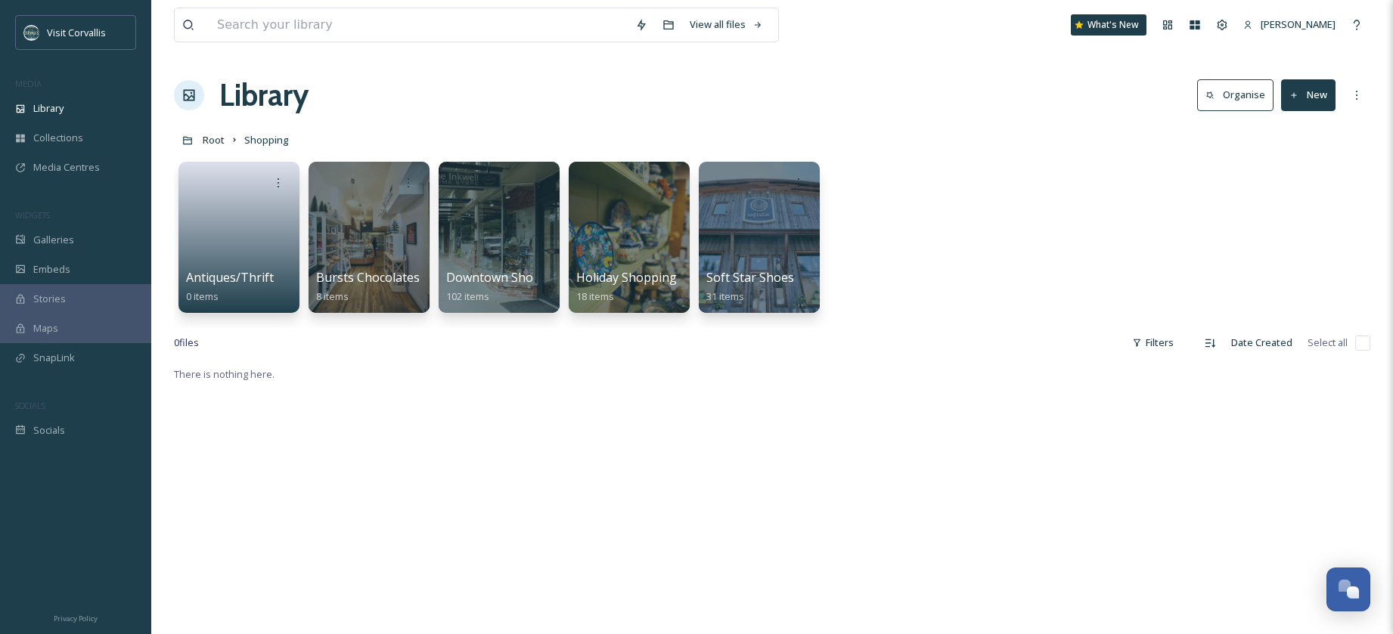
click at [1317, 107] on button "New" at bounding box center [1308, 94] width 54 height 31
click at [1285, 184] on span "Folder" at bounding box center [1290, 189] width 29 height 14
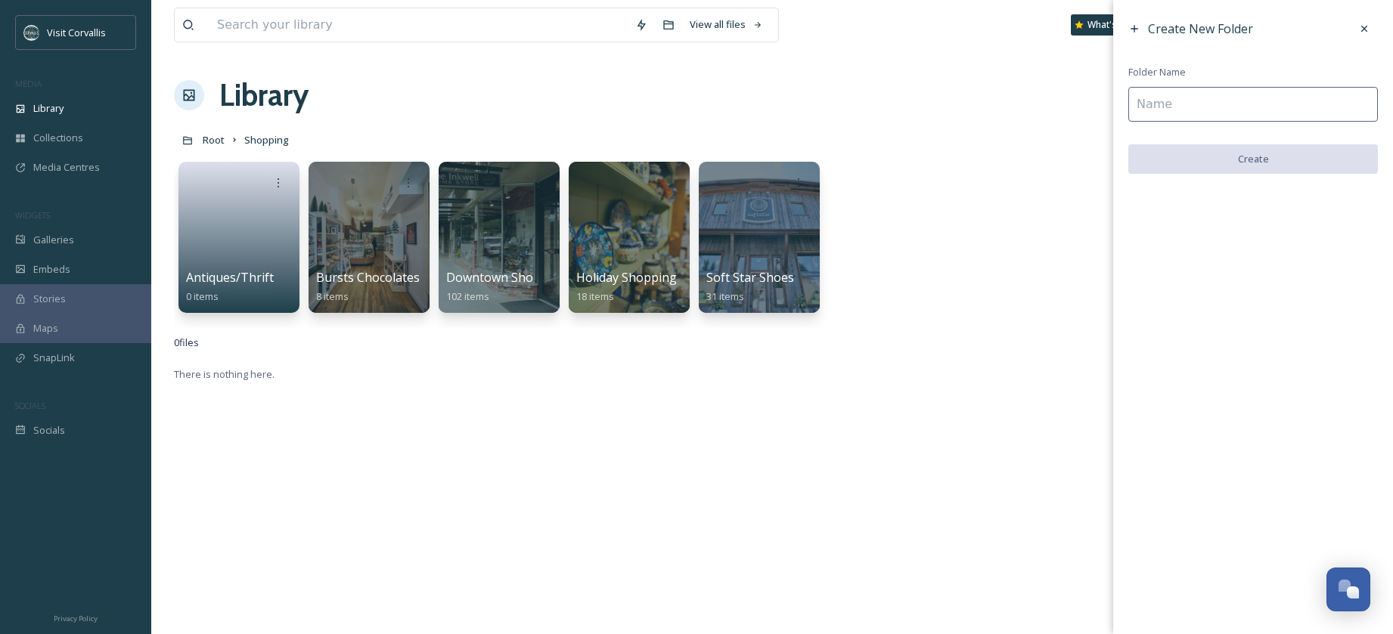
click at [1235, 105] on input at bounding box center [1253, 104] width 250 height 35
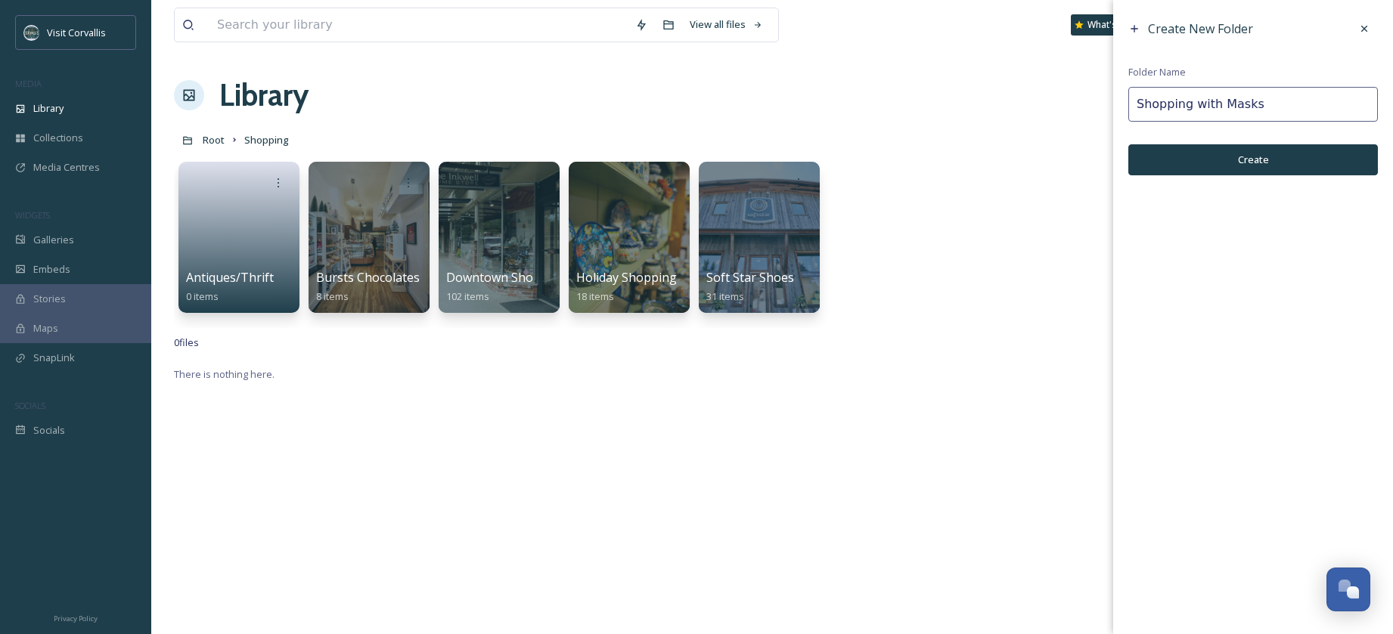
type input "Shopping with Masks"
click at [1310, 153] on button "Create" at bounding box center [1253, 159] width 250 height 31
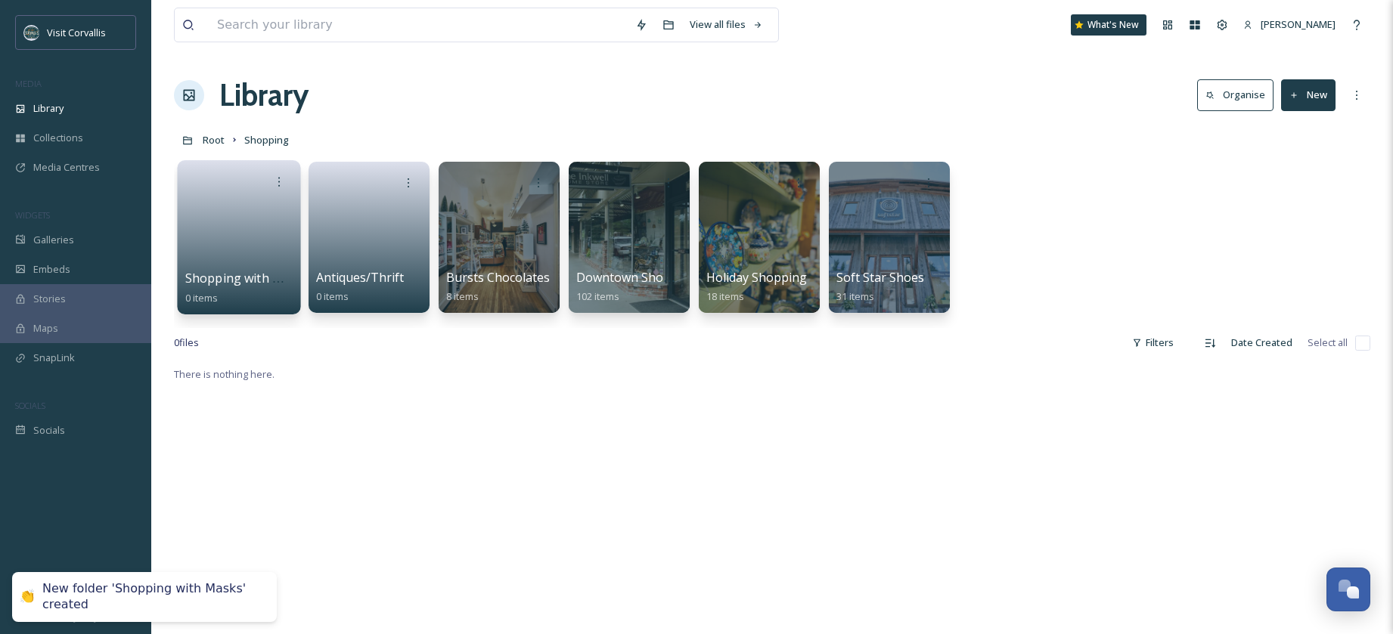
click at [231, 224] on link at bounding box center [239, 232] width 108 height 73
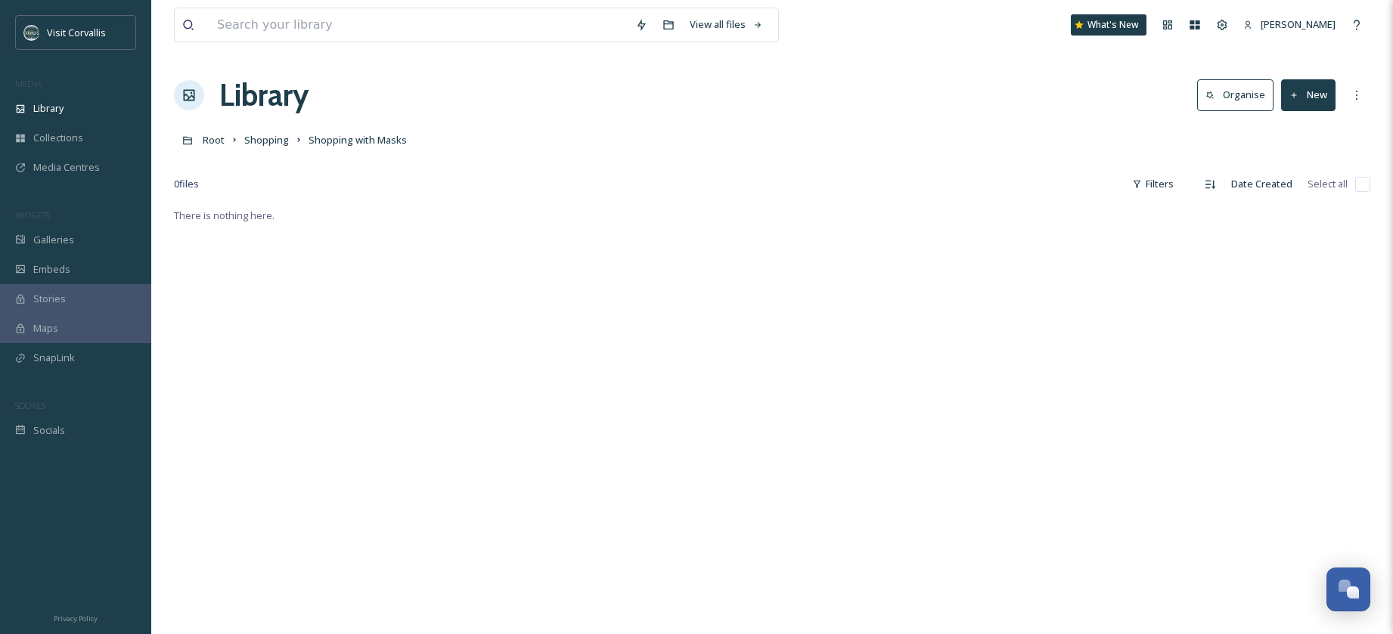
click at [1316, 98] on button "New" at bounding box center [1308, 94] width 54 height 31
click at [1294, 127] on span "File Upload" at bounding box center [1301, 130] width 50 height 14
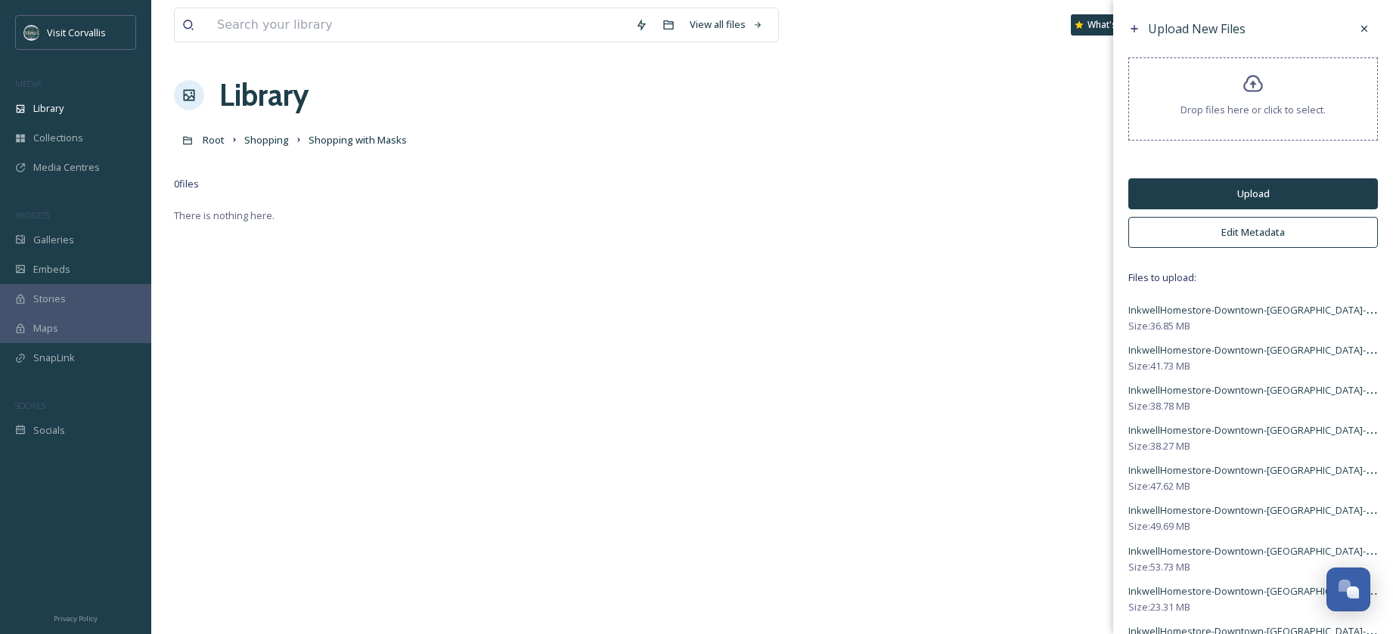
click at [1163, 226] on button "Edit Metadata" at bounding box center [1253, 232] width 250 height 31
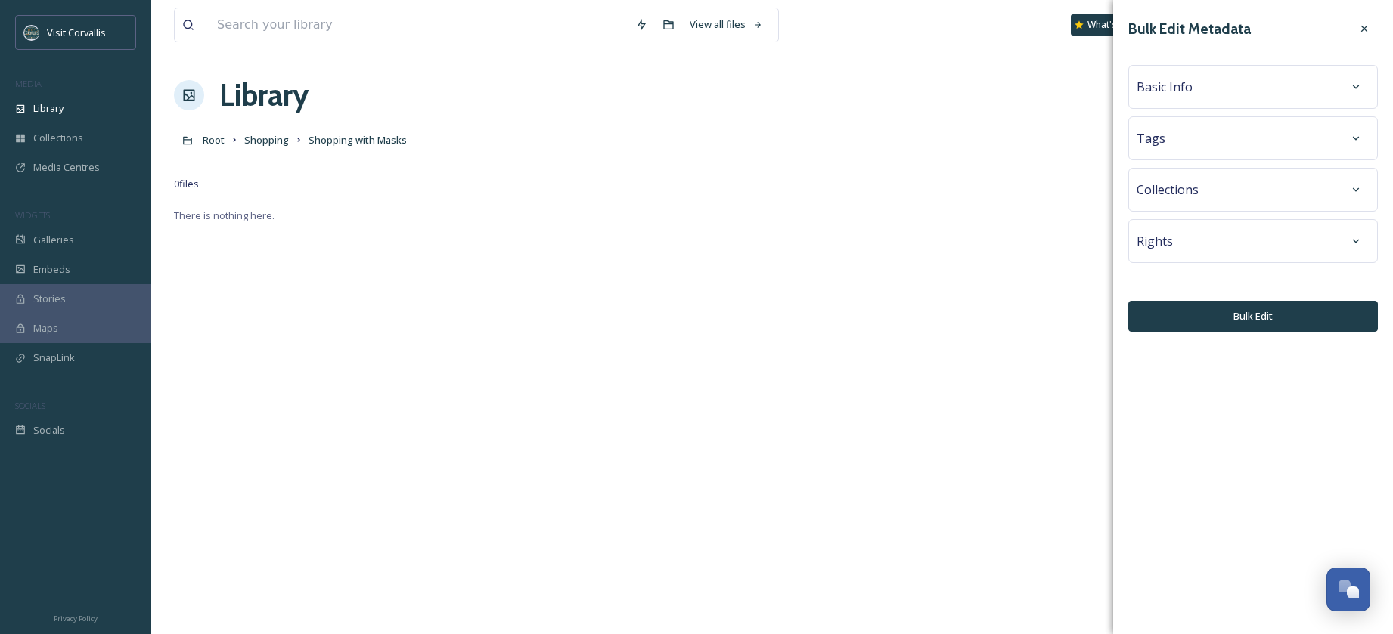
click at [1175, 152] on div "Tags" at bounding box center [1253, 138] width 250 height 44
click at [1163, 145] on div "Tags" at bounding box center [1252, 138] width 233 height 27
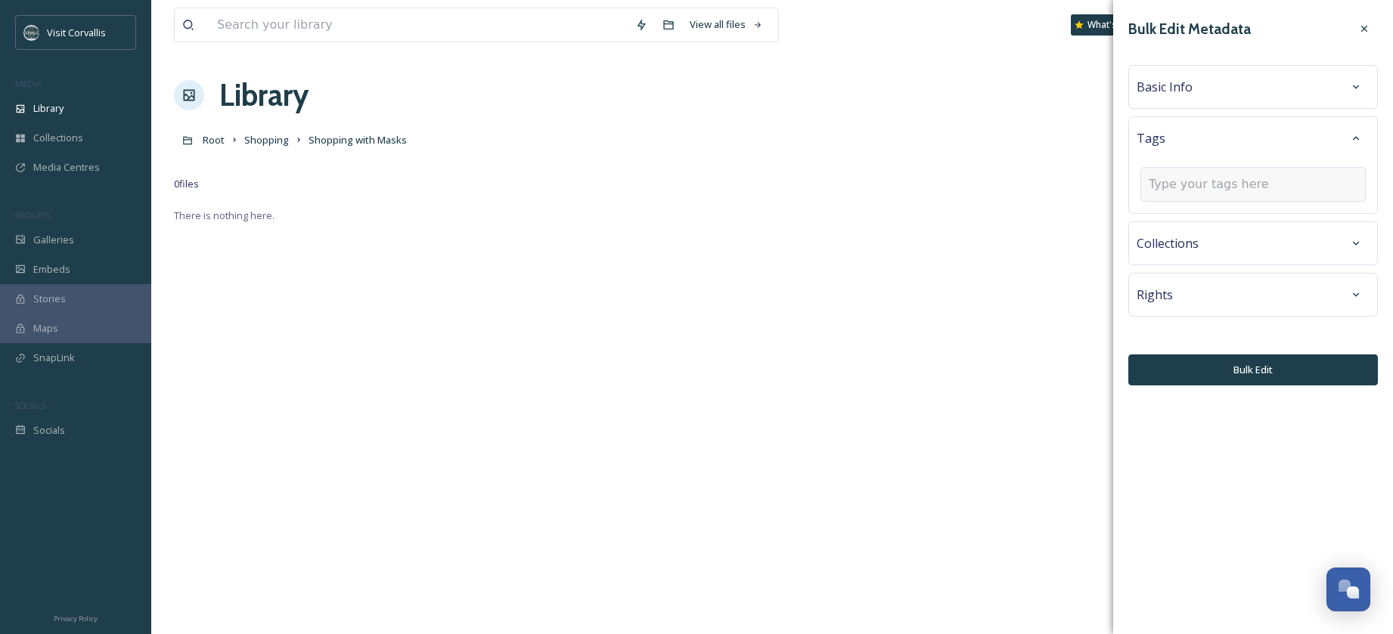
click at [1161, 181] on input at bounding box center [1223, 184] width 151 height 18
type input "masks"
click at [1189, 216] on span "Create " masks "" at bounding box center [1184, 220] width 71 height 14
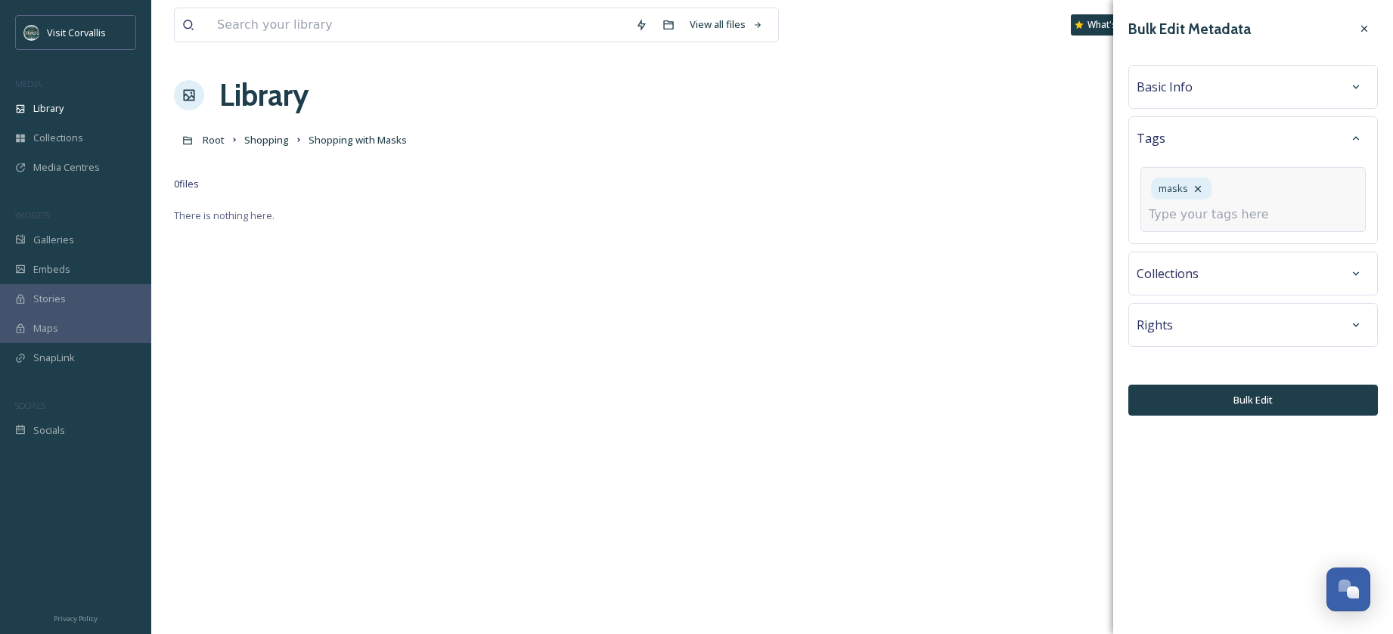
click at [1182, 212] on input at bounding box center [1223, 215] width 151 height 18
click at [1184, 95] on span "Basic Info" at bounding box center [1164, 87] width 56 height 18
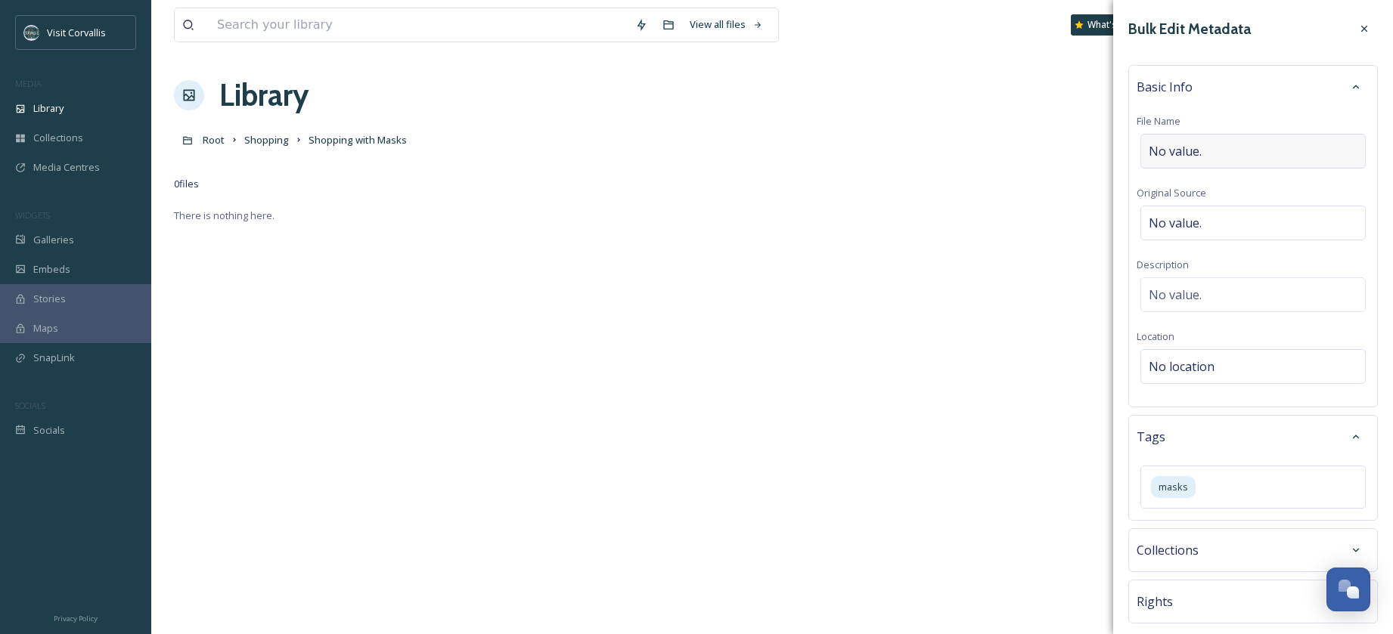
click at [1178, 152] on span "No value." at bounding box center [1174, 151] width 53 height 18
type input "Shopping in [GEOGRAPHIC_DATA], OR with masks on."
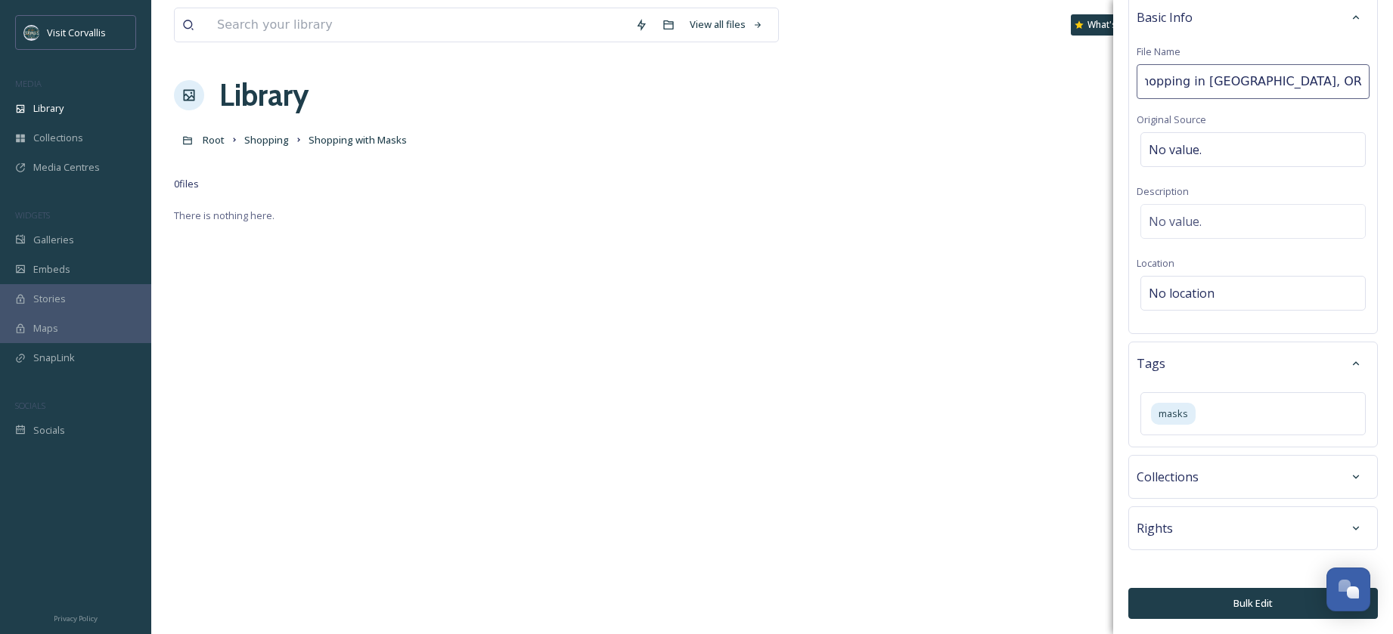
click at [1261, 601] on div "Bulk Edit Metadata Basic Info File Name Shopping in [GEOGRAPHIC_DATA], OR with …" at bounding box center [1253, 282] width 280 height 704
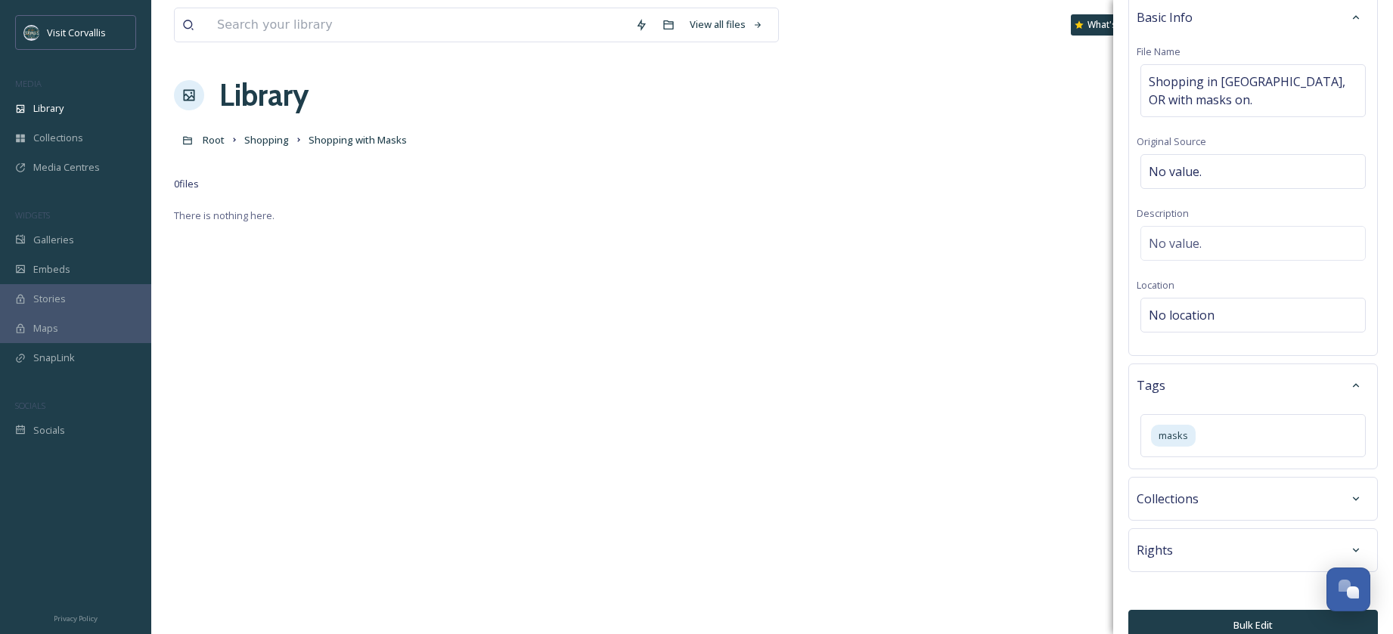
click at [1251, 616] on button "Bulk Edit" at bounding box center [1253, 625] width 250 height 31
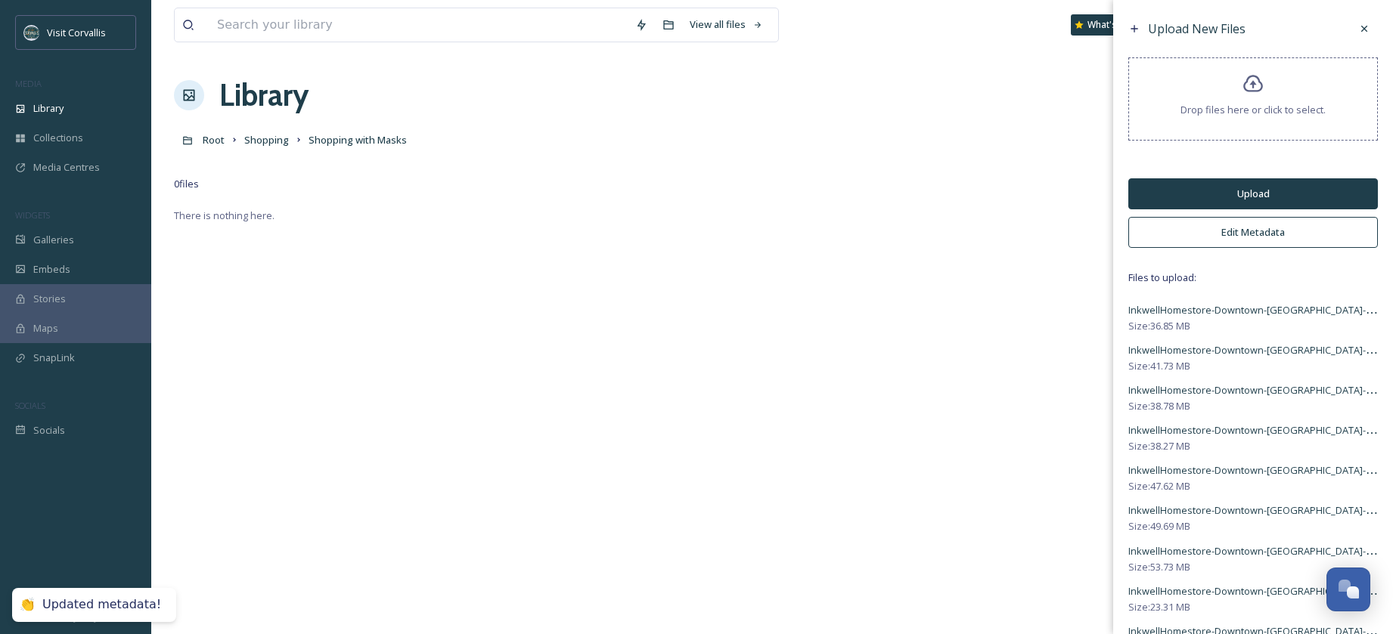
click at [1235, 169] on div "Upload New Files Drop files here or click to select. Upload Edit Metadata Files…" at bounding box center [1253, 386] width 280 height 772
click at [1235, 191] on button "Upload" at bounding box center [1253, 193] width 250 height 31
